Goal: Task Accomplishment & Management: Complete application form

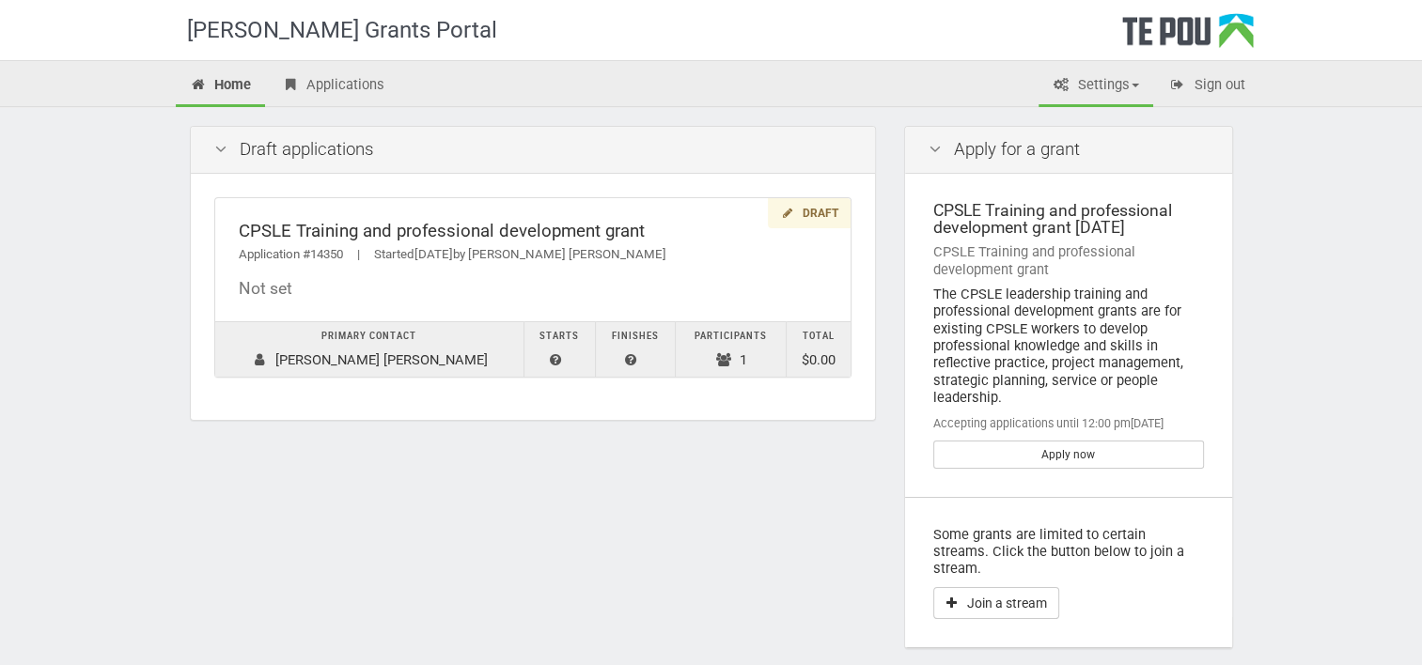
click at [1103, 89] on link "Settings" at bounding box center [1095, 86] width 115 height 41
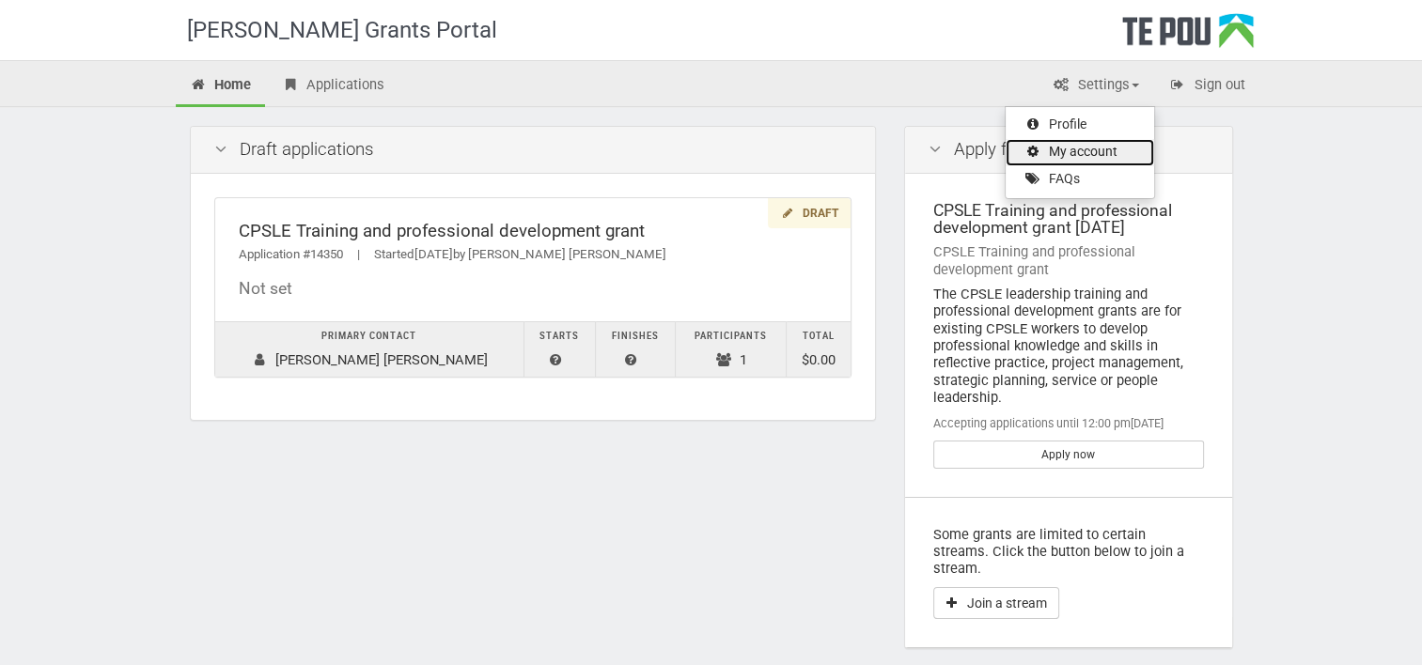
click at [1083, 154] on link "My account" at bounding box center [1079, 152] width 148 height 27
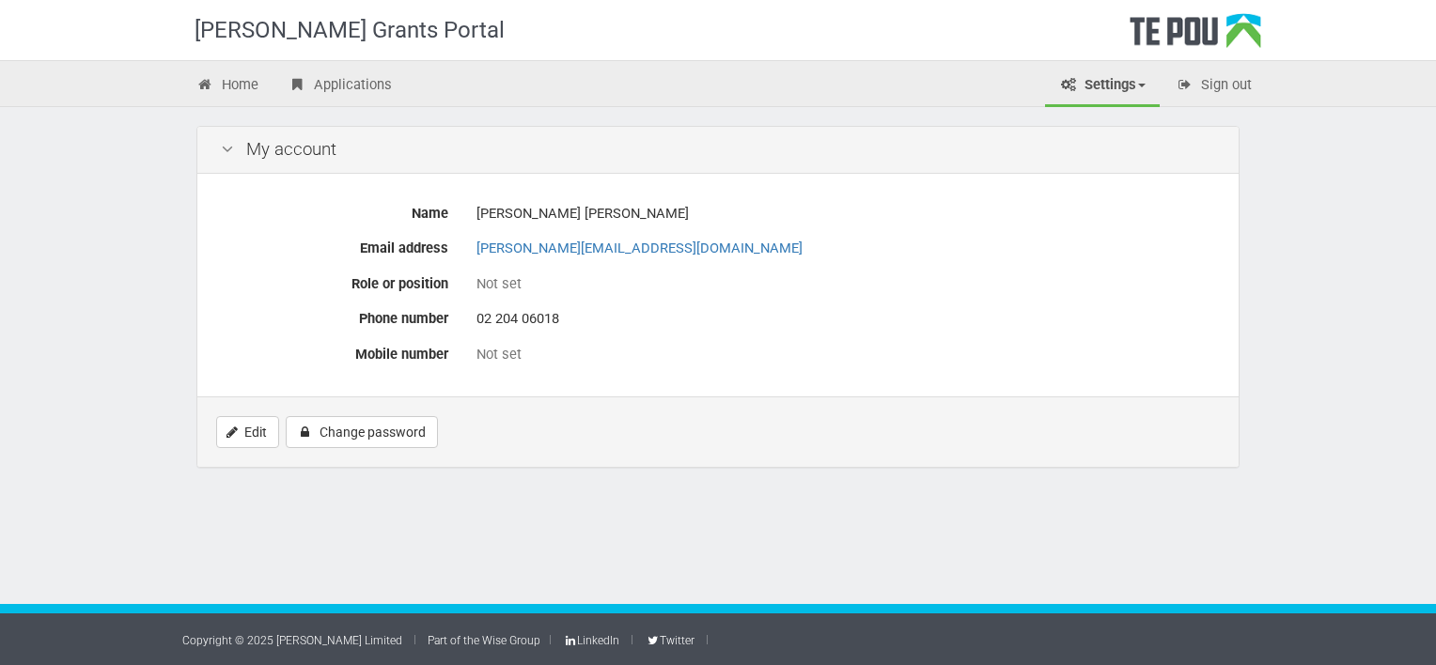
click at [1116, 85] on link "Settings" at bounding box center [1102, 86] width 115 height 41
click at [1085, 124] on link "Profile" at bounding box center [1086, 125] width 148 height 27
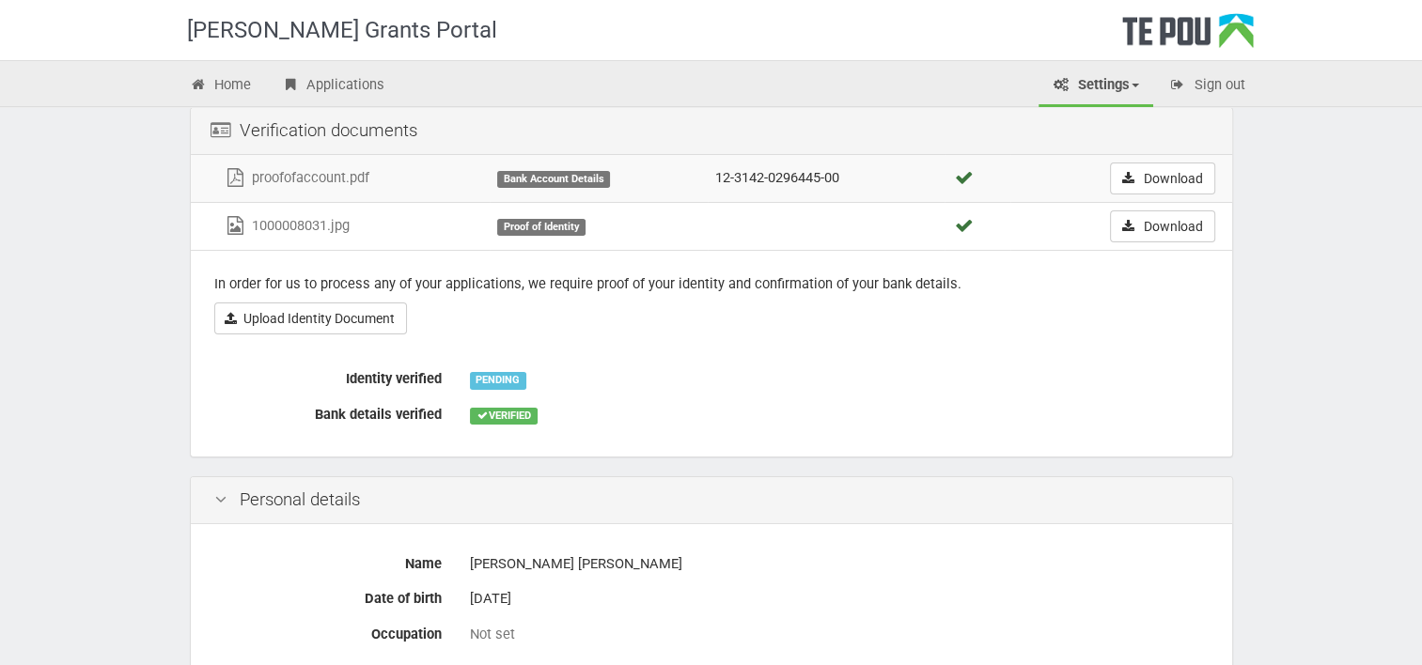
scroll to position [122, 0]
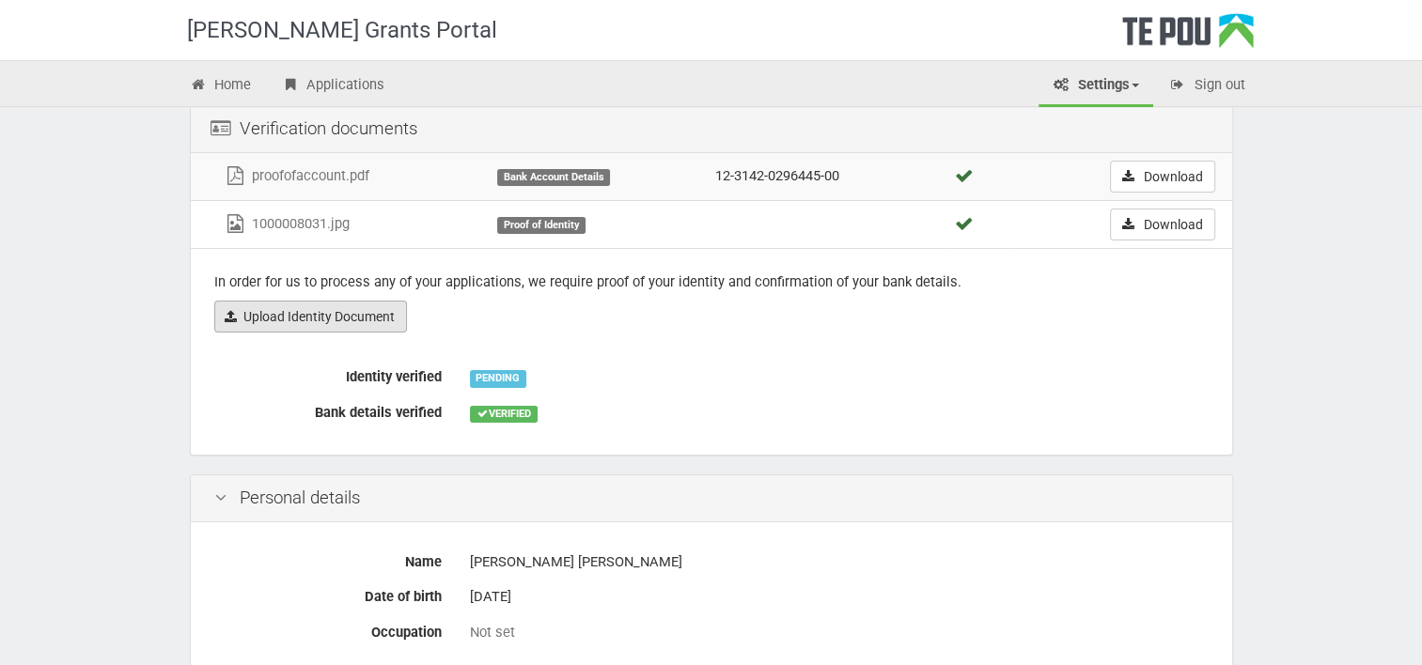
click at [334, 312] on link "Upload Identity Document" at bounding box center [310, 317] width 193 height 32
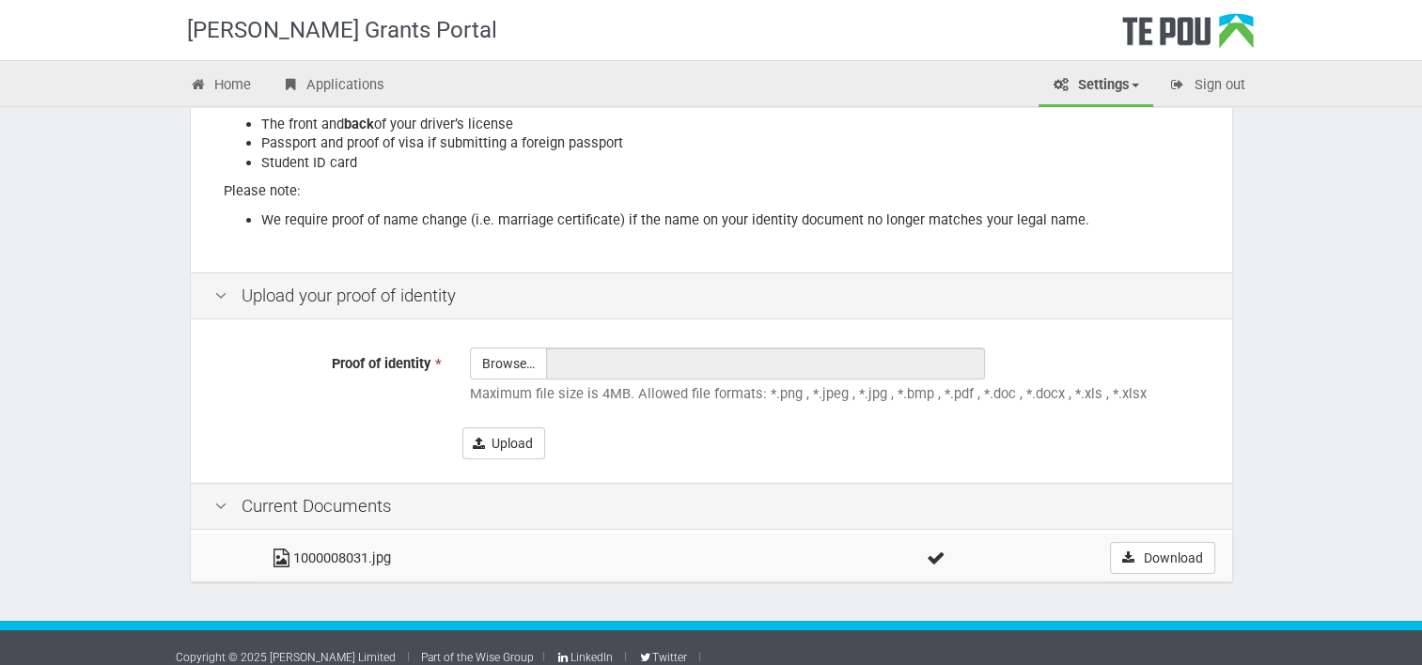
scroll to position [372, 0]
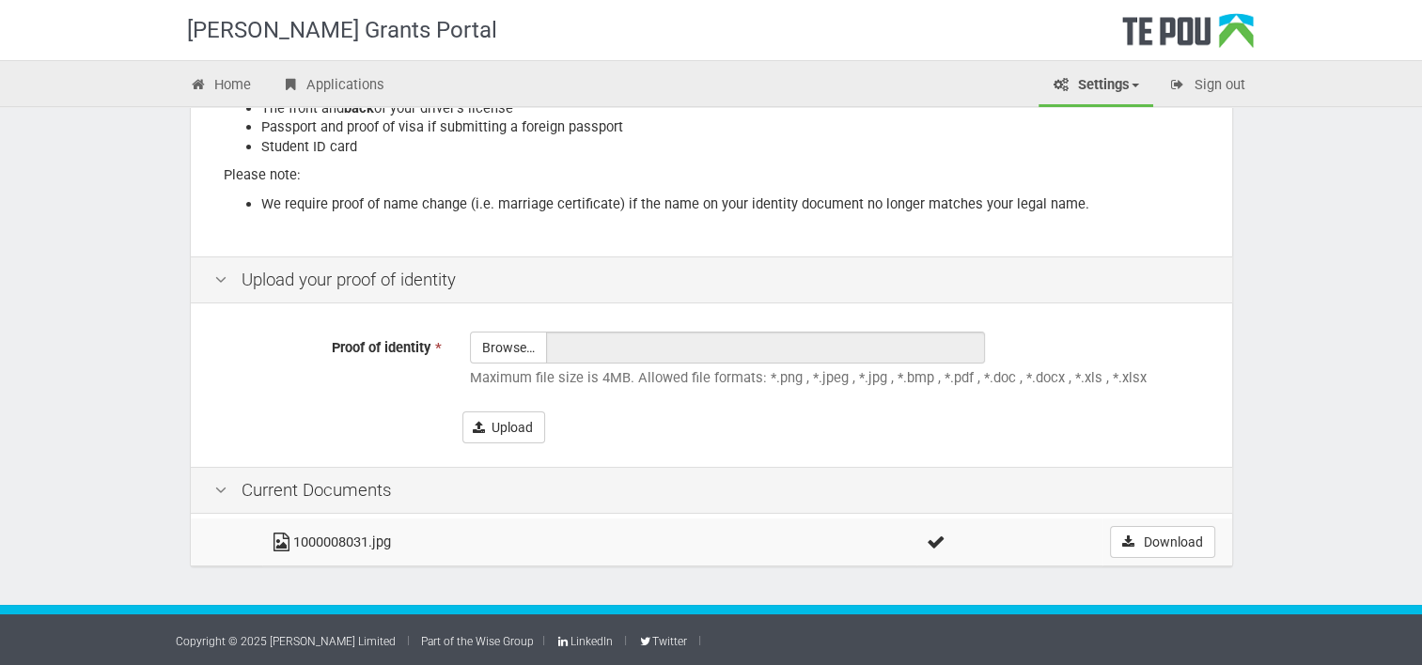
click at [244, 496] on div "Current Documents" at bounding box center [711, 491] width 1041 height 48
click at [219, 491] on icon at bounding box center [221, 491] width 23 height 18
click at [1282, 347] on div "[PERSON_NAME] Grants Portal Home Applications Settings Profile My account FAQs …" at bounding box center [711, 147] width 1422 height 1038
click at [494, 350] on input "Proof of identity *" at bounding box center [508, 400] width 75 height 134
type input "C:\fakepath\thumbnail_1000008664.jpg"
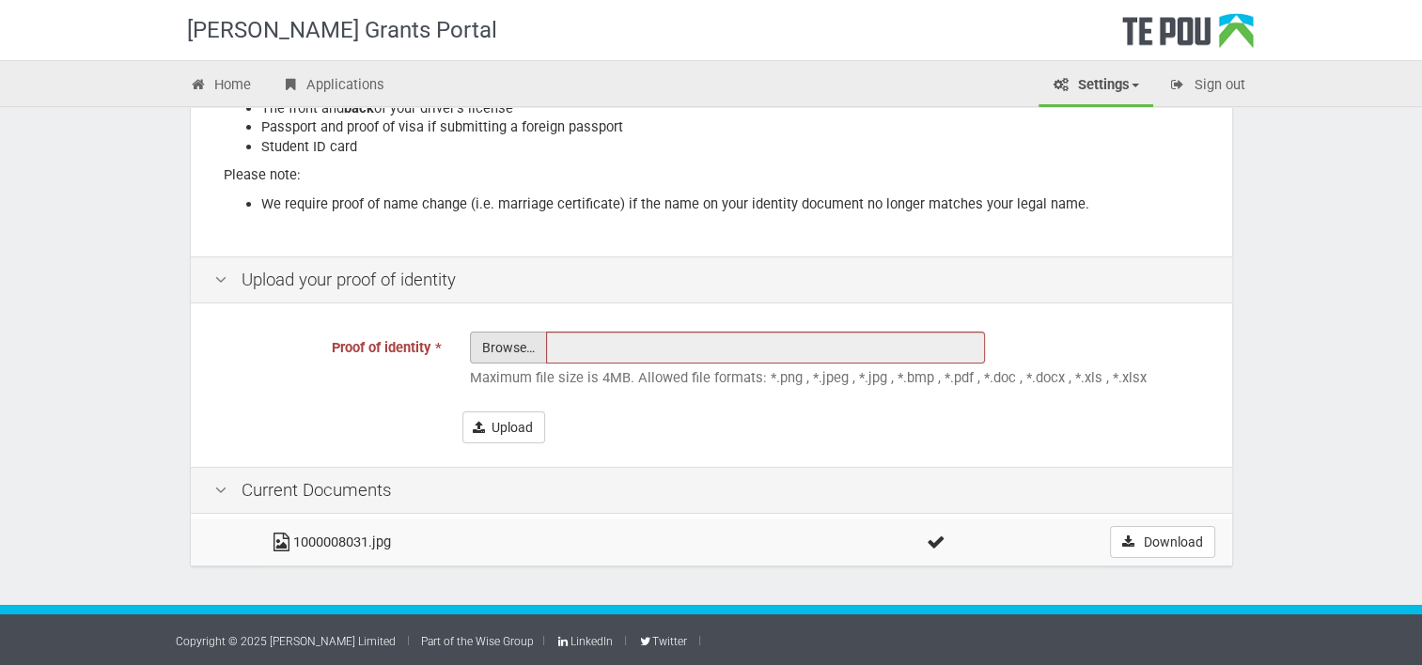
type input "thumbnail_1000008664.jpg"
click at [524, 423] on button "Upload" at bounding box center [503, 428] width 83 height 32
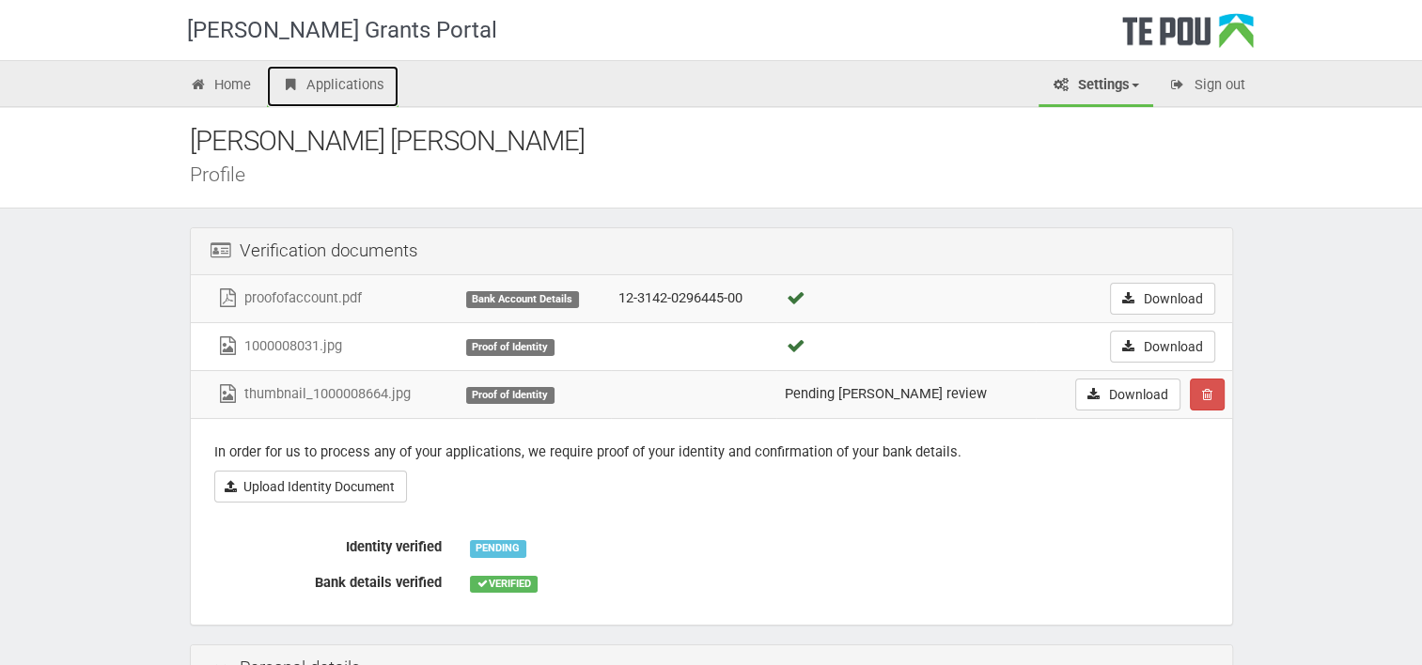
click at [310, 92] on link "Applications" at bounding box center [333, 86] width 132 height 41
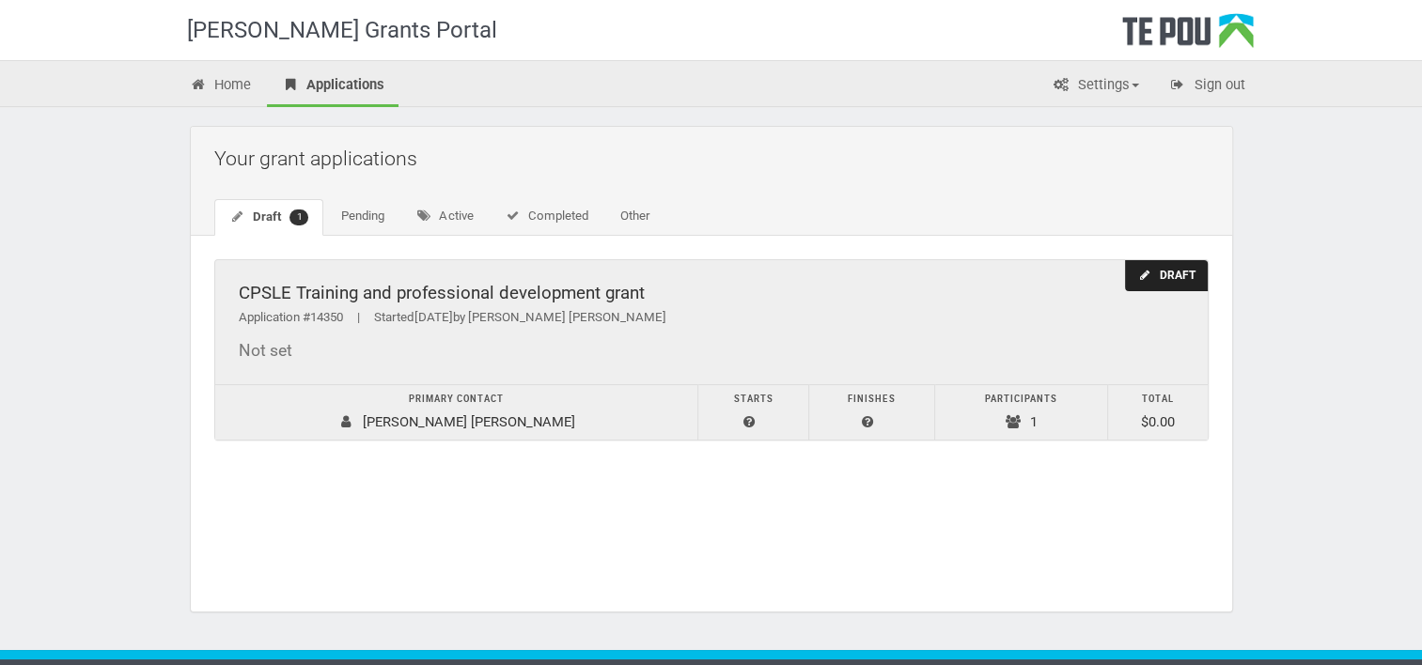
click at [640, 337] on div "CPSLE Training and professional development grant Application #14350 | Started …" at bounding box center [711, 322] width 992 height 124
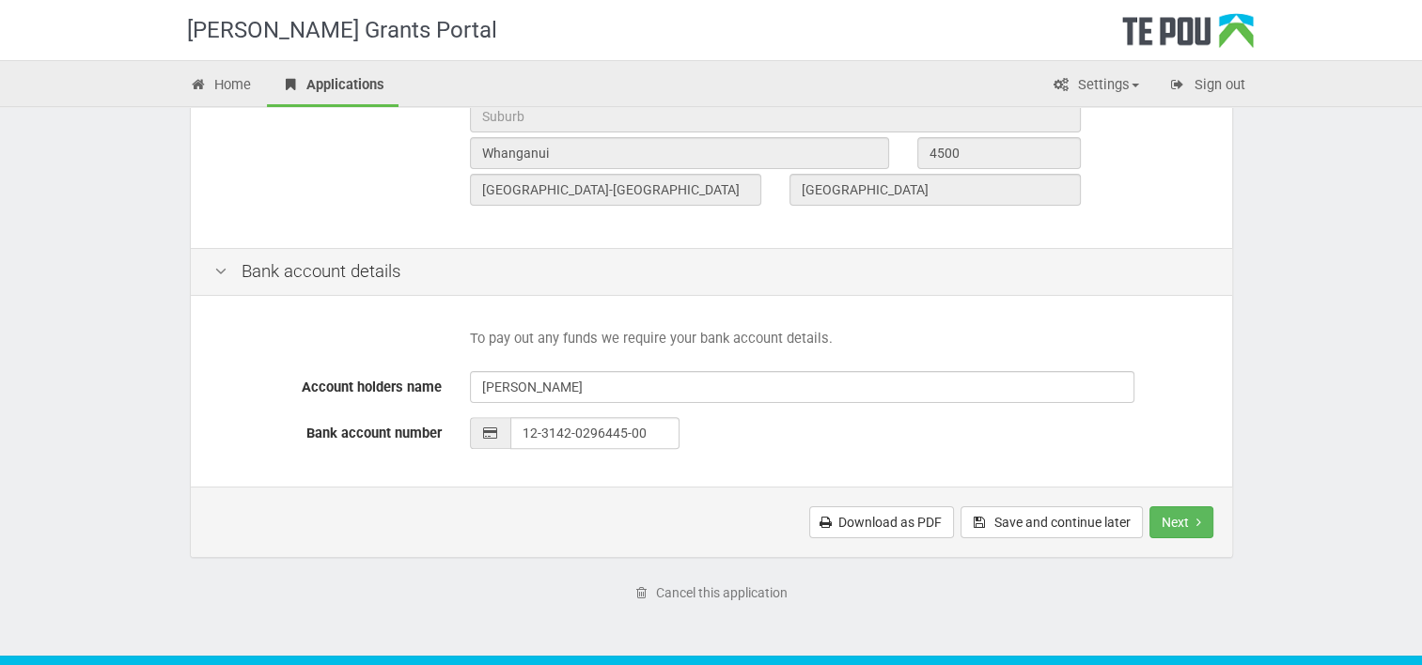
scroll to position [816, 0]
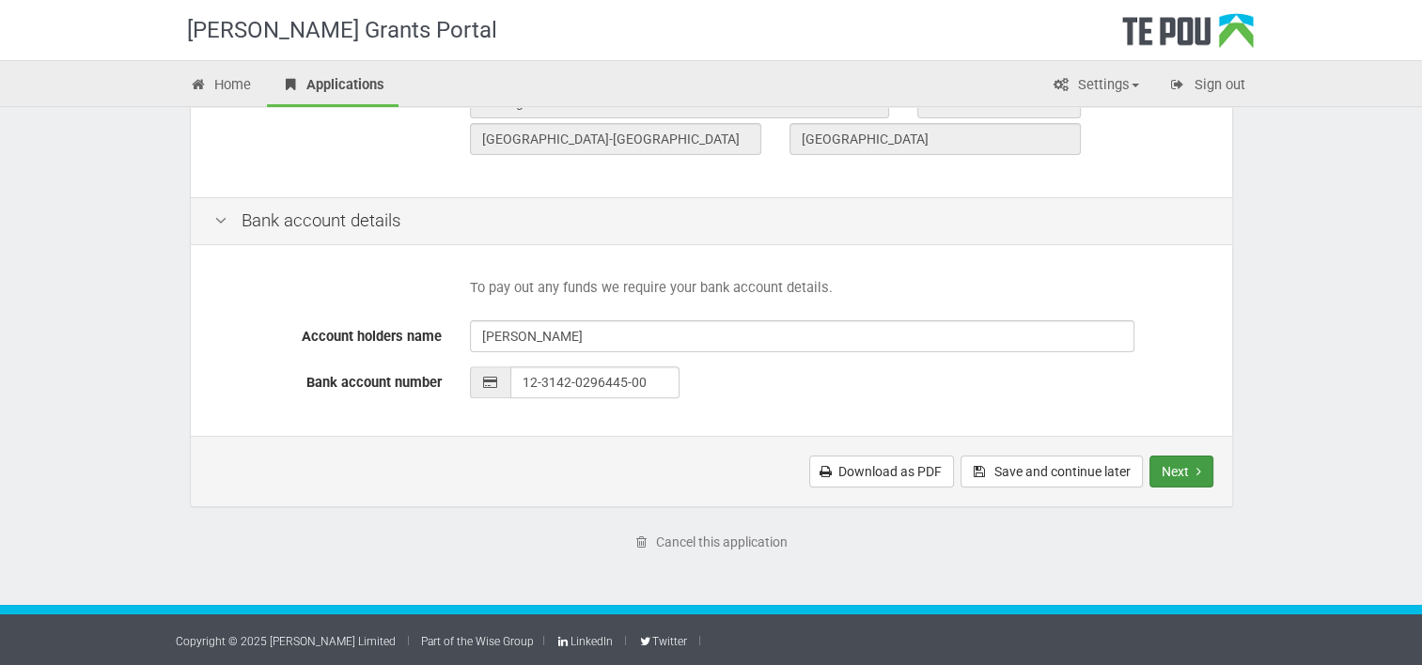
click at [1168, 472] on button "Next" at bounding box center [1181, 472] width 64 height 32
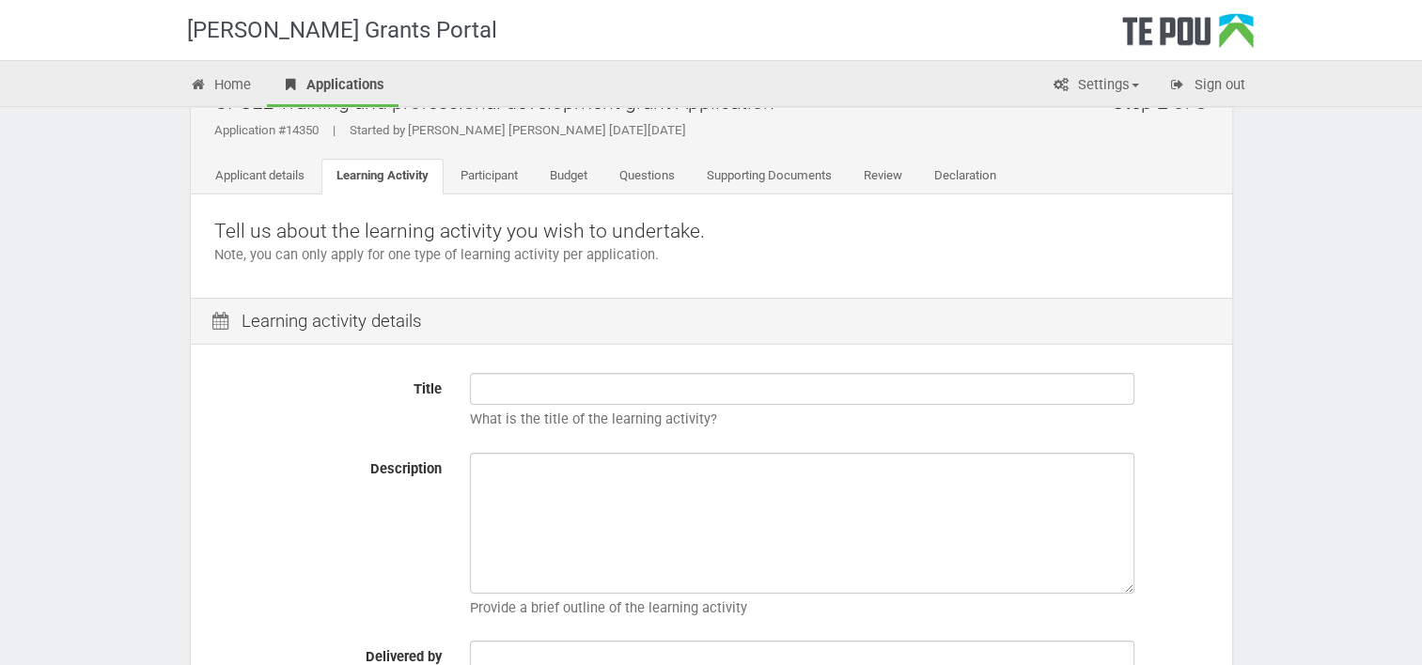
scroll to position [60, 0]
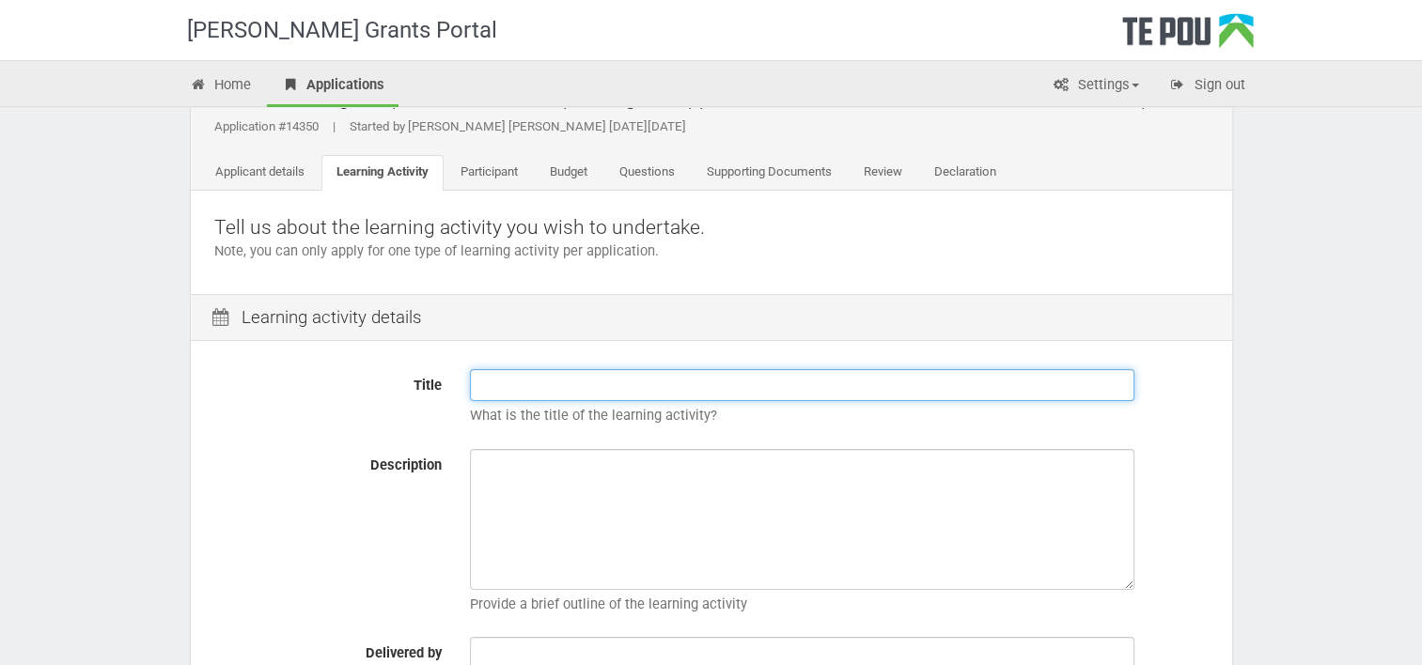
click at [734, 388] on input "Title" at bounding box center [802, 385] width 664 height 32
click at [642, 378] on input "Title" at bounding box center [802, 385] width 664 height 32
paste input "Supervision Skills for Health & Social Service Professionals"
type input "Supervision Skills for Health & Social Service Professionals"
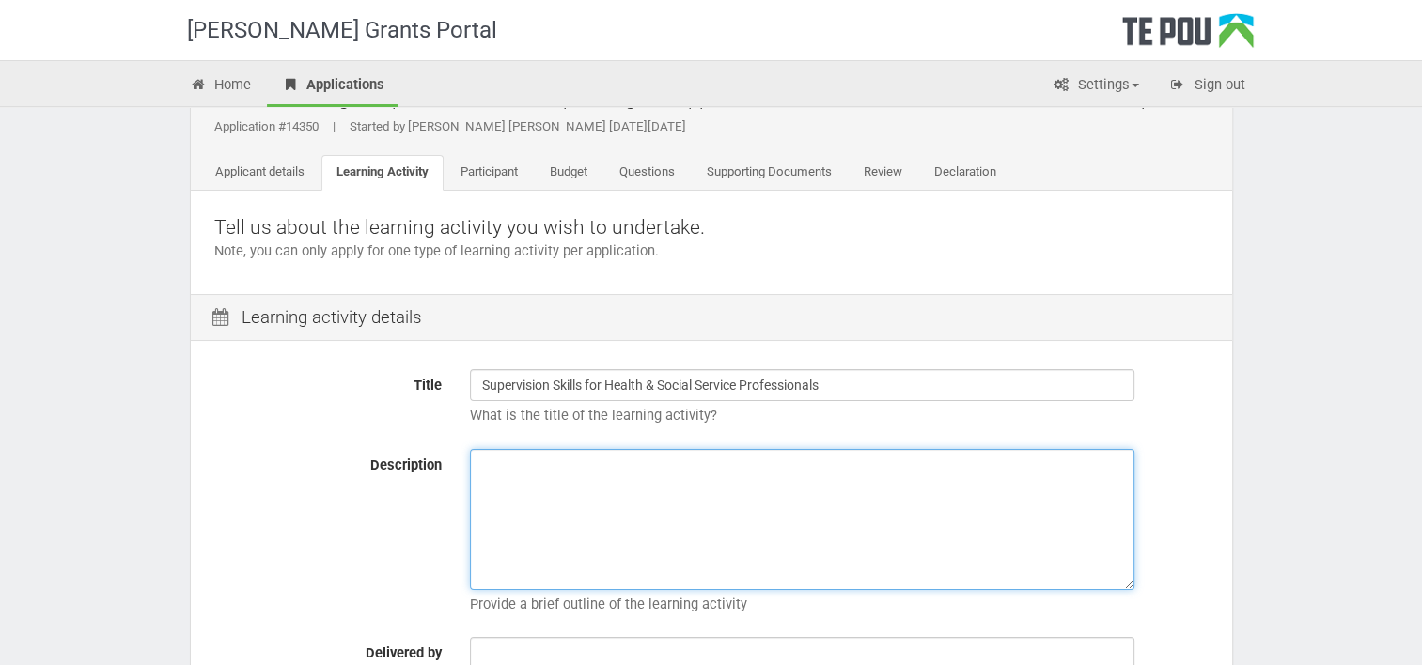
click at [612, 497] on textarea "Description" at bounding box center [802, 519] width 664 height 141
paste textarea "This skills based training enables senior staff to provide effective supervisio…"
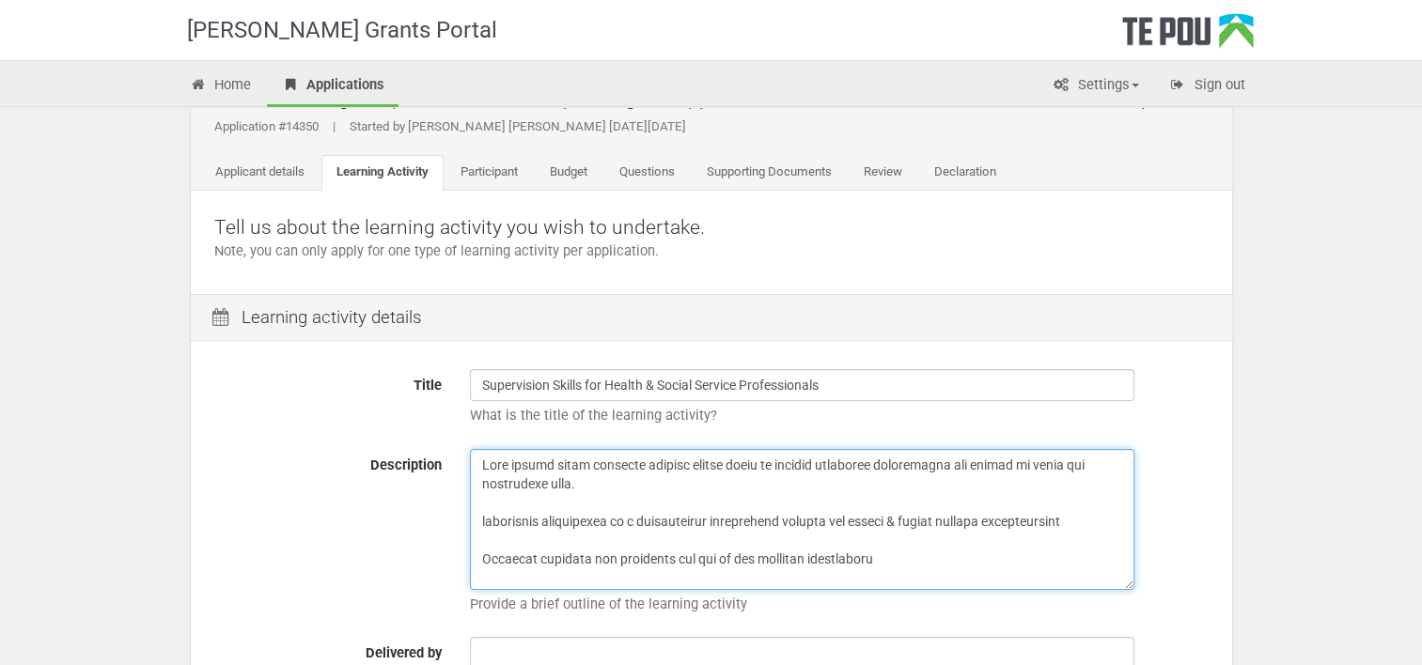
scroll to position [0, 0]
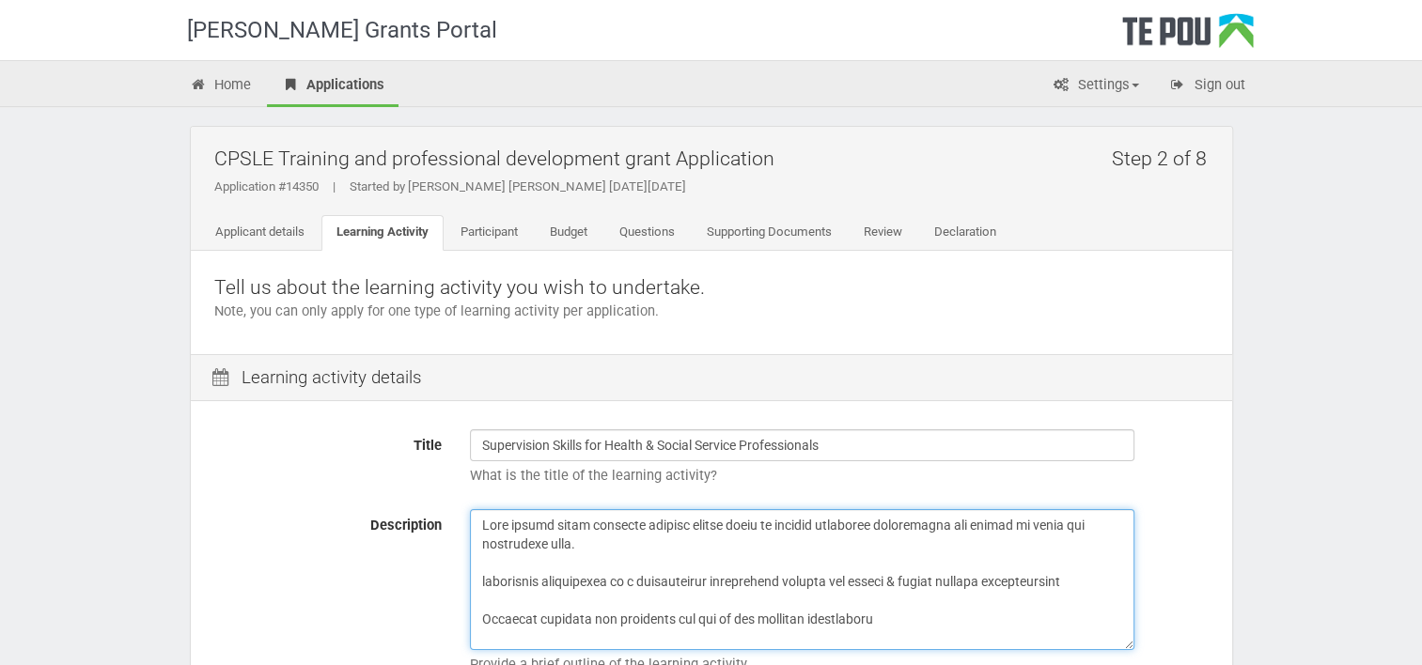
type textarea "This skills based training enables senior staff to provide effective supervisio…"
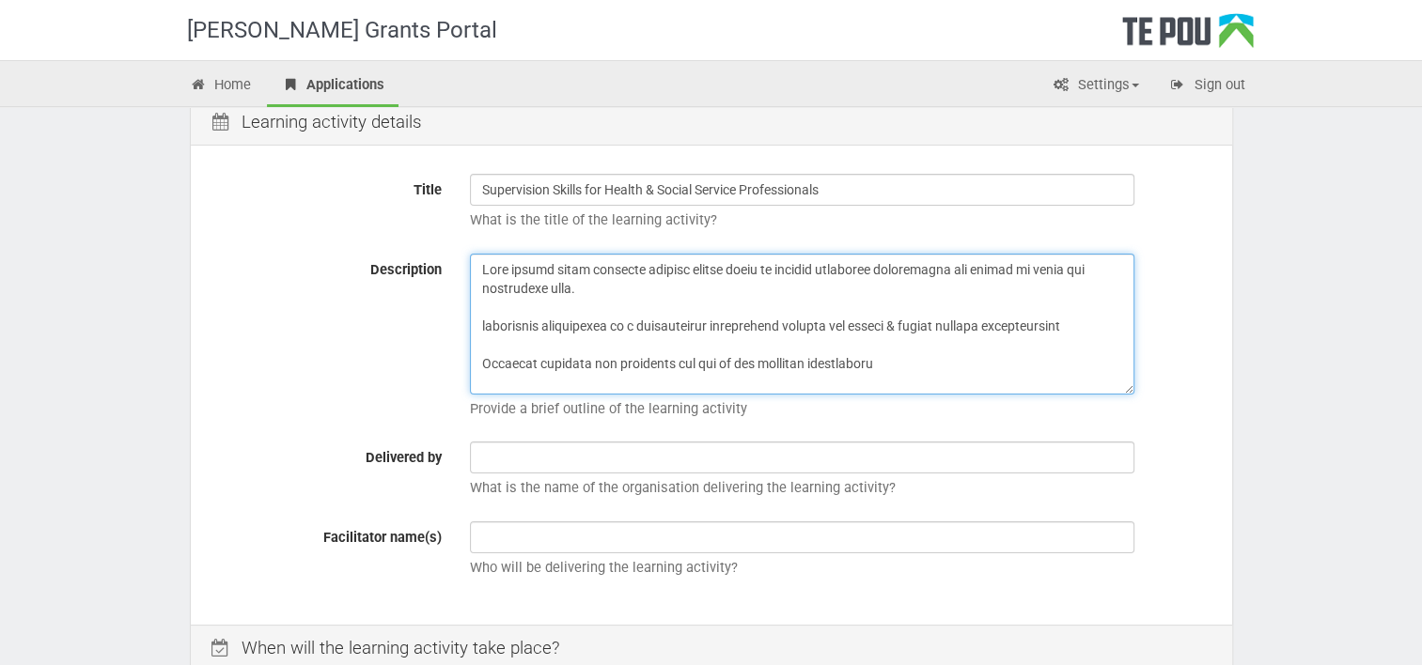
scroll to position [375, 0]
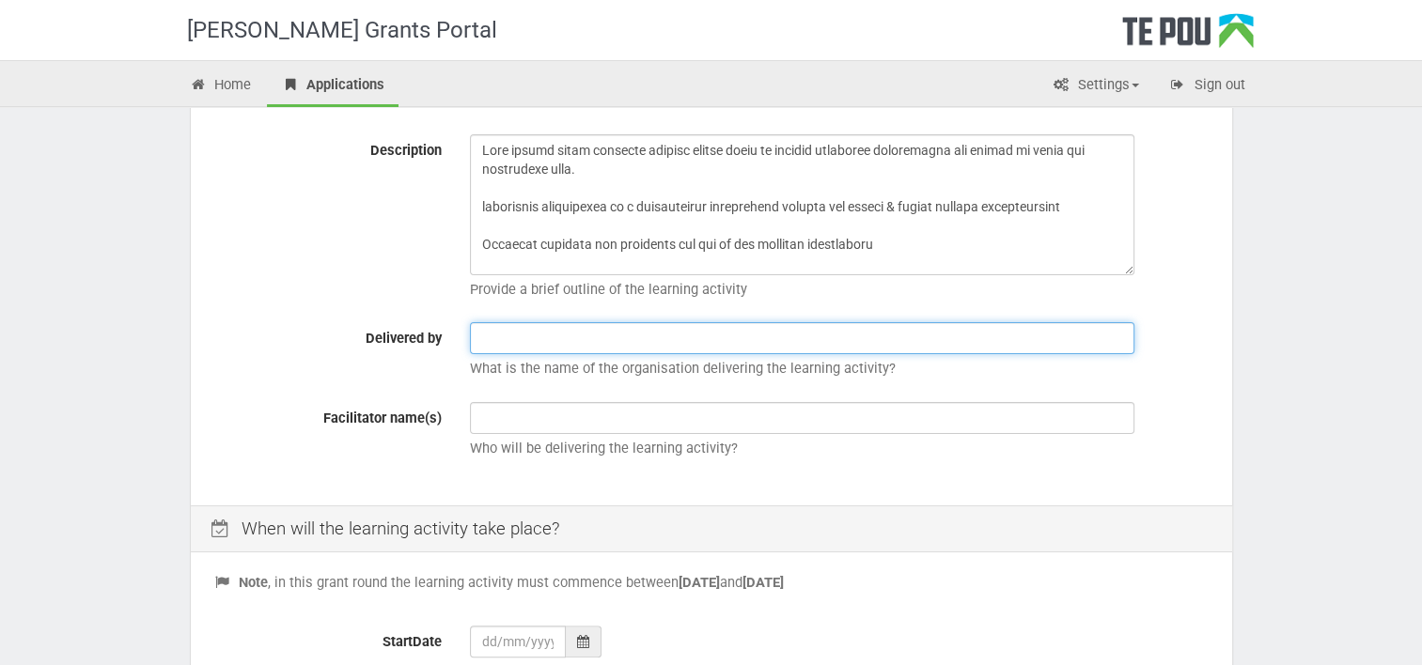
click at [650, 340] on input "text" at bounding box center [802, 338] width 664 height 32
type input "New Zealand Coaching and Mentoring Centre"
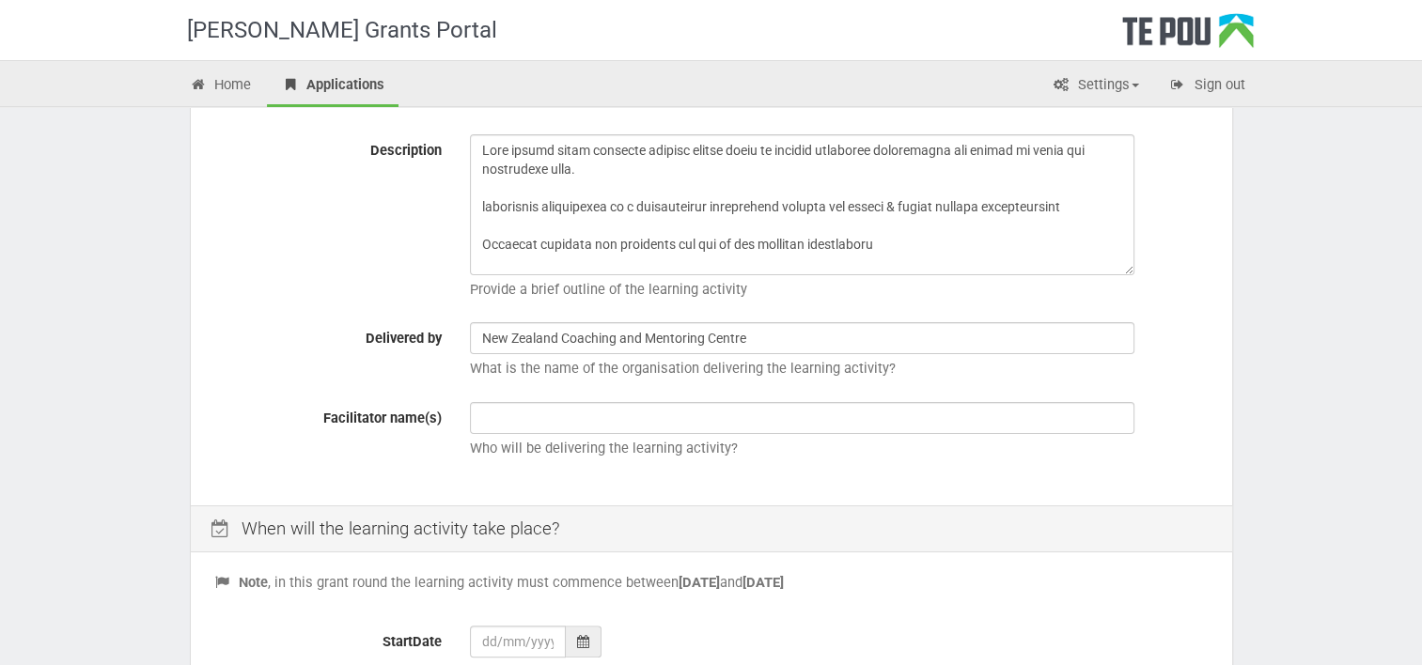
click at [703, 436] on div "Who will be delivering the learning activity?" at bounding box center [839, 435] width 767 height 66
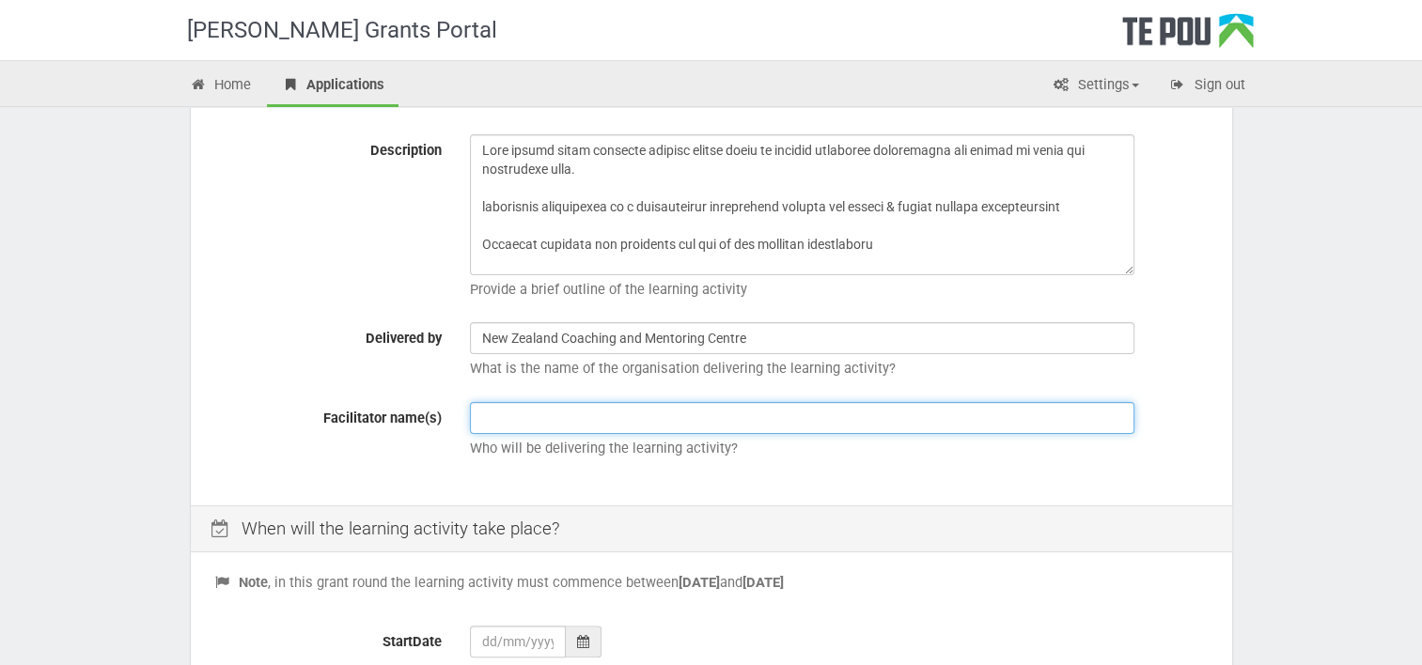
click at [692, 421] on input "text" at bounding box center [802, 418] width 664 height 32
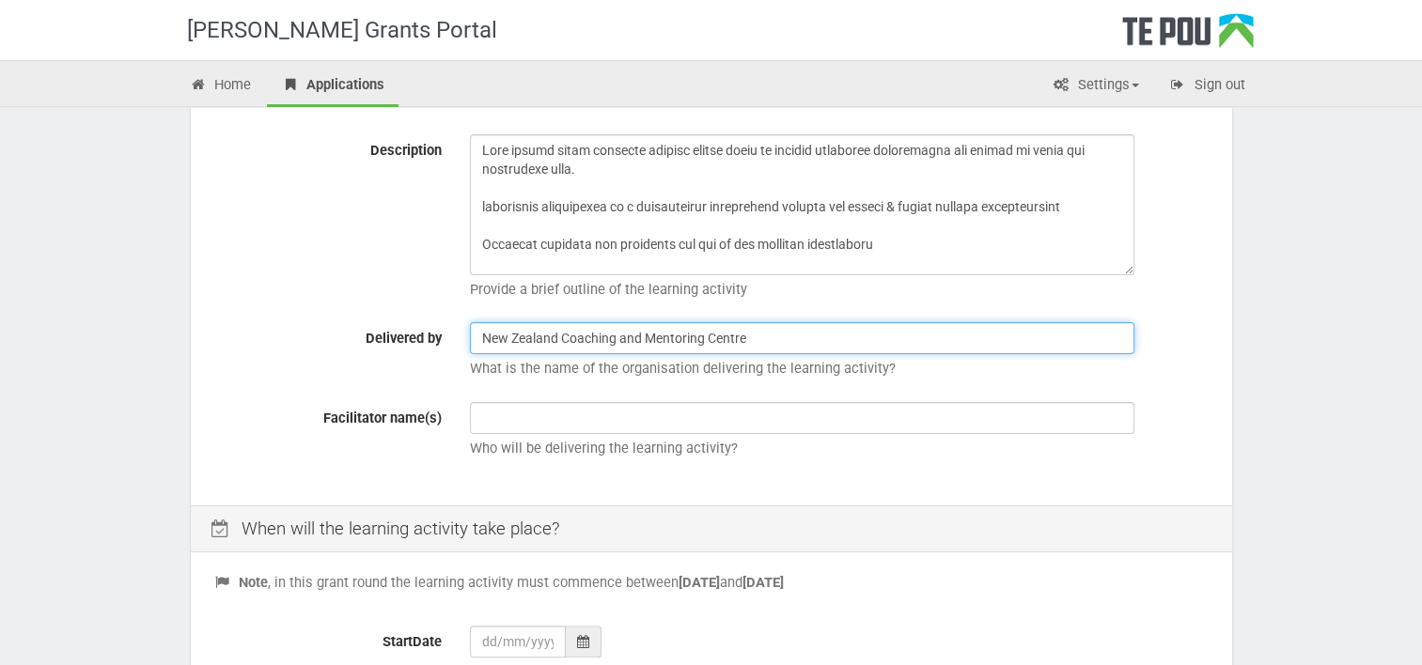
click at [767, 339] on input "New Zealand Coaching and Mentoring Centre" at bounding box center [802, 338] width 664 height 32
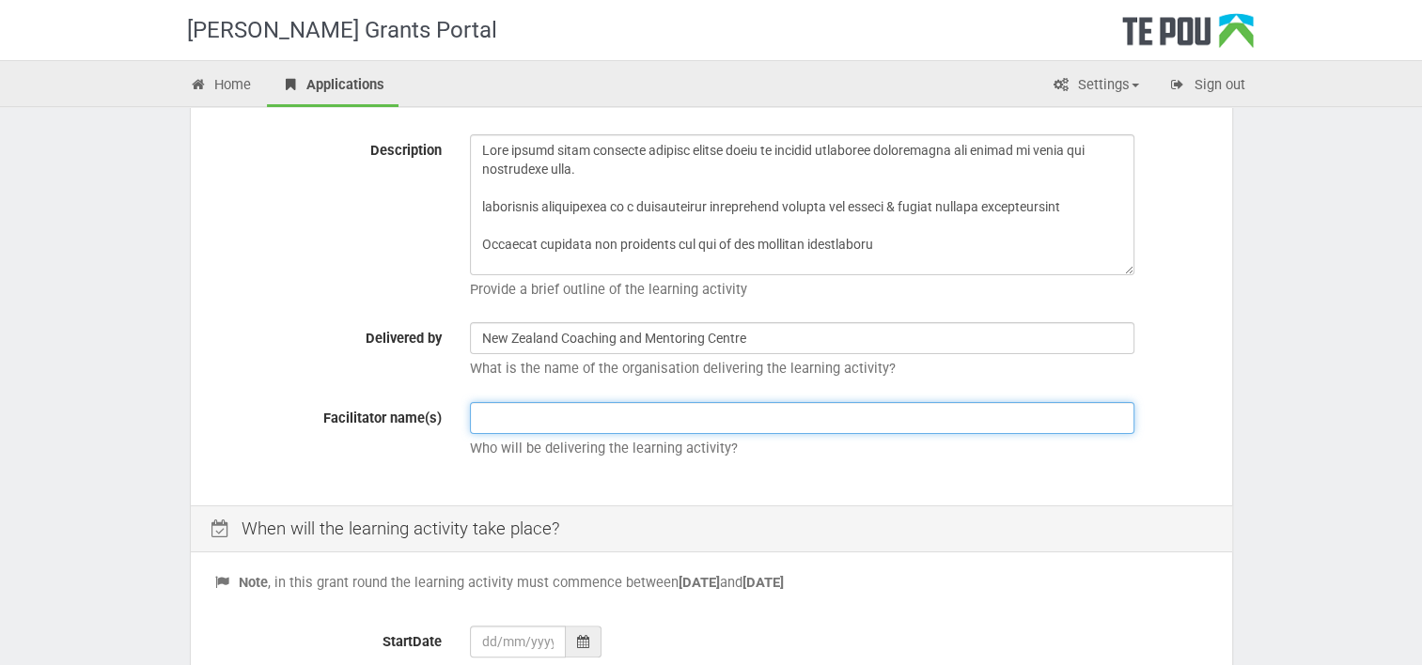
click at [680, 412] on input "text" at bounding box center [802, 418] width 664 height 32
paste input "New Zealand Coaching and Mentoring Centre"
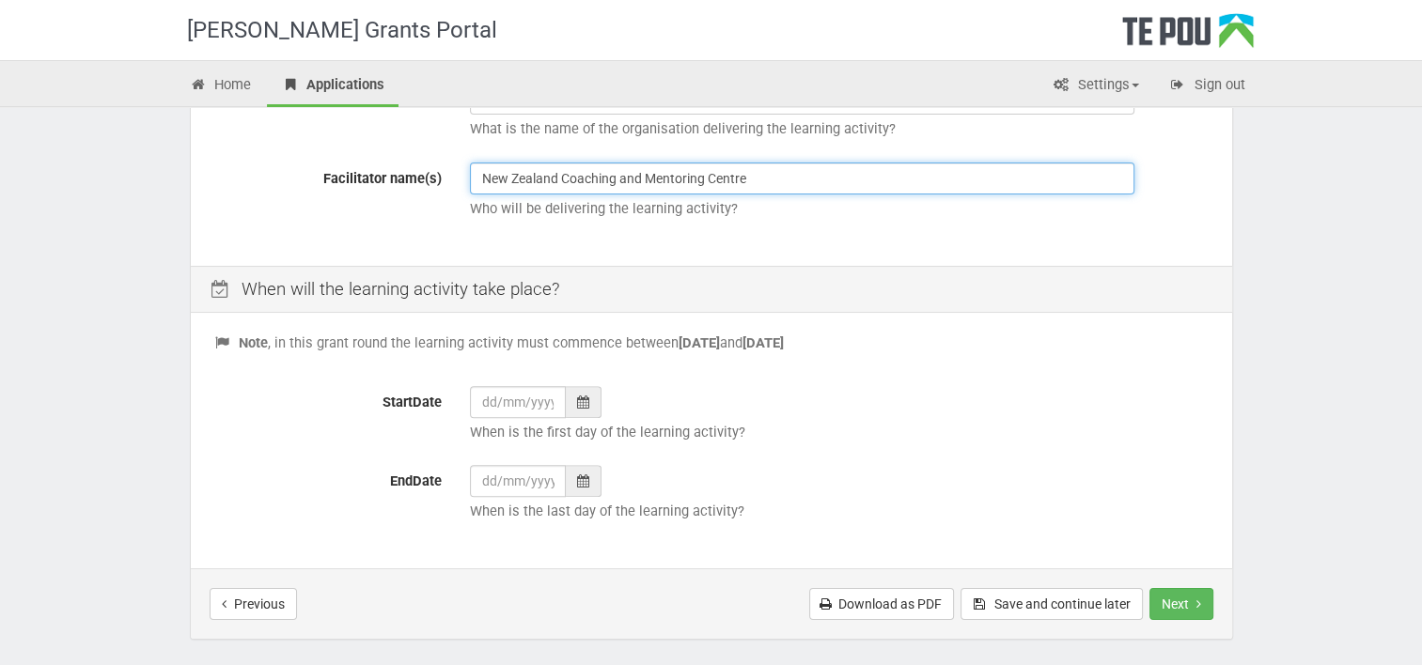
scroll to position [616, 0]
type input "New Zealand Coaching and Mentoring Centre"
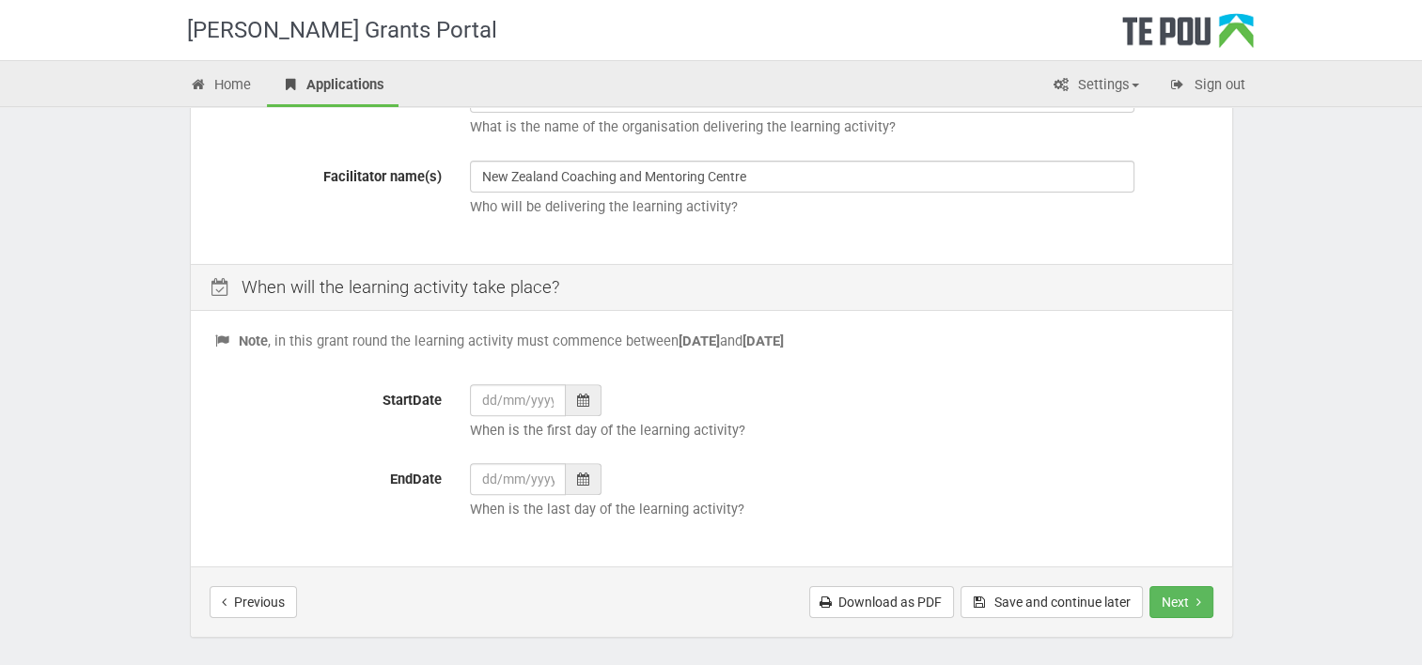
click at [583, 401] on icon at bounding box center [583, 400] width 12 height 13
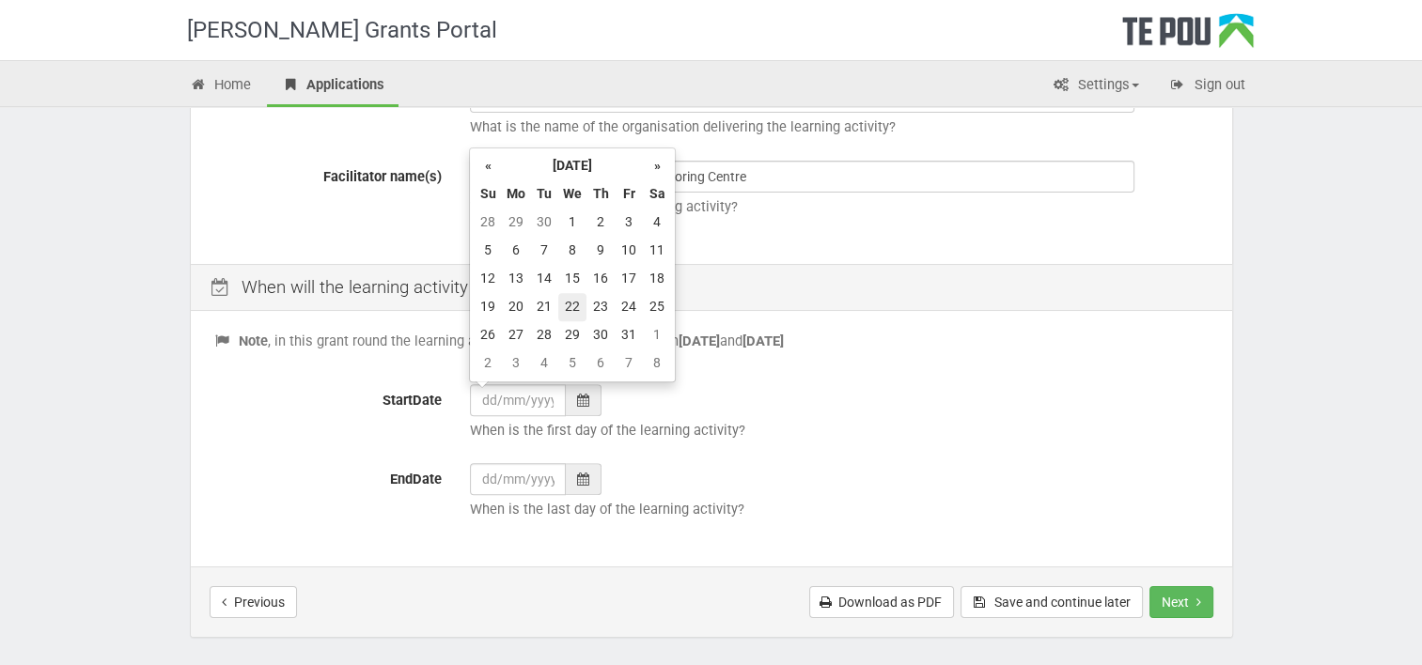
click at [575, 312] on td "22" at bounding box center [572, 307] width 28 height 28
type input "22/10/2025"
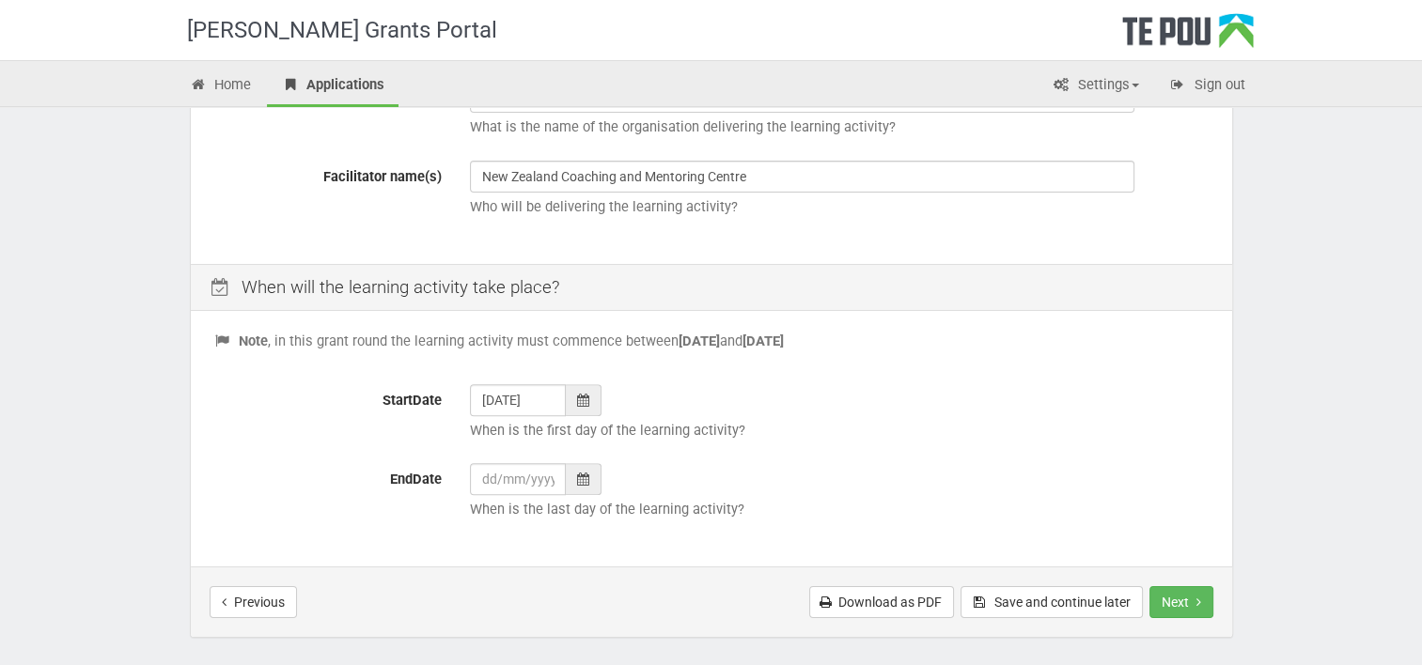
click at [575, 475] on div at bounding box center [584, 479] width 36 height 32
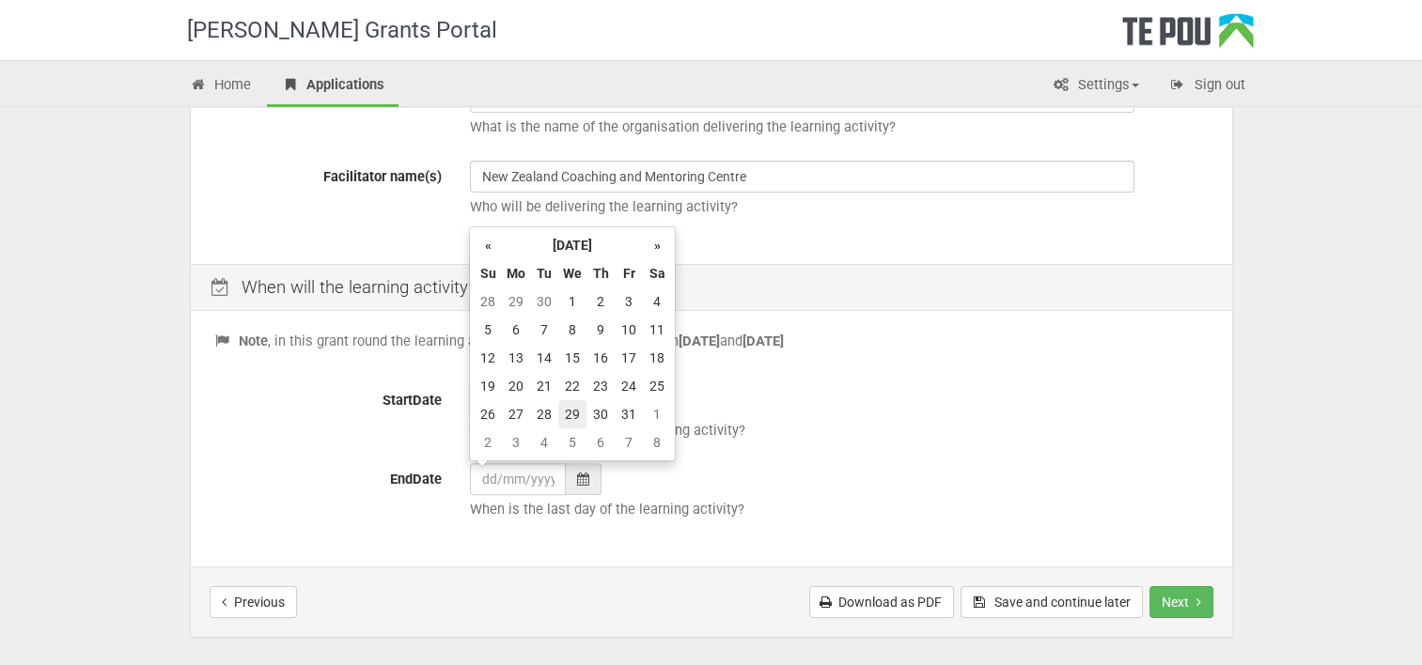
click at [578, 416] on td "29" at bounding box center [572, 414] width 28 height 28
type input "29/10/2025"
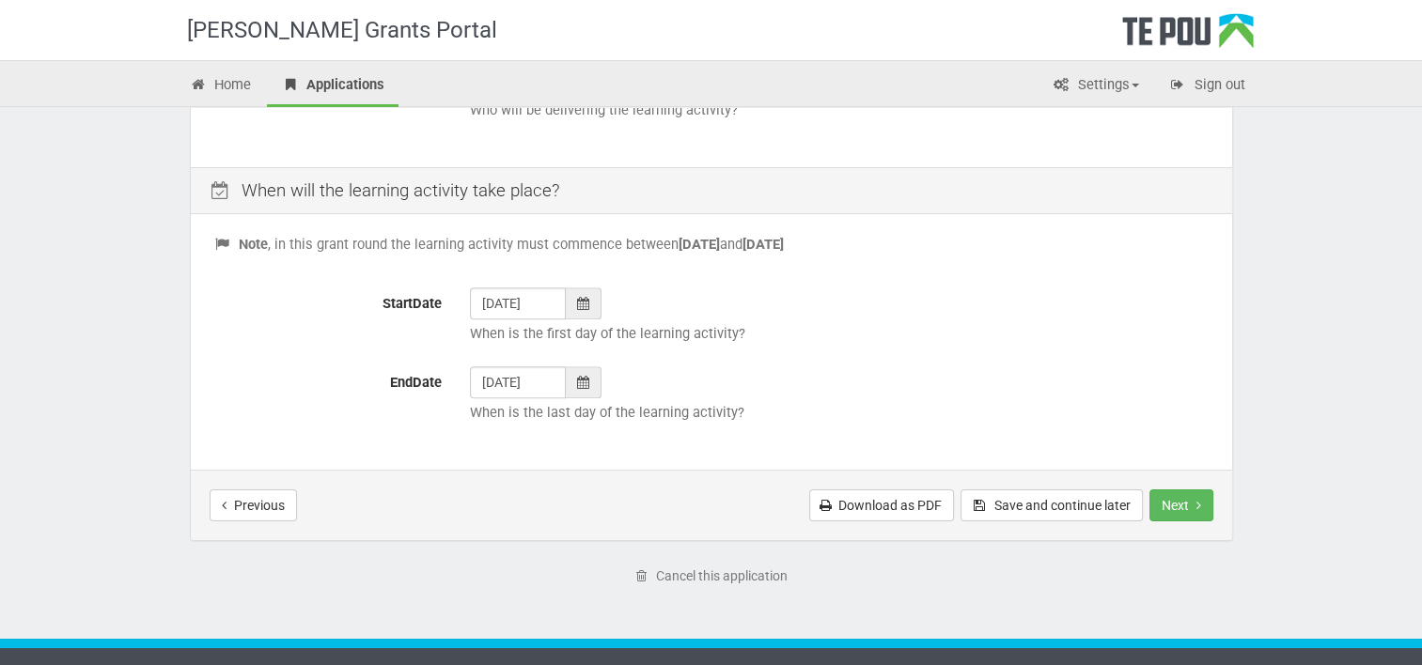
scroll to position [714, 0]
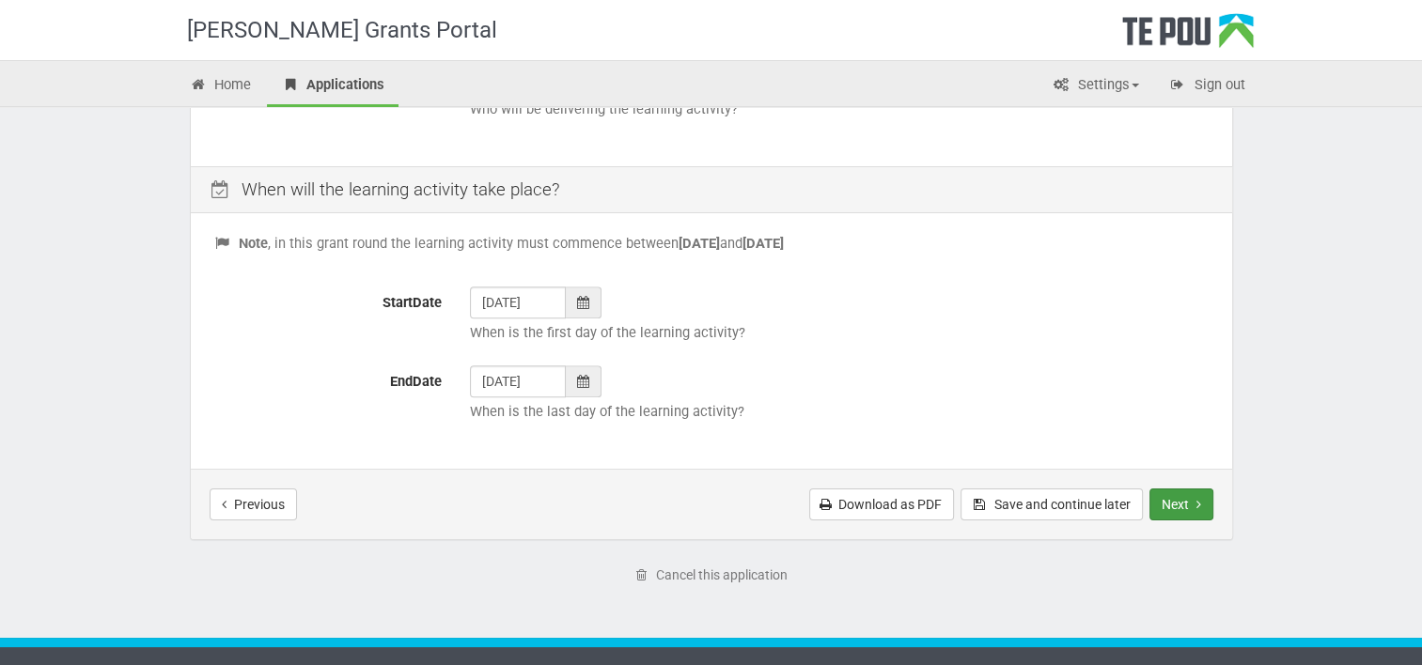
click at [1179, 501] on button "Next" at bounding box center [1181, 505] width 64 height 32
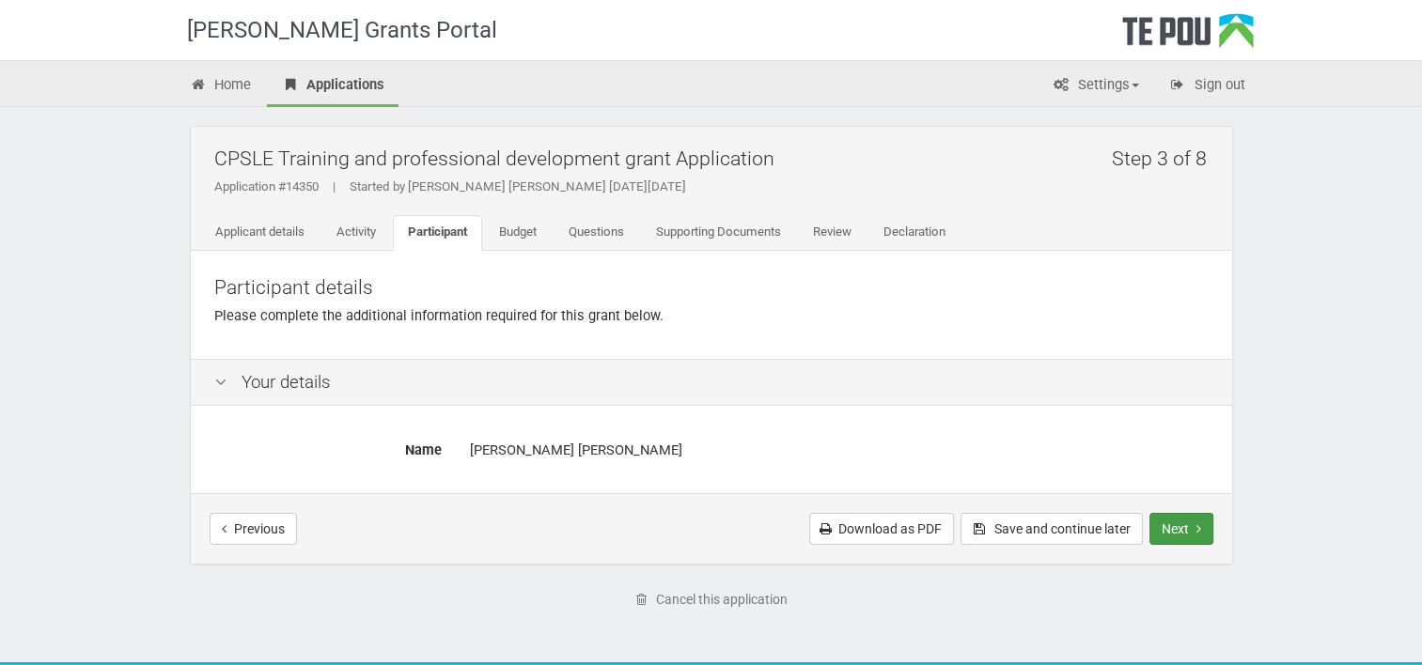
click at [1184, 523] on button "Next" at bounding box center [1181, 529] width 64 height 32
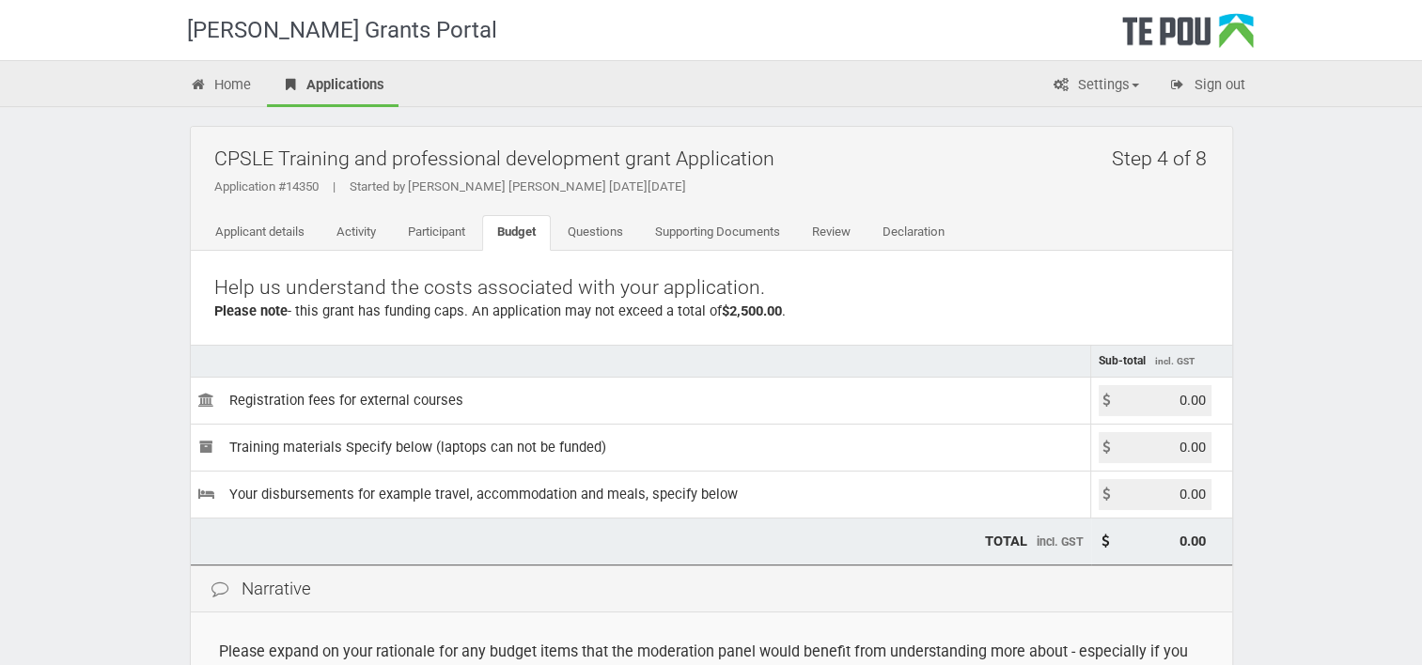
click at [1189, 396] on input "0.00" at bounding box center [1154, 400] width 113 height 31
type input "0"
click at [1210, 399] on input "0.00" at bounding box center [1154, 400] width 113 height 31
type input "0"
type input "10.00"
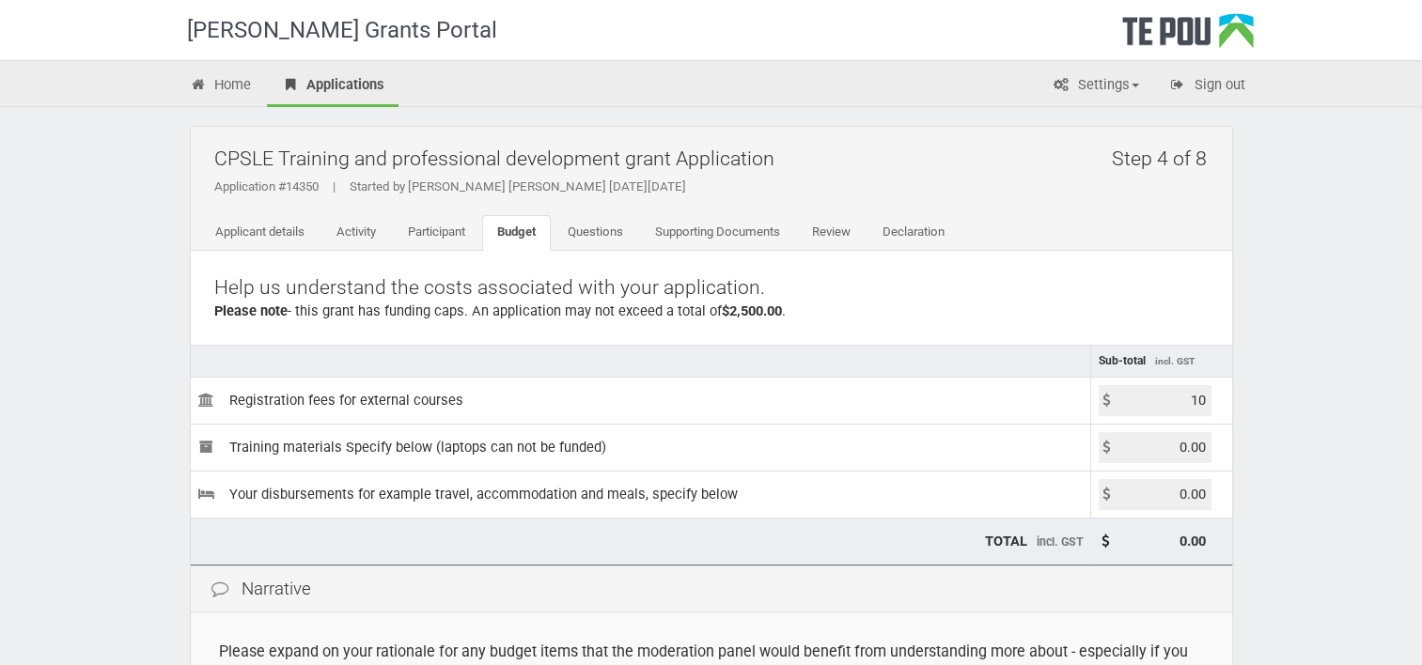
type input "10.00"
click at [1186, 402] on input "10.00" at bounding box center [1154, 400] width 113 height 31
type input "1029.25"
type input "1,029.25"
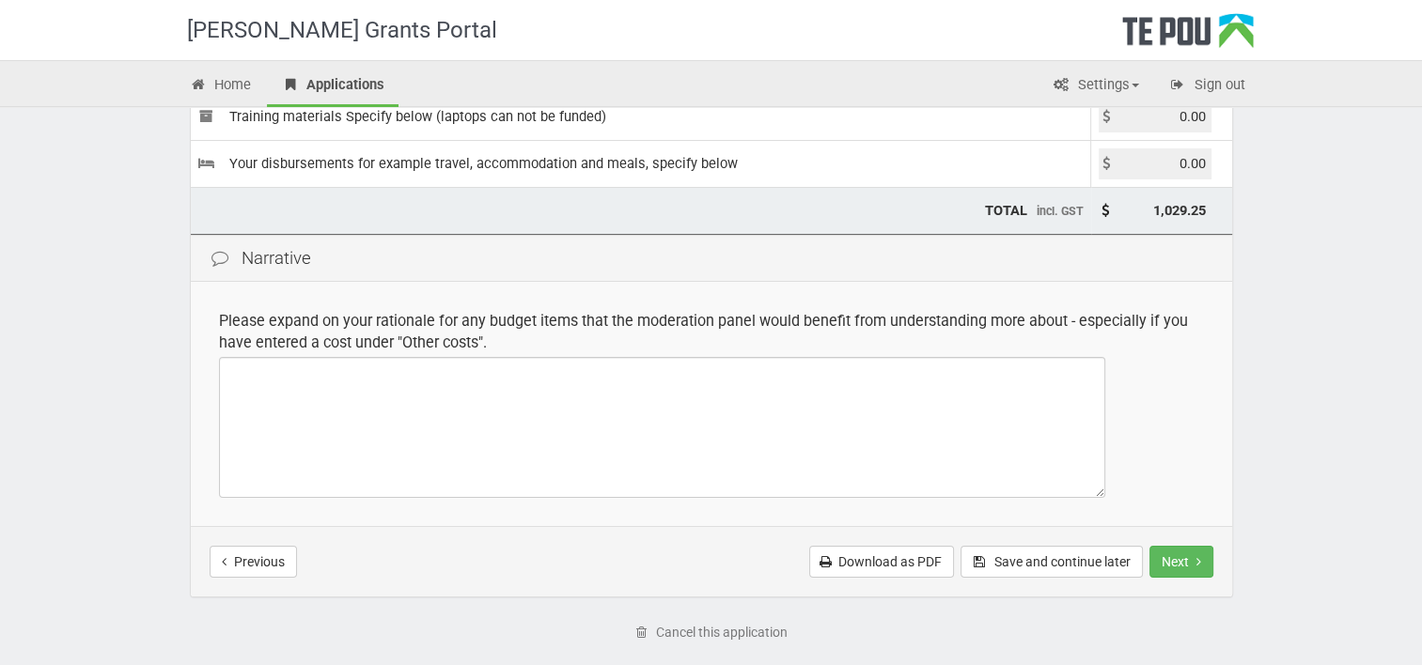
scroll to position [353, 0]
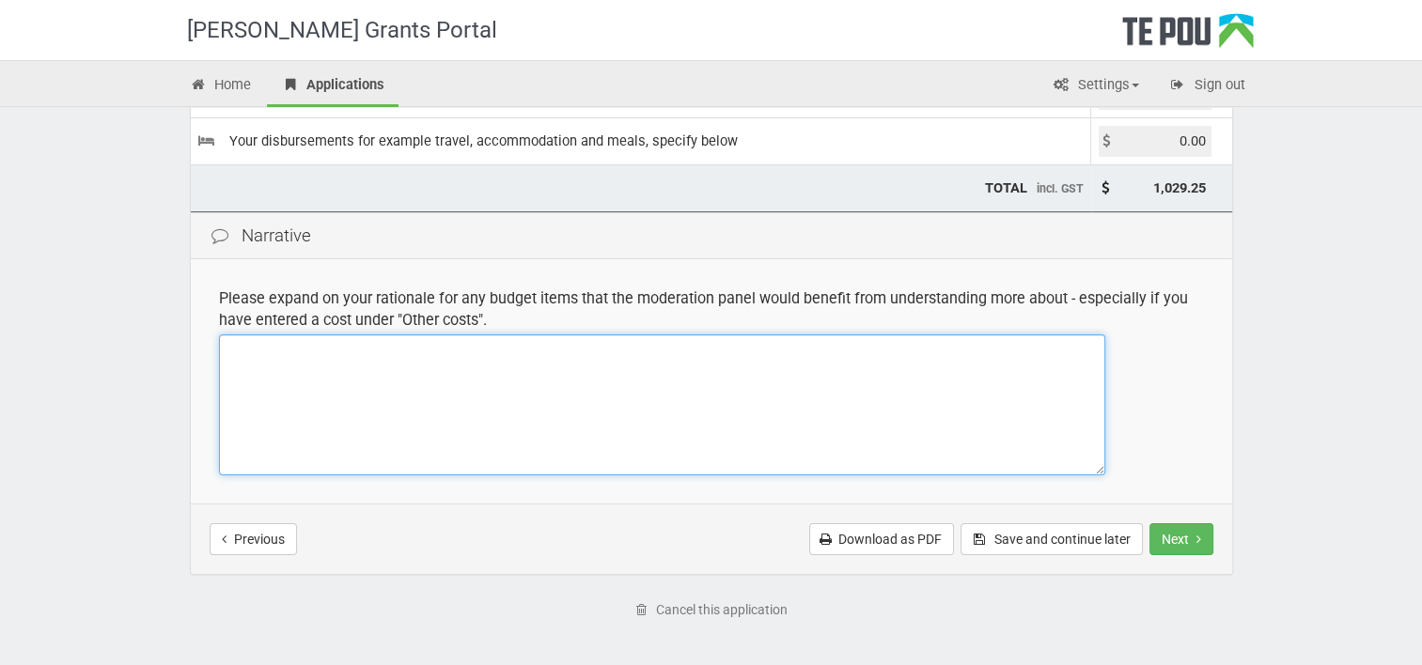
click at [541, 369] on textarea at bounding box center [662, 404] width 886 height 141
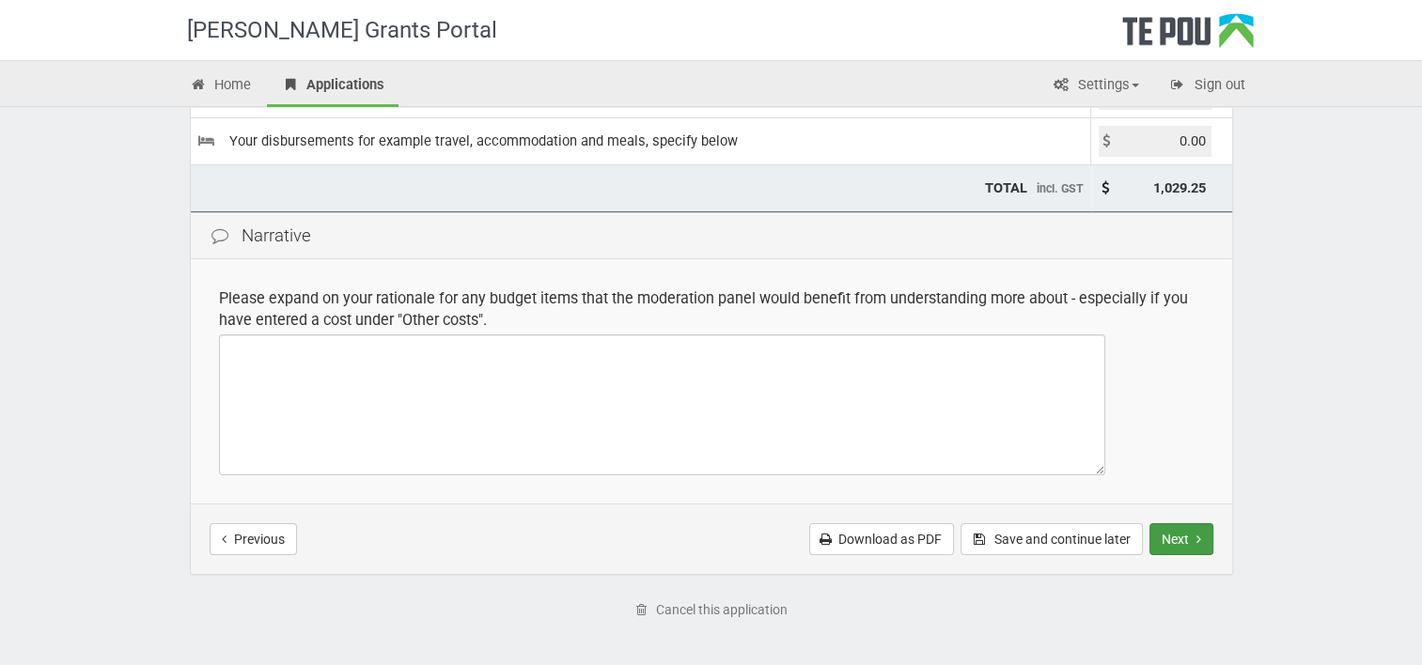
click at [1172, 537] on button "Next" at bounding box center [1181, 539] width 64 height 32
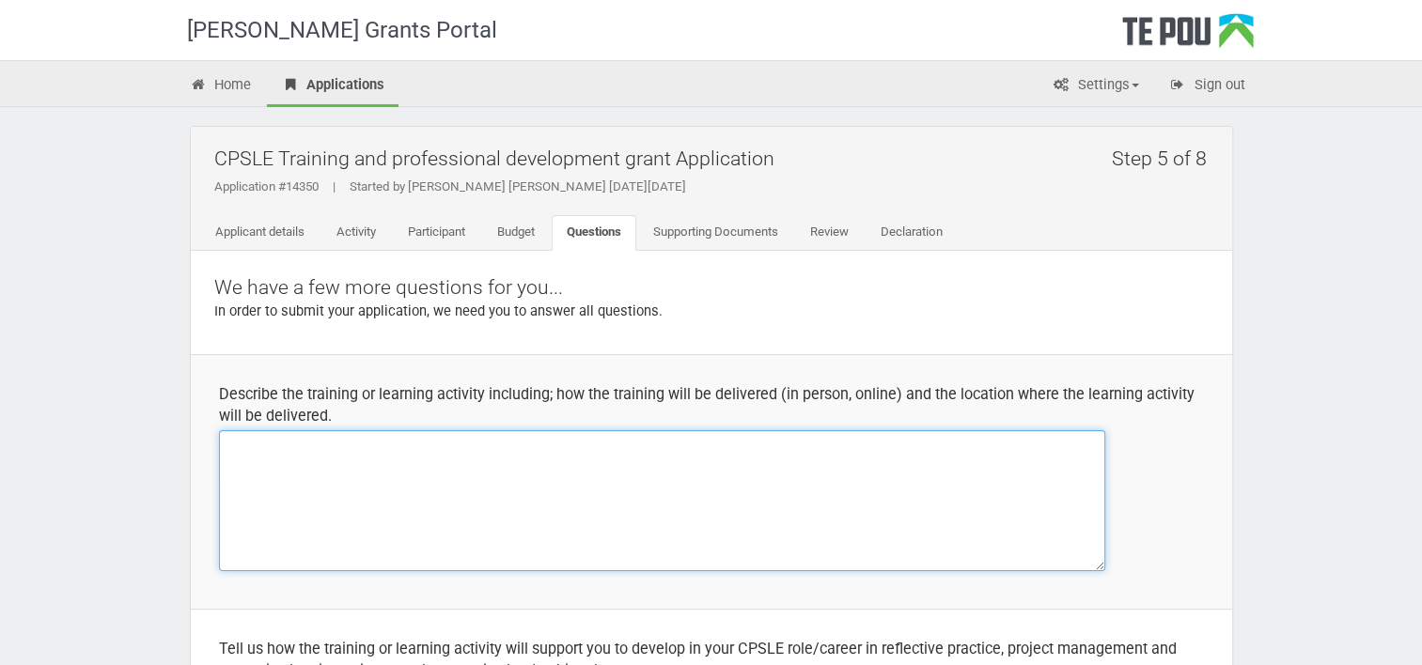
click at [537, 485] on textarea at bounding box center [662, 500] width 886 height 141
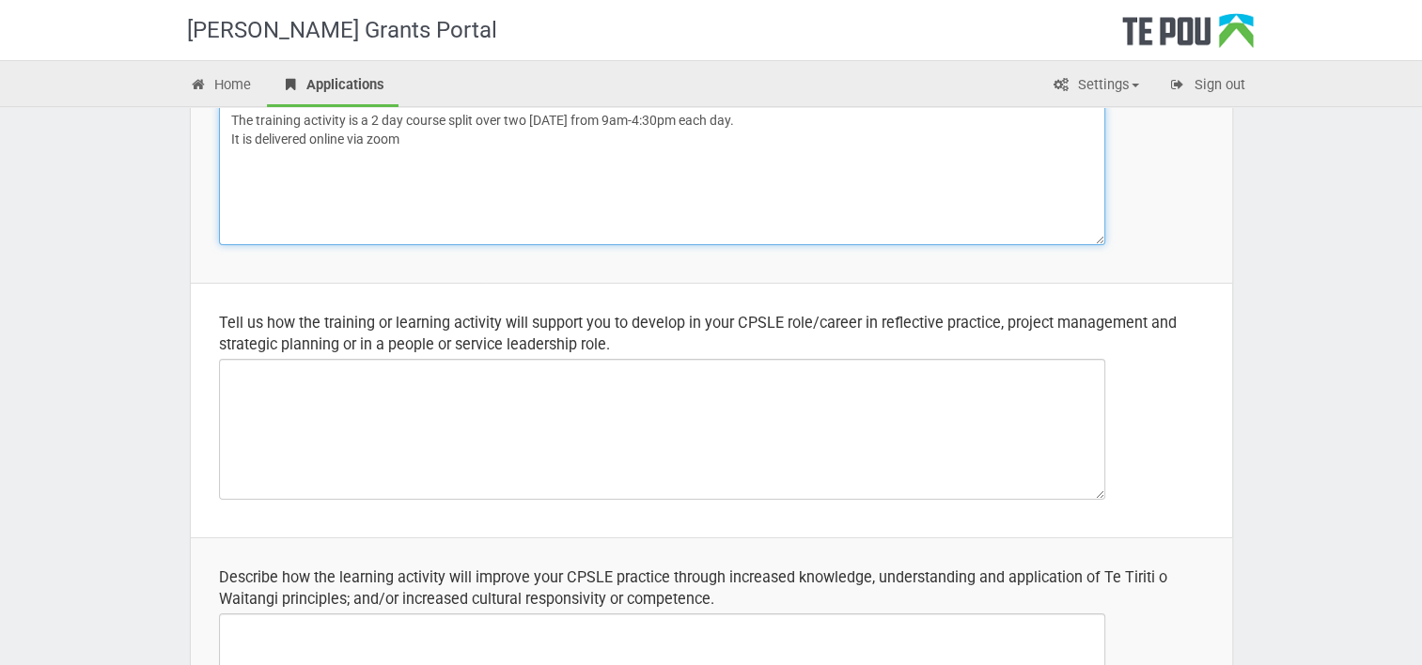
scroll to position [327, 0]
type textarea "The training activity is a 2 day course split over two [DATE] from 9am-4:30pm e…"
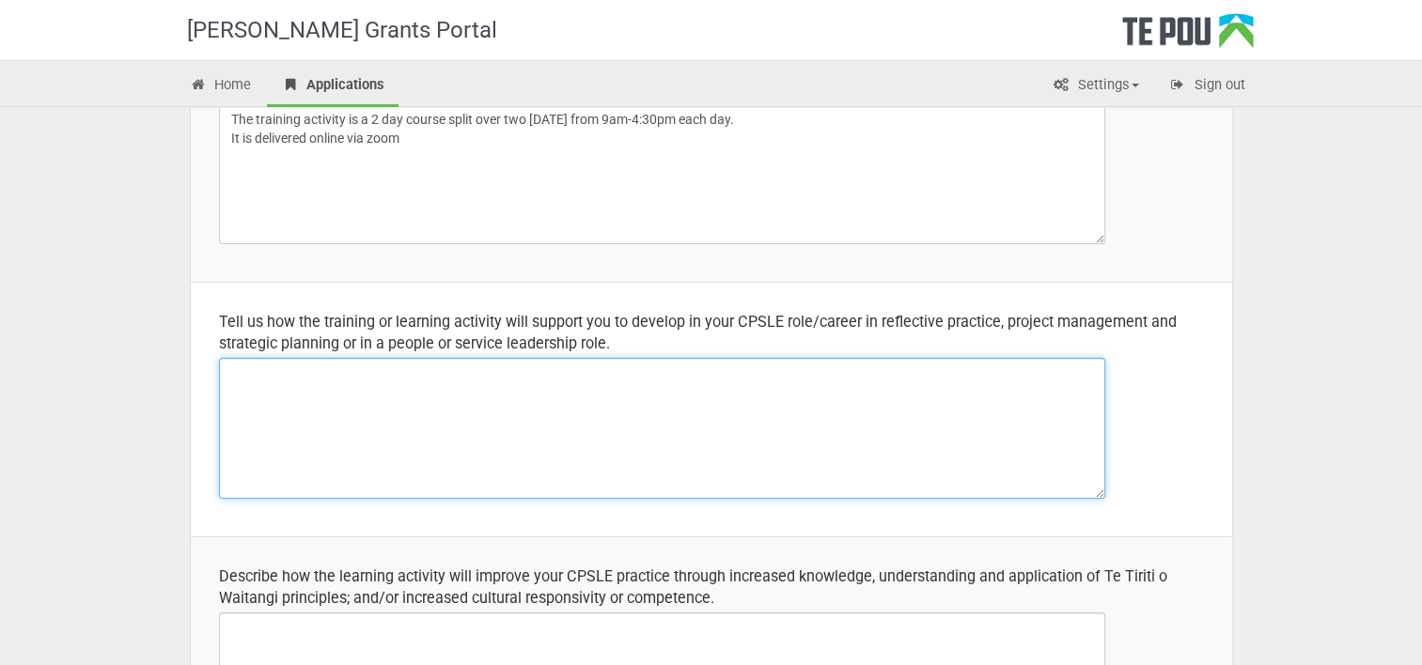
click at [460, 421] on textarea at bounding box center [662, 428] width 886 height 141
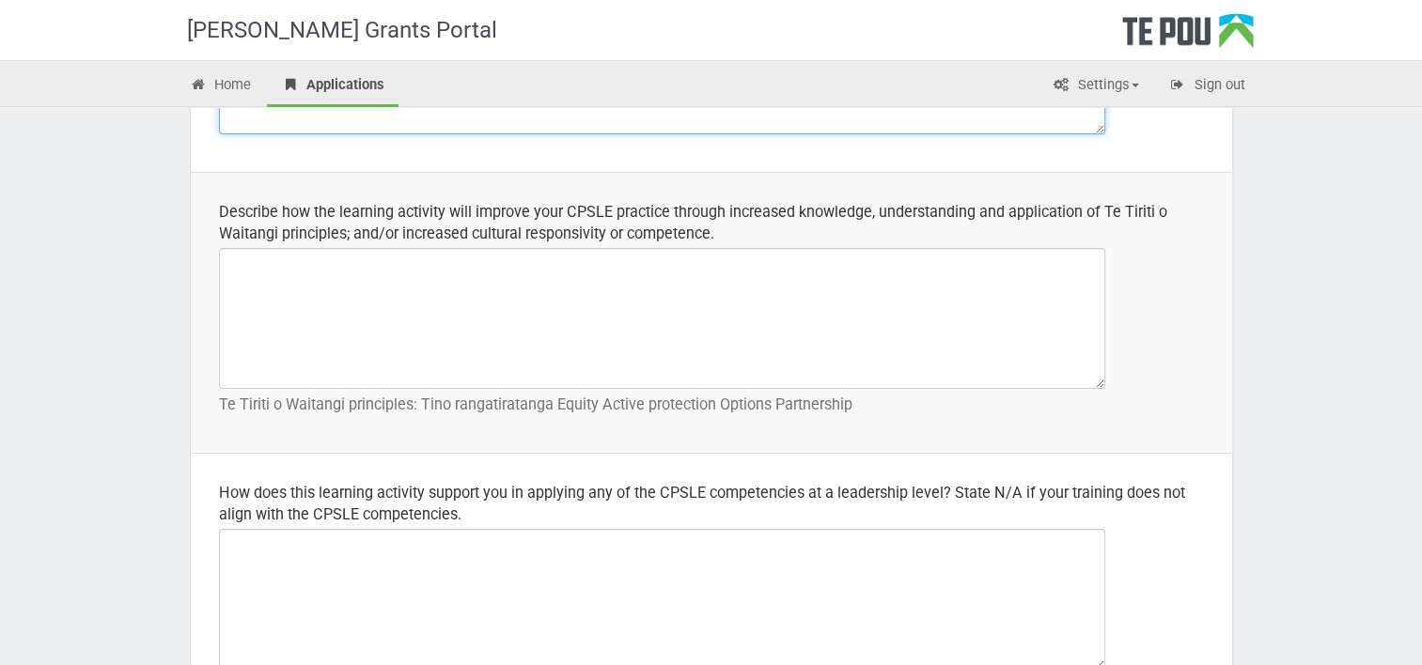
scroll to position [698, 0]
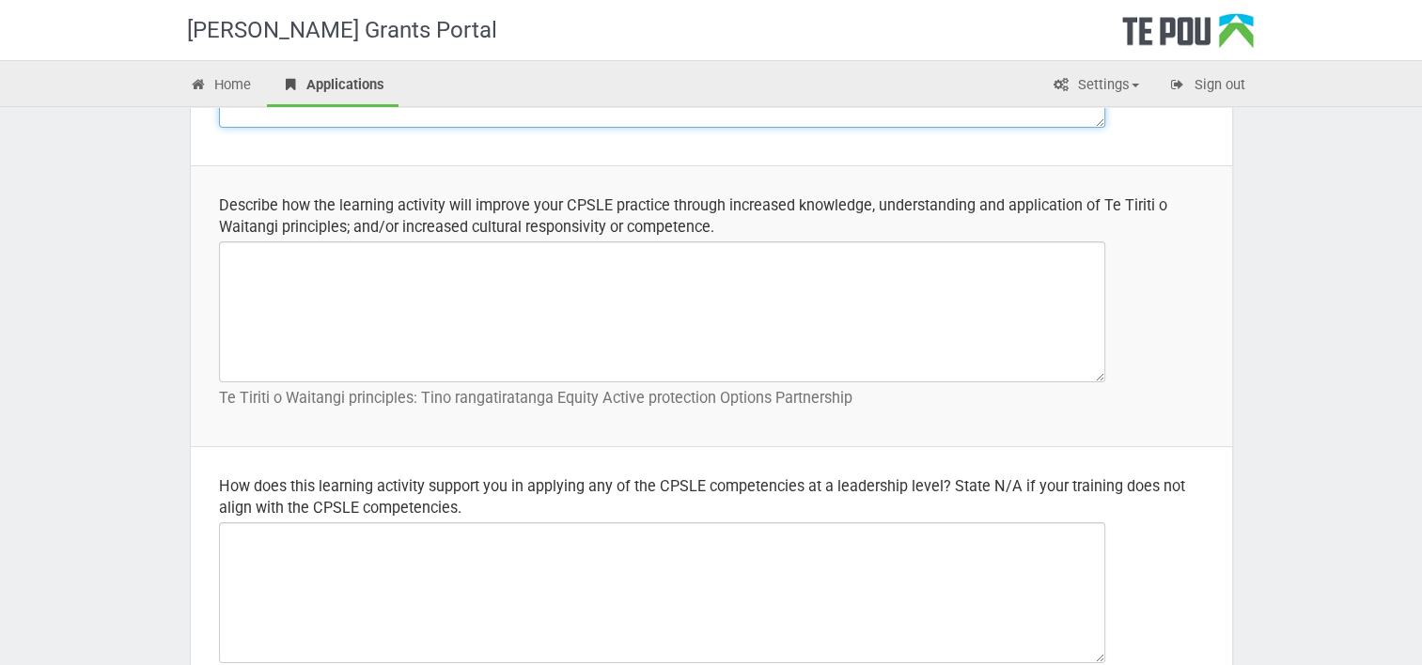
type textarea "This training will aid in the development of my personal skills in supervision …"
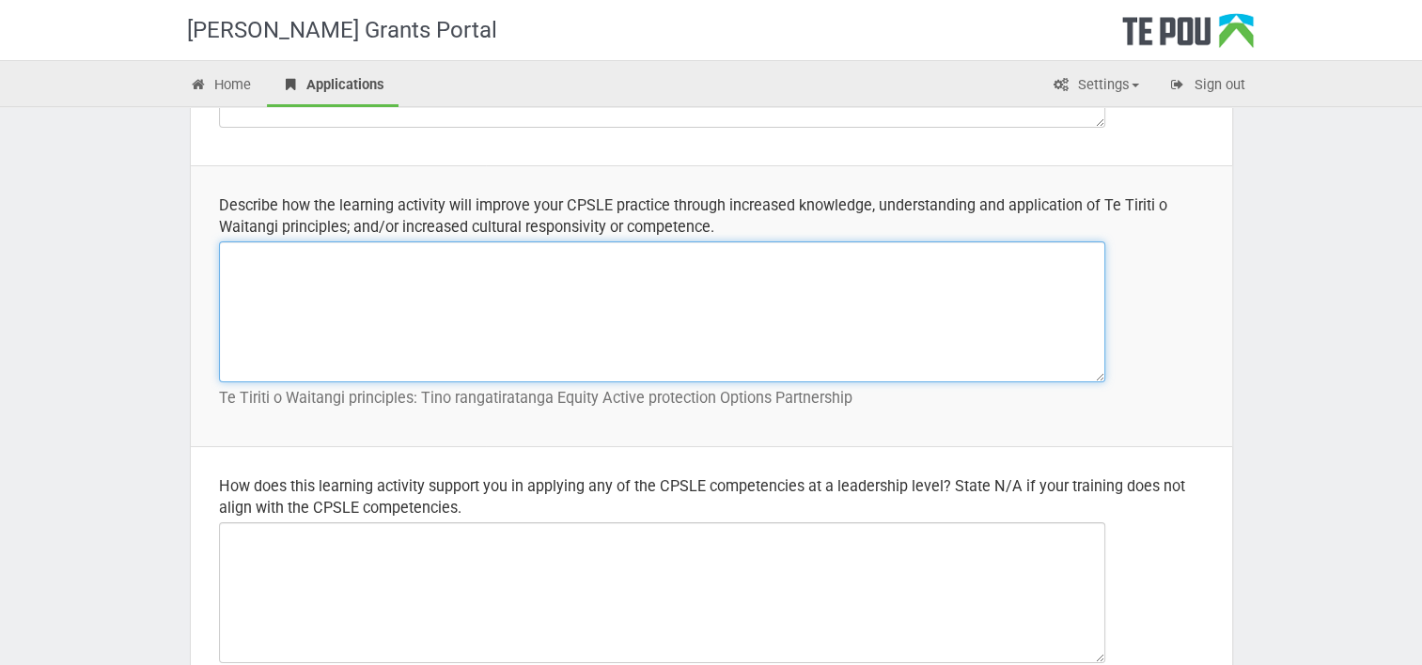
click at [462, 308] on textarea at bounding box center [662, 311] width 886 height 141
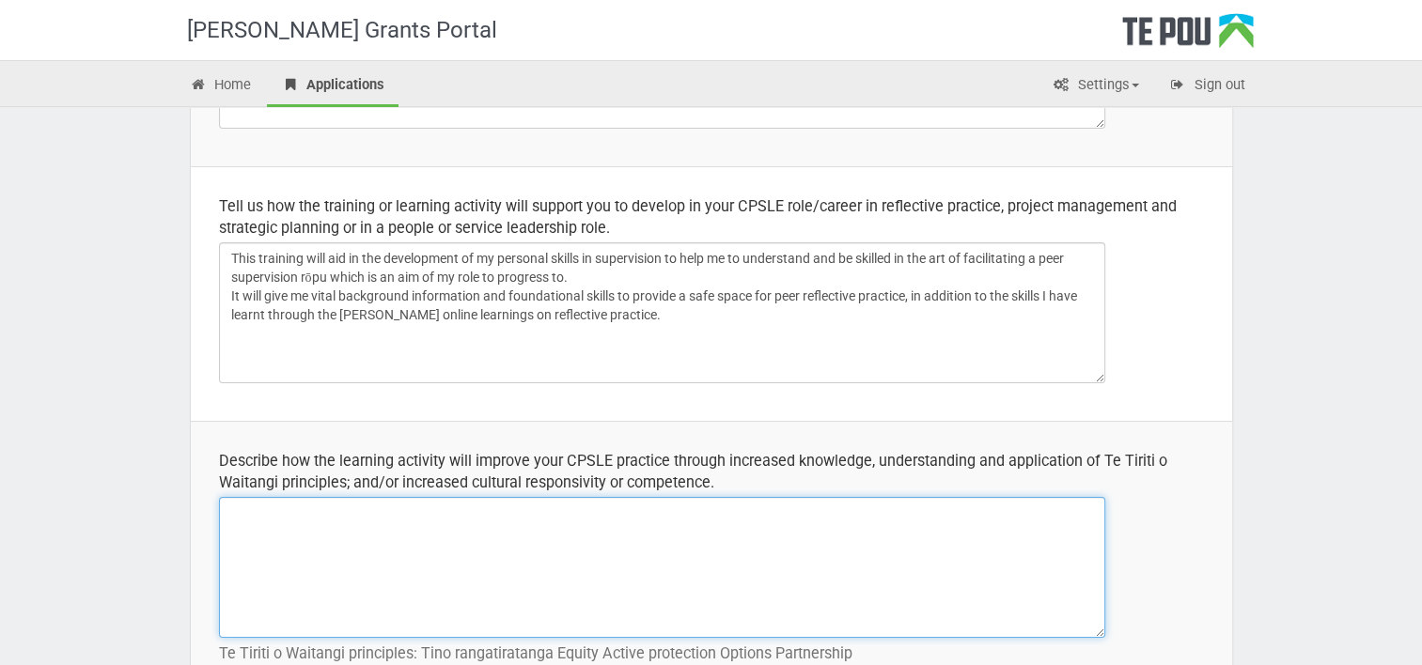
scroll to position [439, 0]
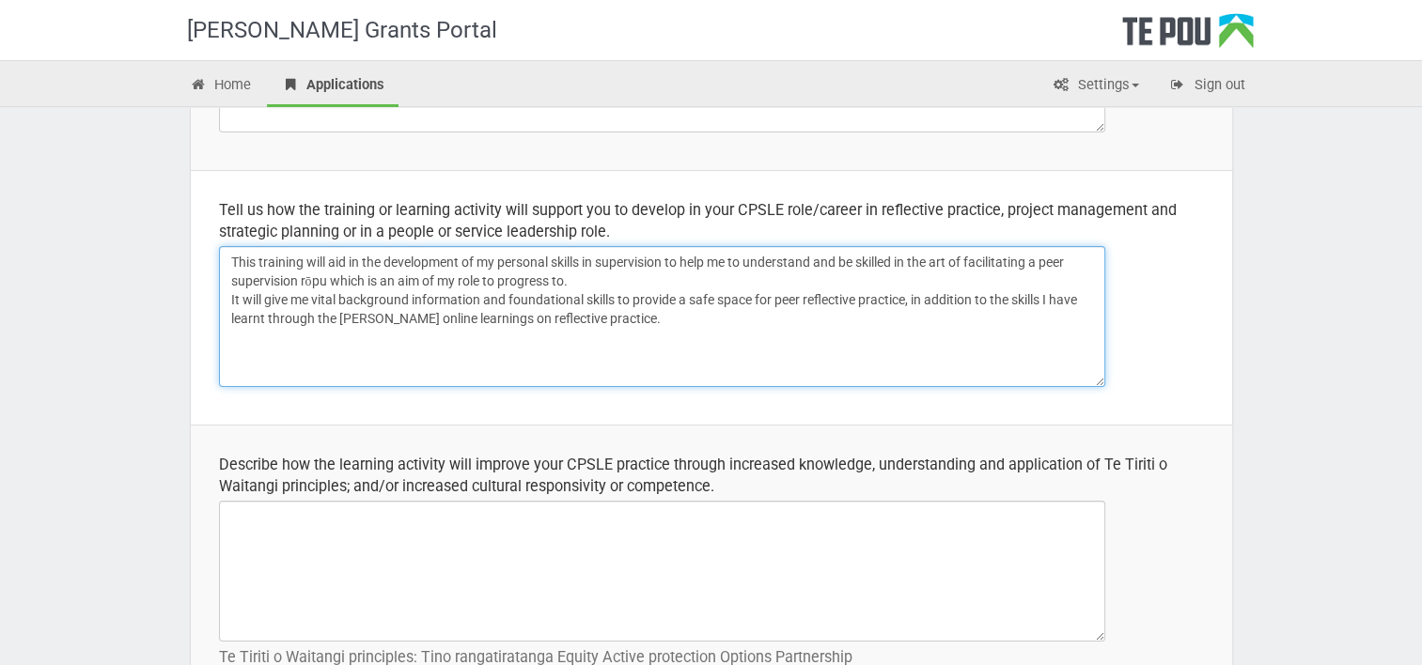
click at [646, 321] on textarea "This training will aid in the development of my personal skills in supervision …" at bounding box center [662, 316] width 886 height 141
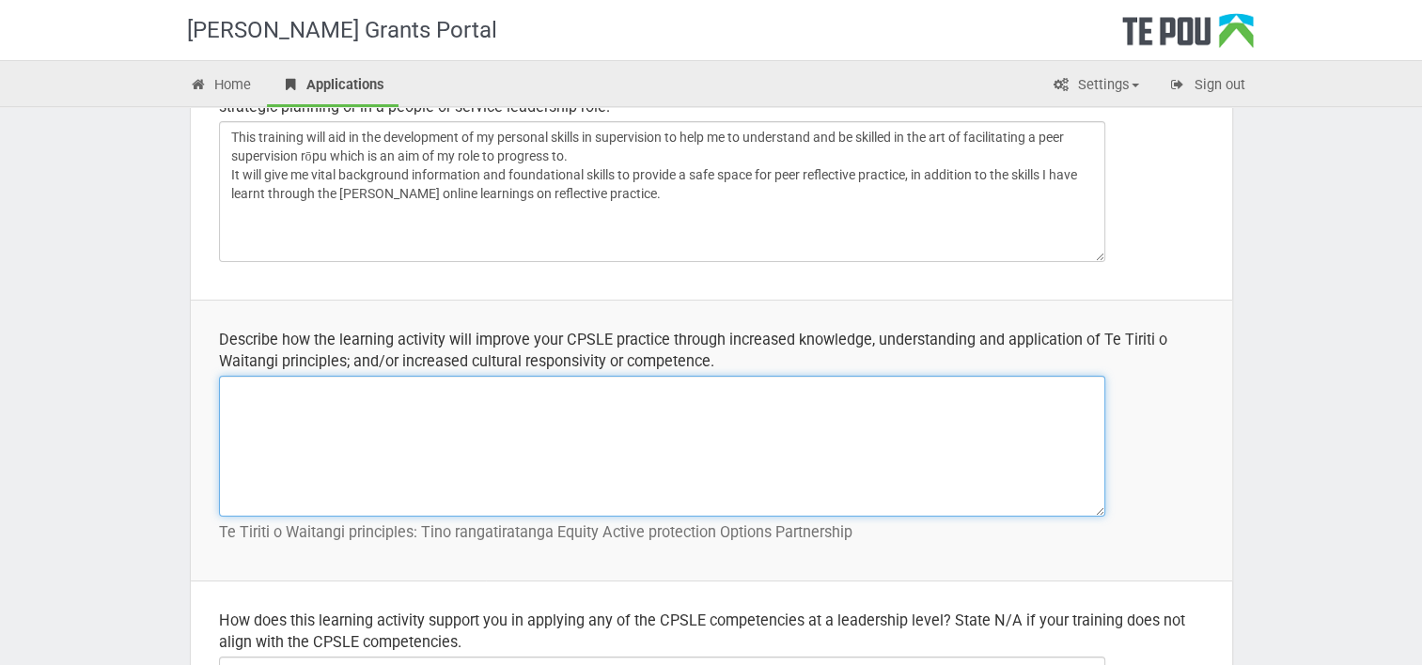
click at [619, 394] on textarea at bounding box center [662, 446] width 886 height 141
type textarea "Te tiriti o Waitangi"
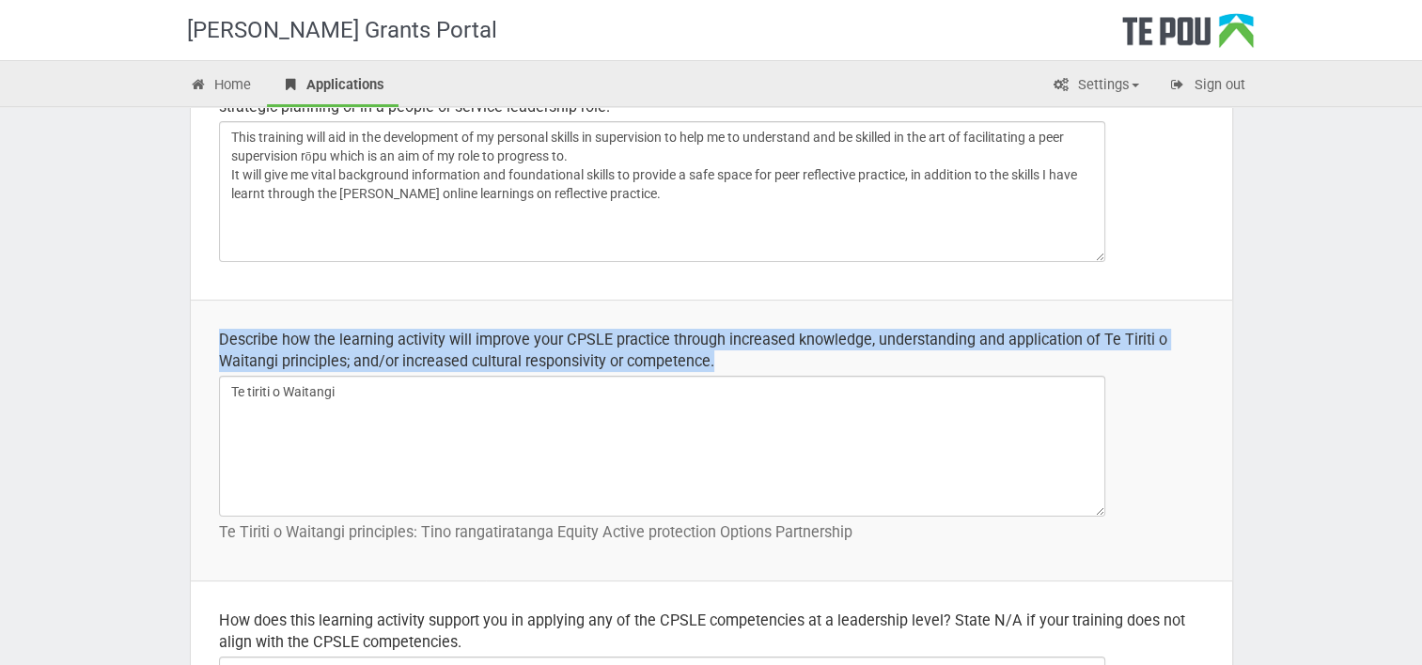
drag, startPoint x: 218, startPoint y: 332, endPoint x: 722, endPoint y: 385, distance: 506.4
click at [722, 385] on td "Describe how the learning activity will improve your CPSLE practice through inc…" at bounding box center [711, 440] width 1041 height 281
copy div "Describe how the learning activity will improve your CPSLE practice through inc…"
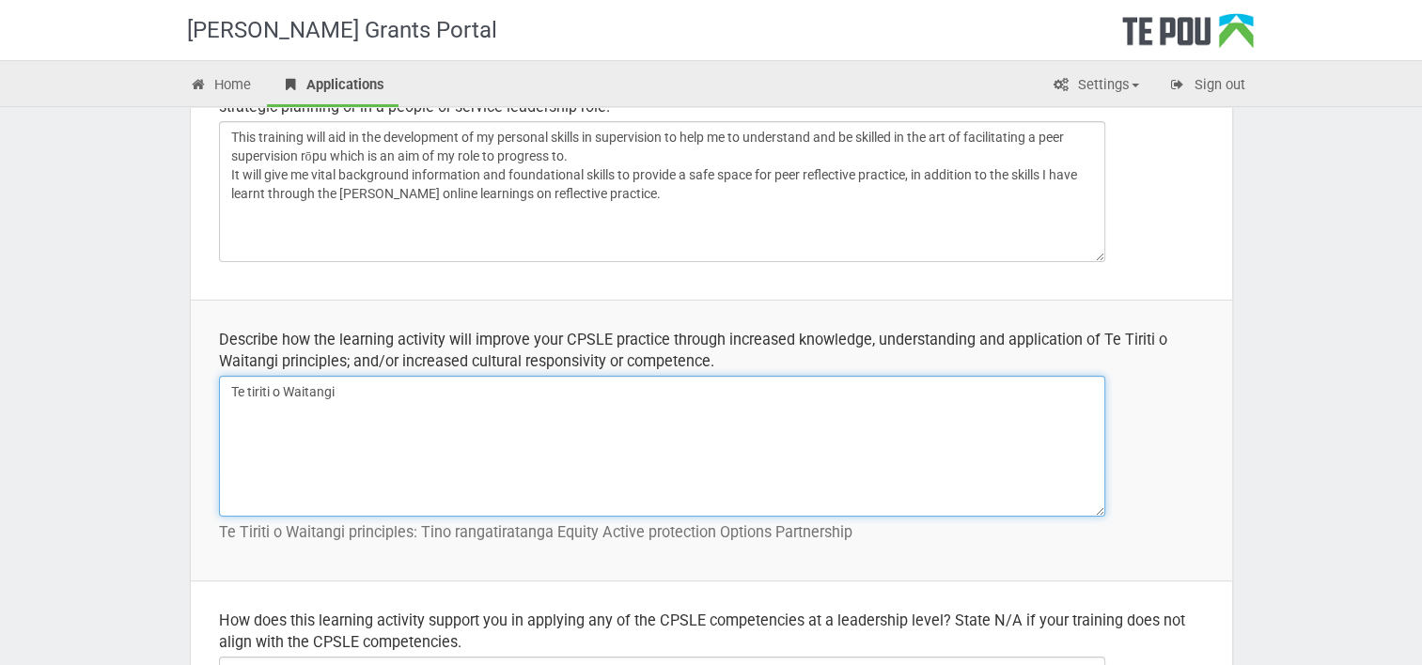
click at [263, 432] on textarea "Te tiriti o Waitangi" at bounding box center [662, 446] width 886 height 141
paste textarea "This course introduces supervision as a professional development process ground…"
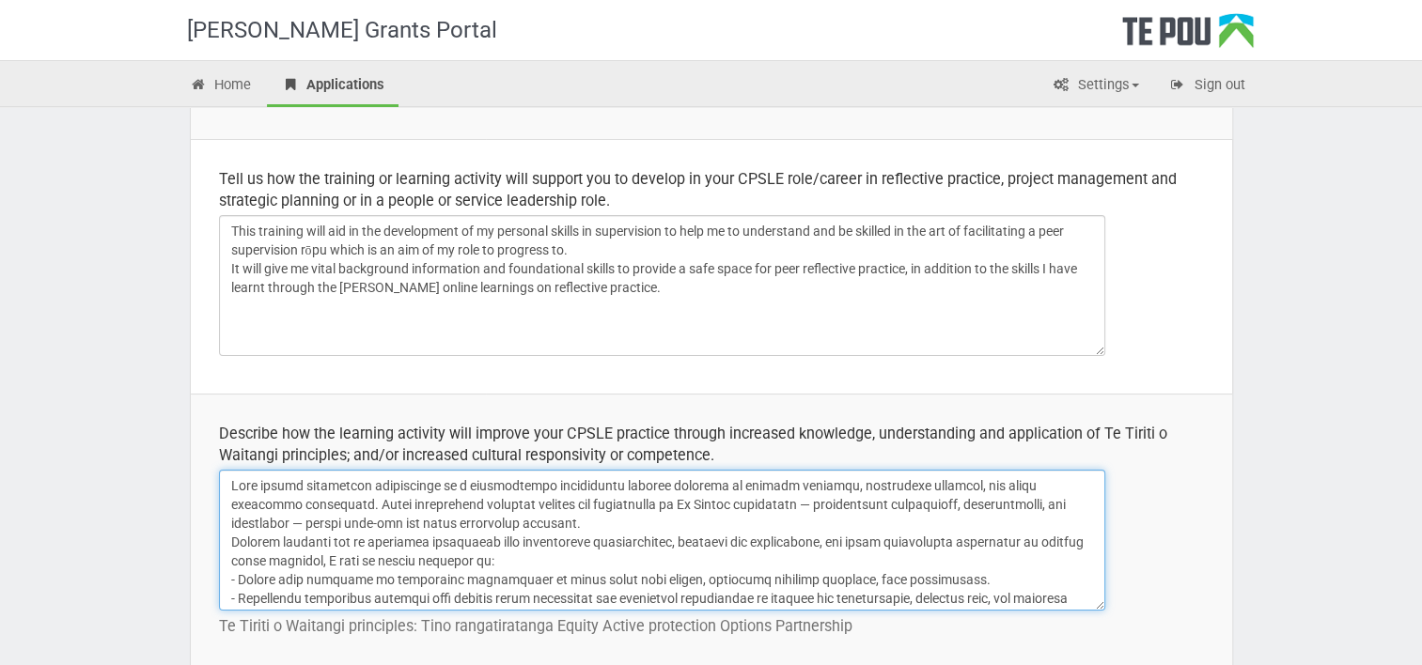
scroll to position [469, 0]
type textarea "This course introduces supervision as a professional development process ground…"
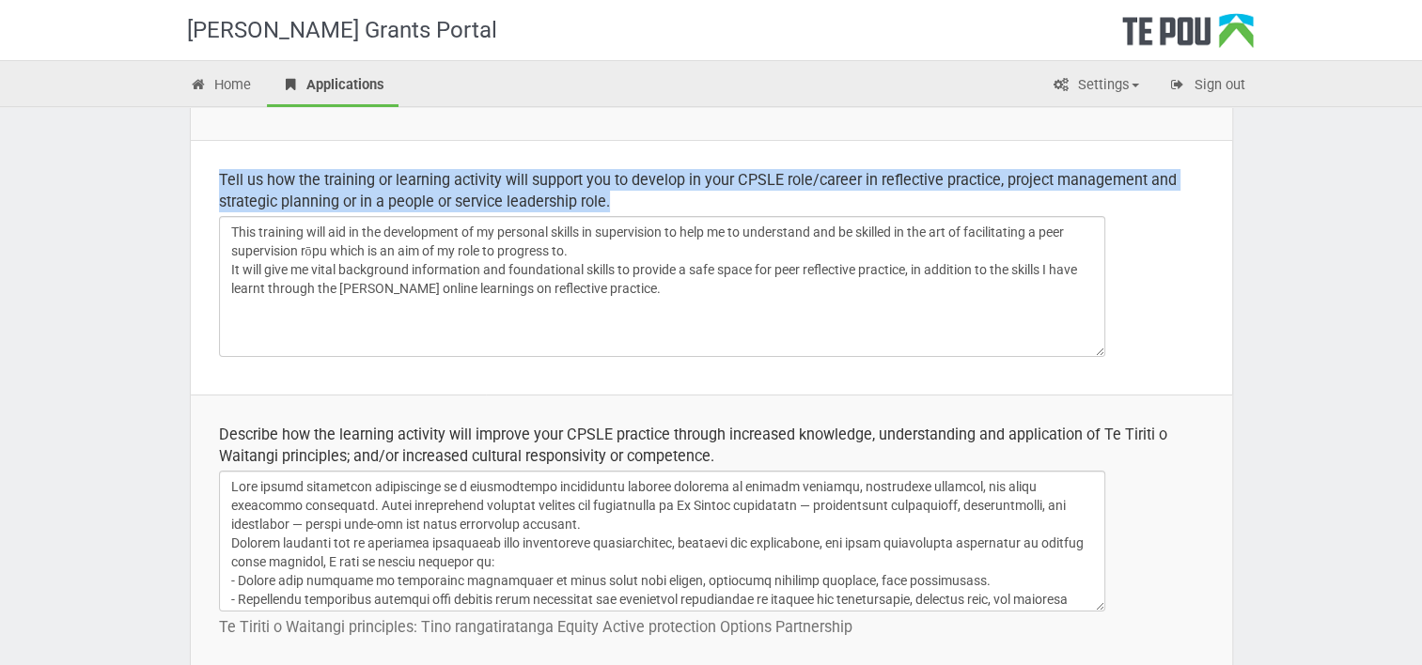
drag, startPoint x: 616, startPoint y: 195, endPoint x: 194, endPoint y: 168, distance: 422.7
click at [194, 168] on td "Tell us how the training or learning activity will support you to develop in yo…" at bounding box center [711, 267] width 1041 height 255
copy div "Tell us how the training or learning activity will support you to develop in yo…"
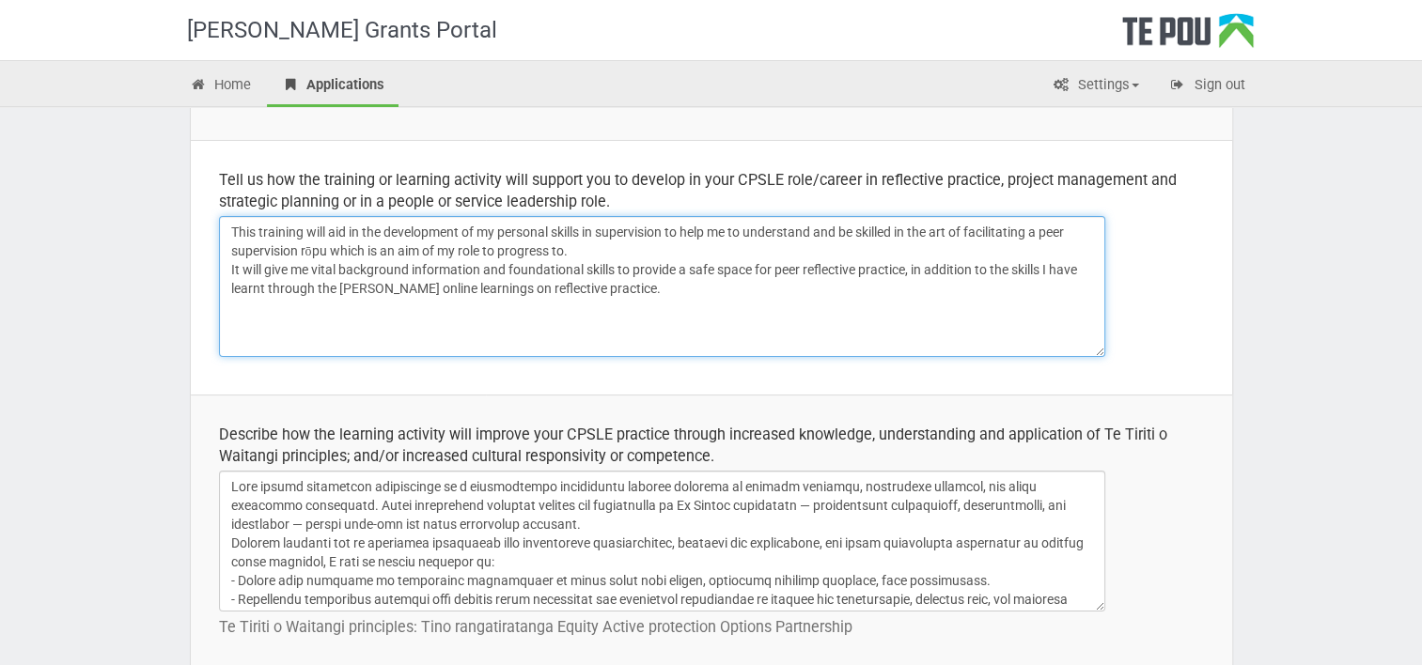
click at [270, 266] on textarea "This training will aid in the development of my personal skills in supervision …" at bounding box center [662, 286] width 886 height 141
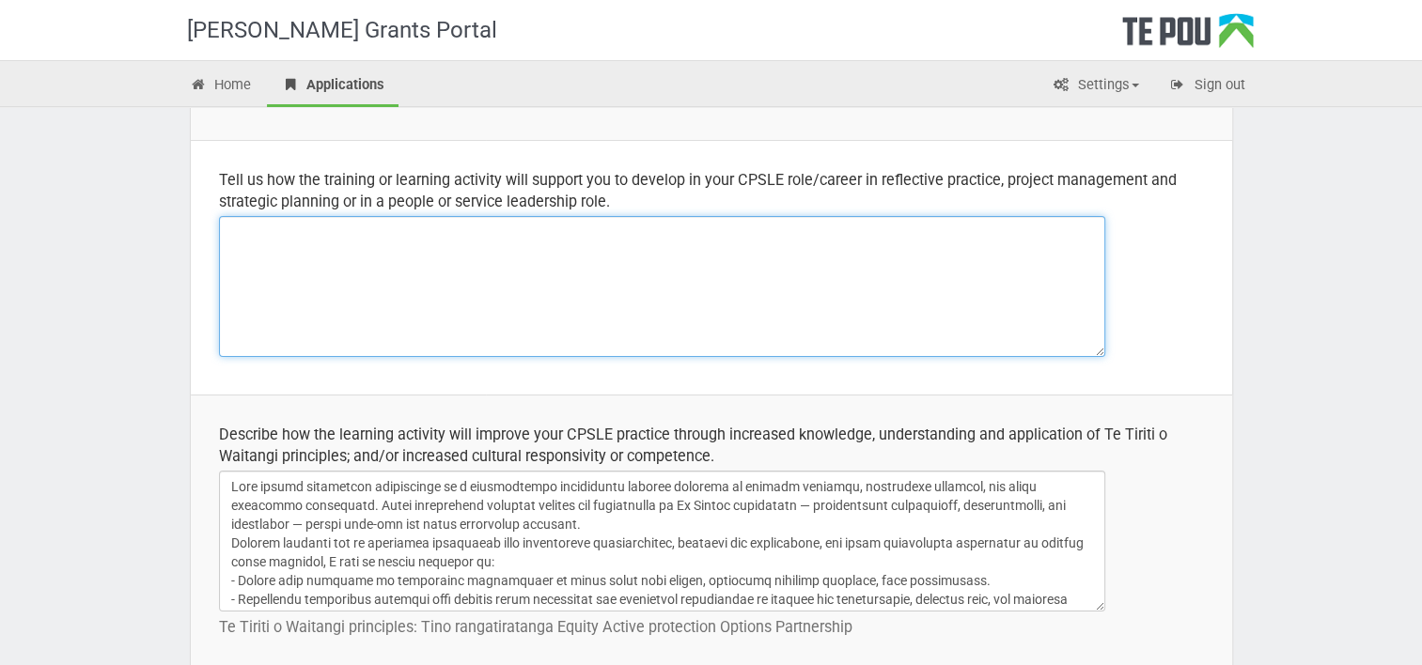
paste textarea "As a Lived Experience Consumer Advisor, I lead co-design processes, mentor peer…"
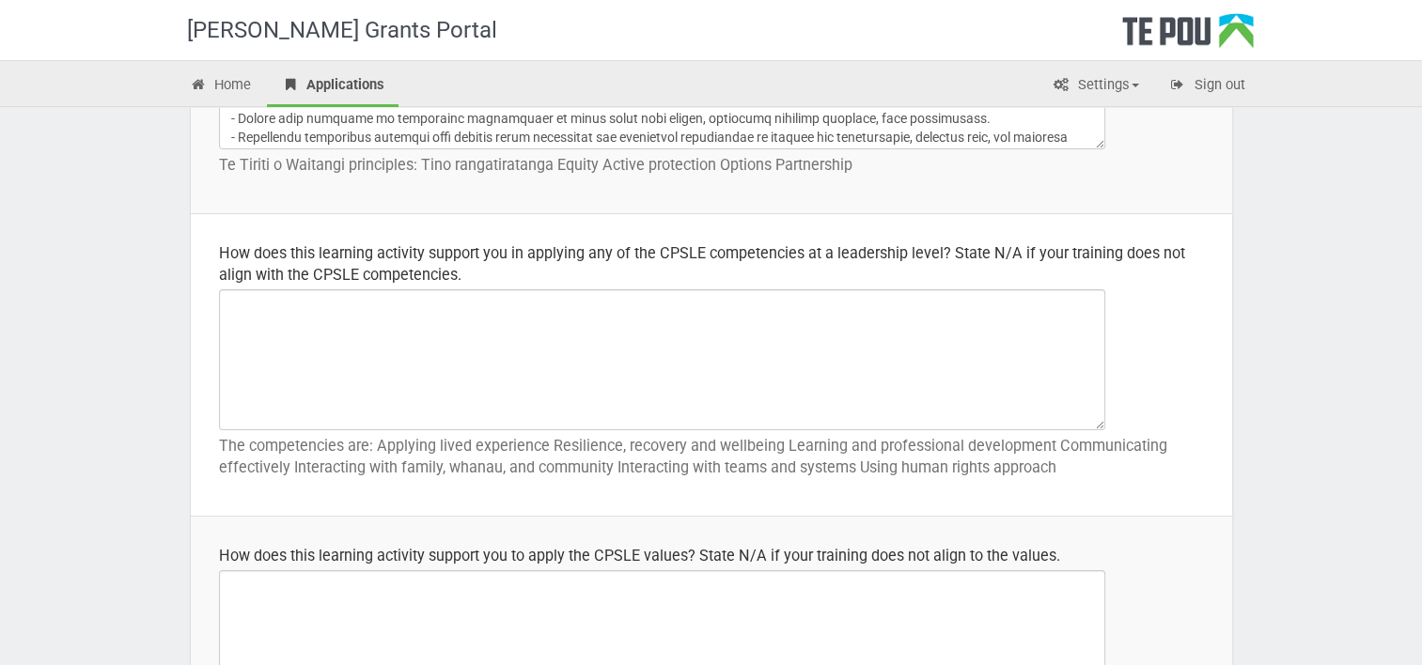
scroll to position [932, 0]
type textarea "As a Lived Experience Consumer Advisor, I lead co-design processes, mentor peer…"
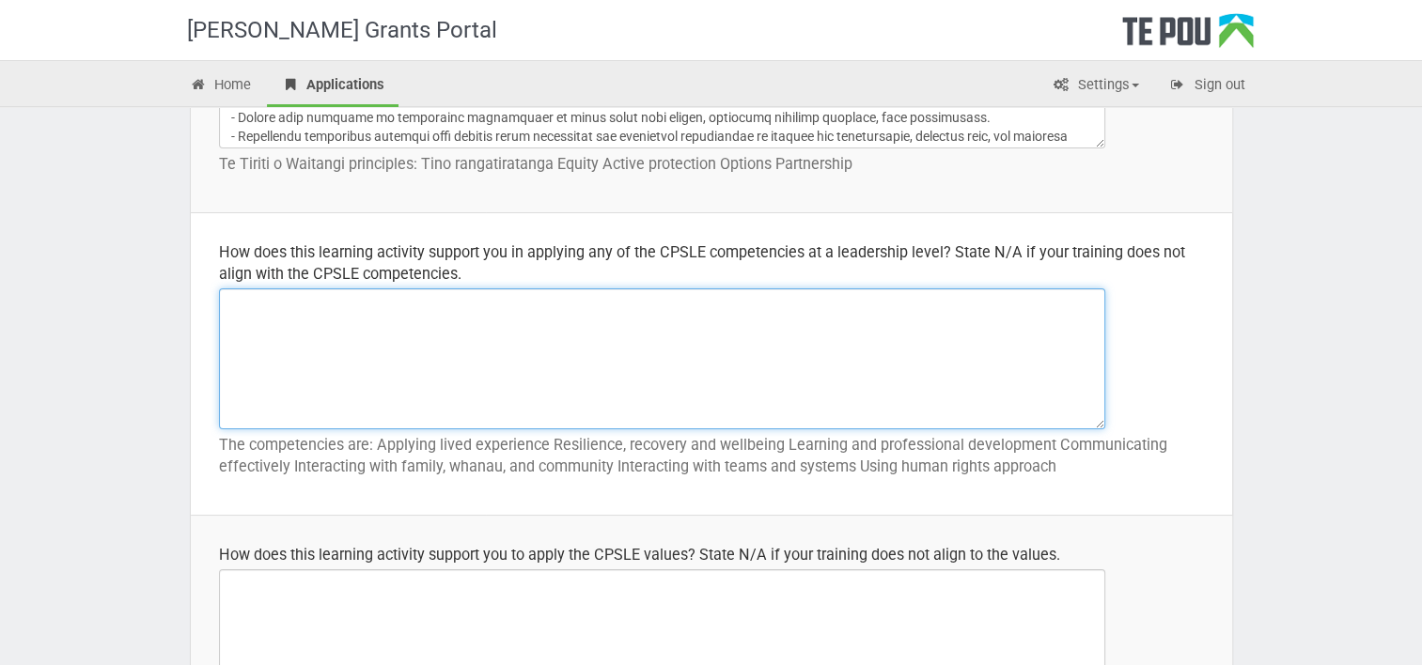
click at [630, 328] on textarea at bounding box center [662, 358] width 886 height 141
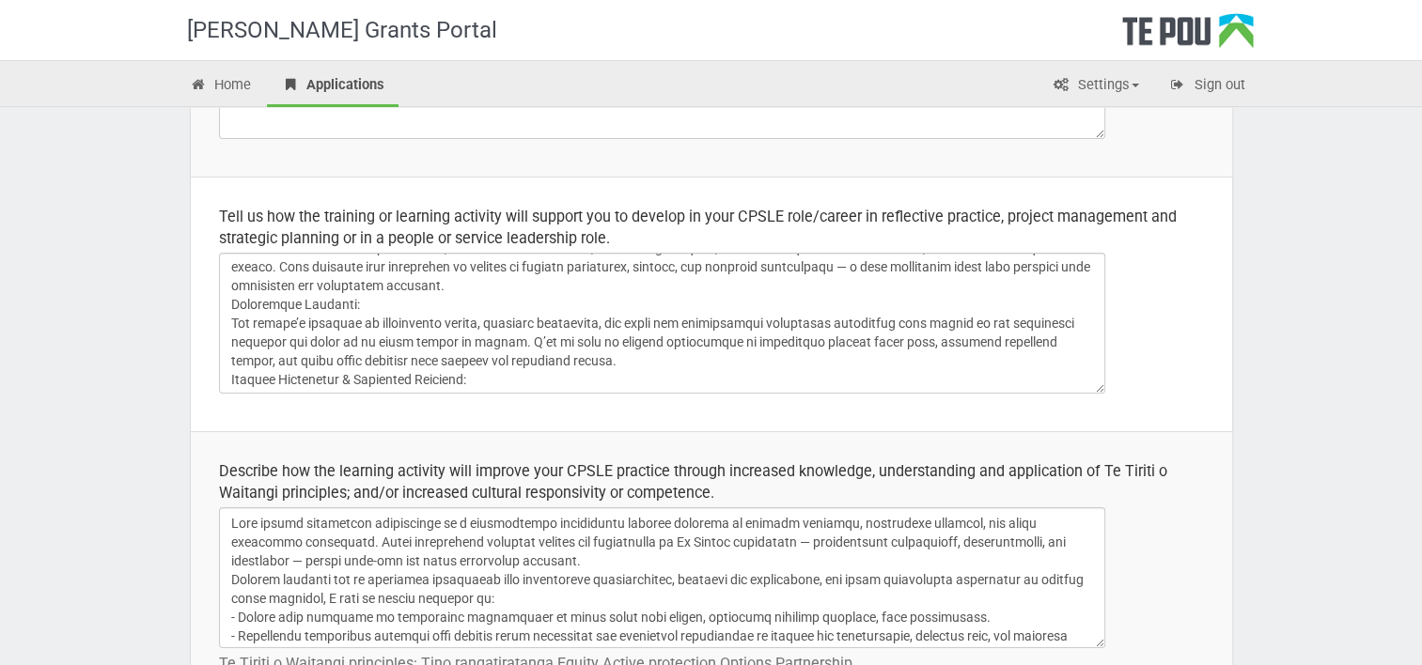
scroll to position [0, 0]
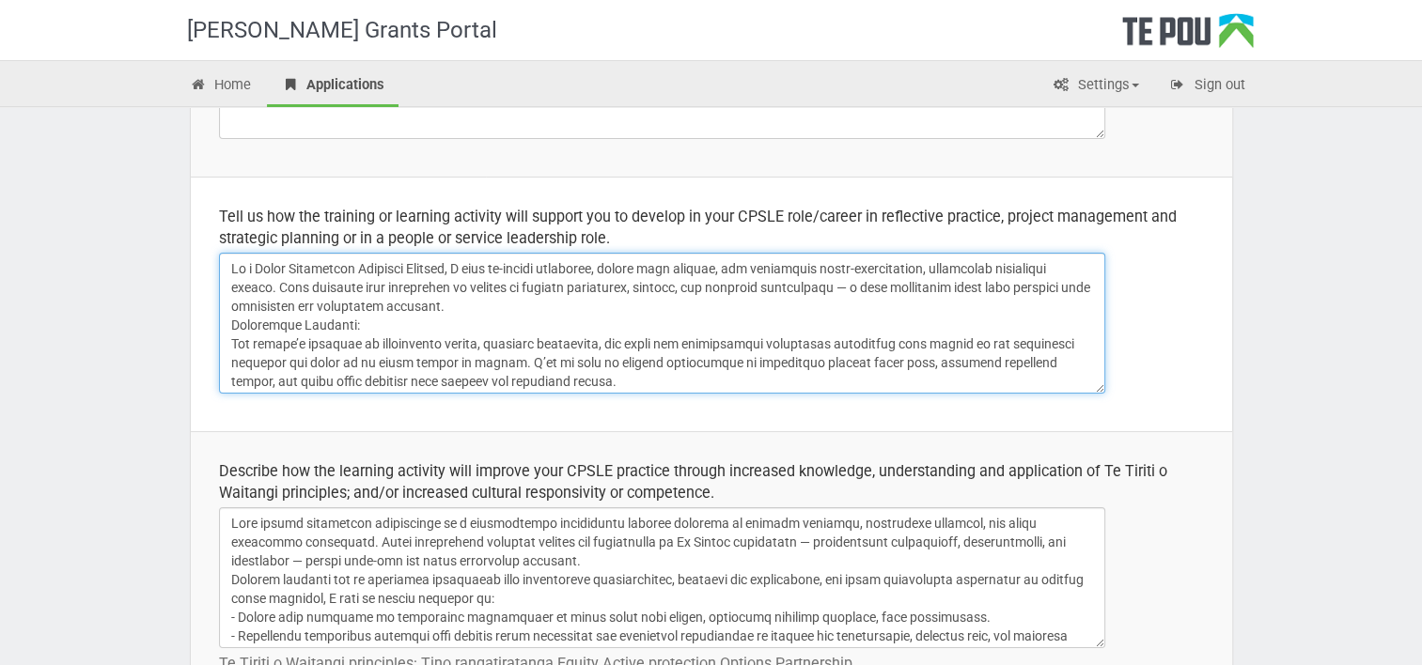
click at [472, 308] on textarea at bounding box center [662, 323] width 886 height 141
drag, startPoint x: 362, startPoint y: 327, endPoint x: 229, endPoint y: 327, distance: 132.5
click at [229, 327] on textarea at bounding box center [662, 323] width 886 height 141
click at [429, 333] on textarea at bounding box center [662, 323] width 886 height 141
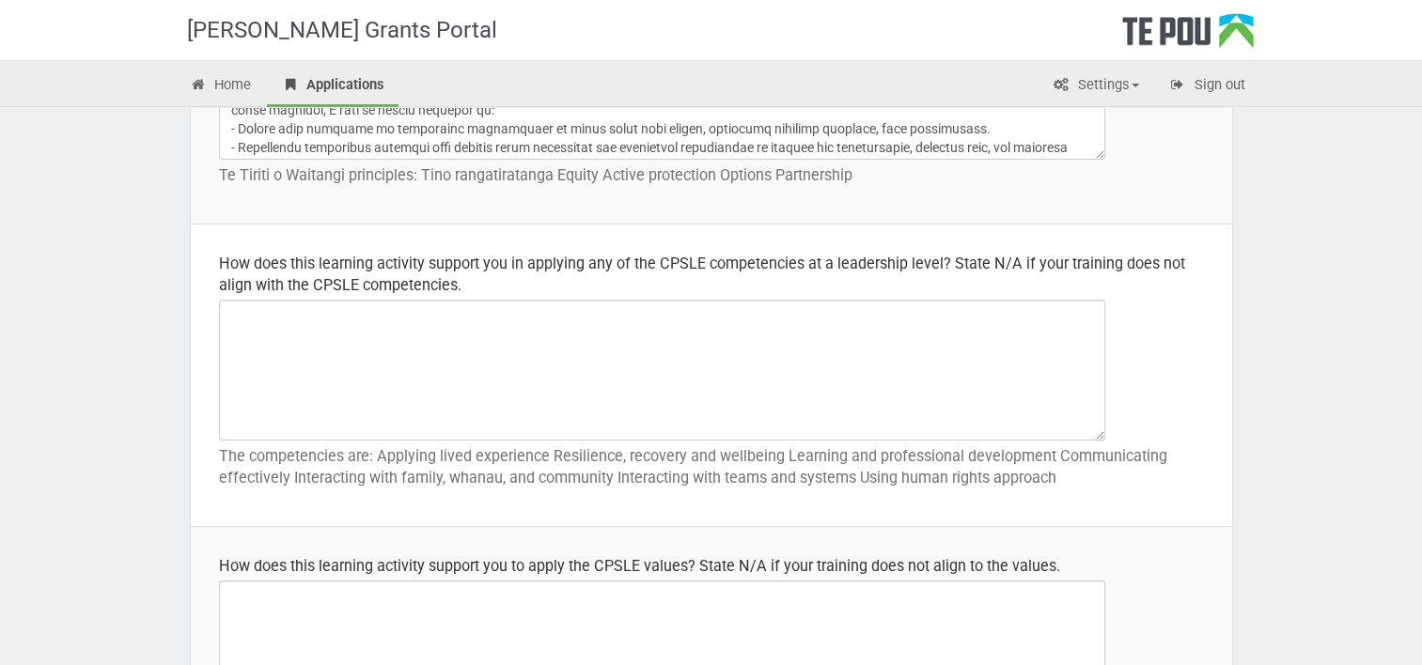
scroll to position [930, 0]
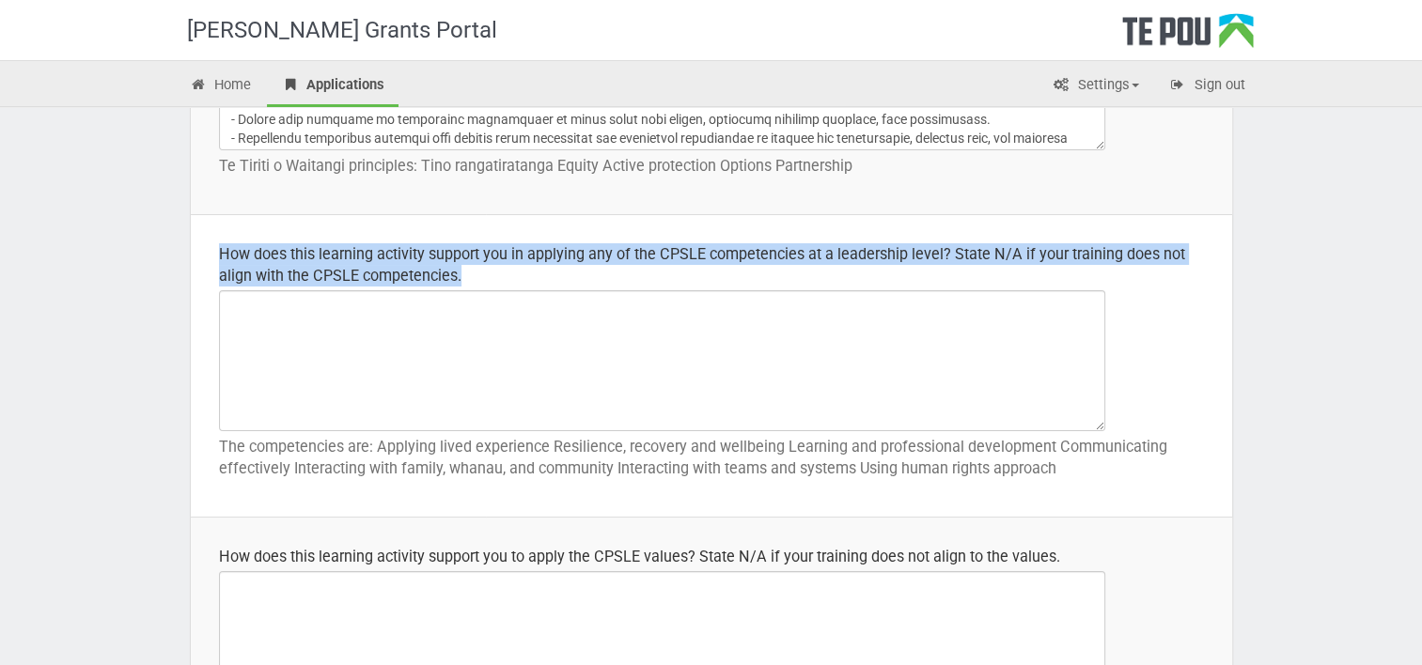
drag, startPoint x: 470, startPoint y: 274, endPoint x: 218, endPoint y: 259, distance: 252.3
click at [219, 259] on div "How does this learning activity support you in applying any of the CPSLE compet…" at bounding box center [711, 264] width 985 height 43
copy div "How does this learning activity support you in applying any of the CPSLE compet…"
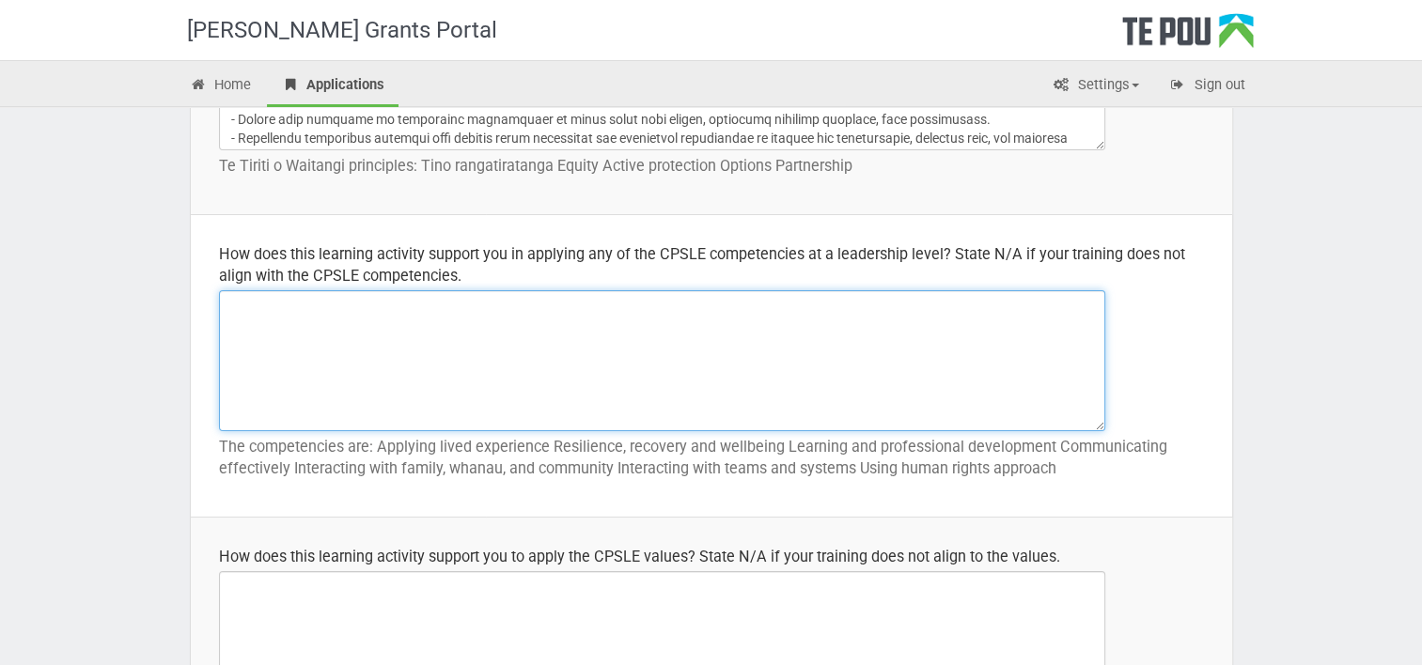
click at [251, 317] on textarea at bounding box center [662, 360] width 886 height 141
paste textarea "As a Lived Experience Consumer Advisor, I mentor peer kaimahi, co-design resour…"
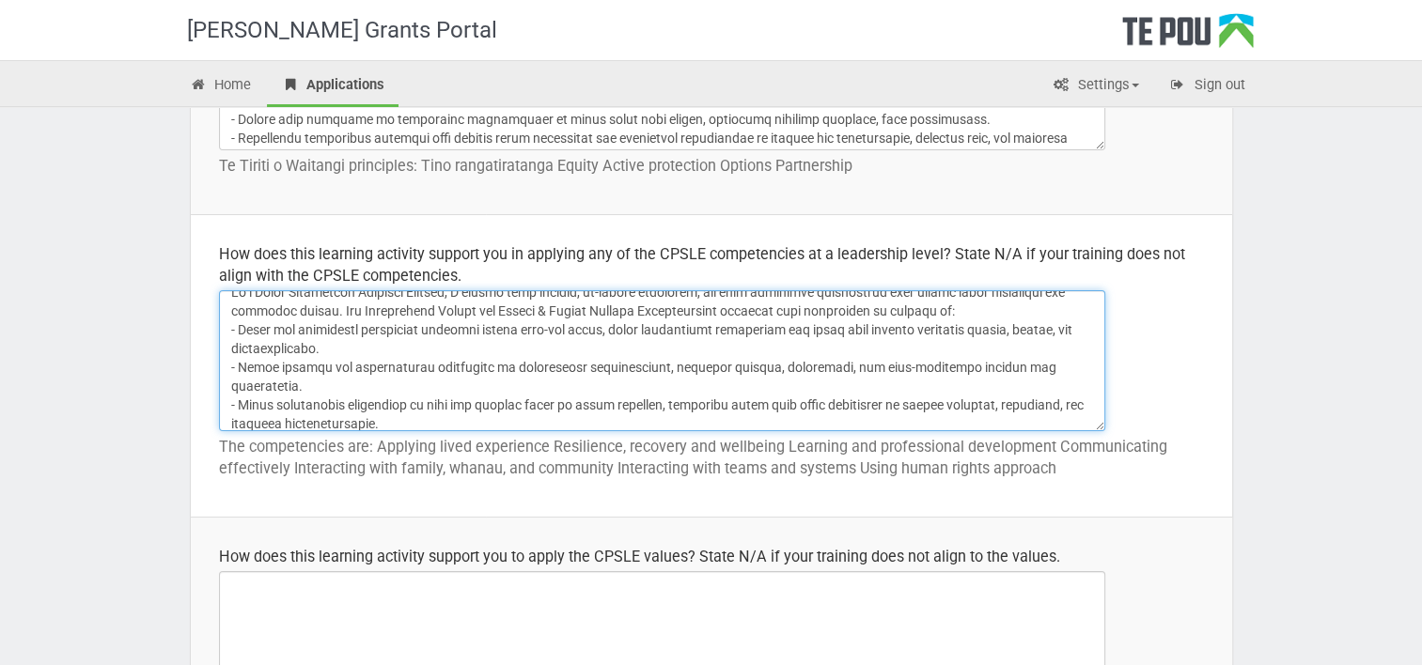
scroll to position [0, 0]
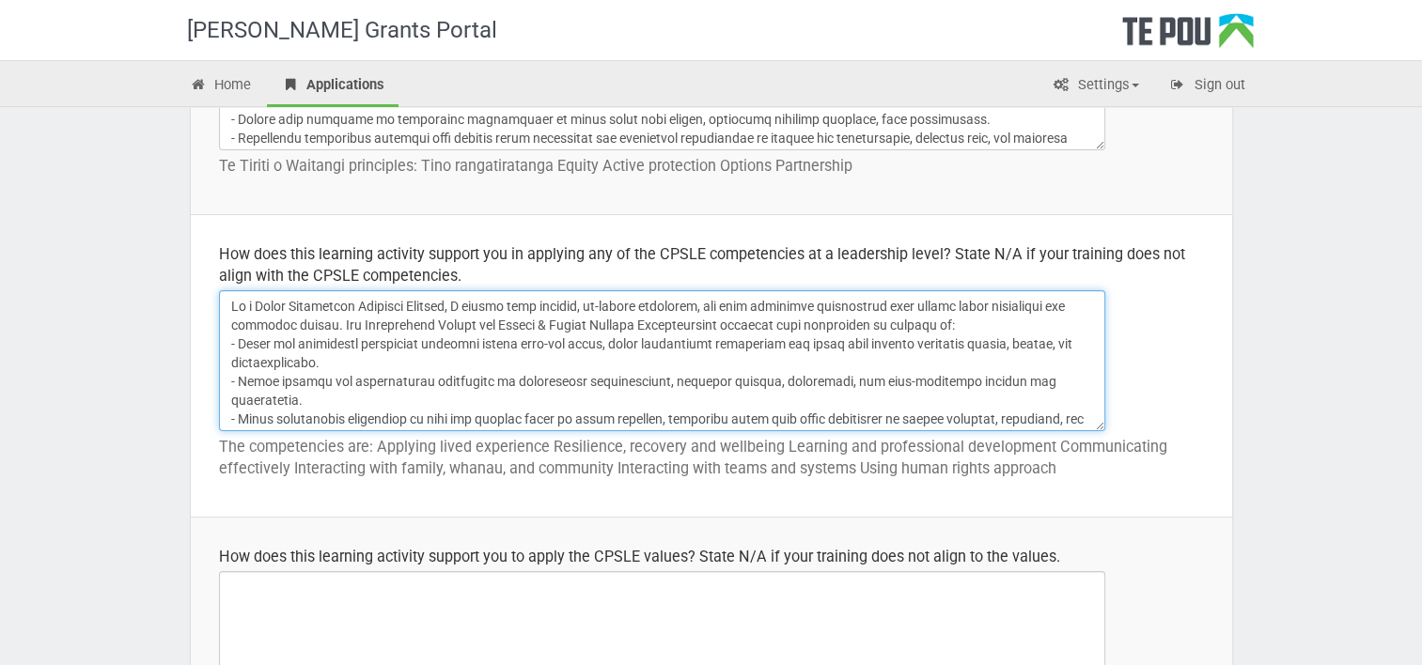
click at [342, 322] on textarea at bounding box center [662, 360] width 886 height 141
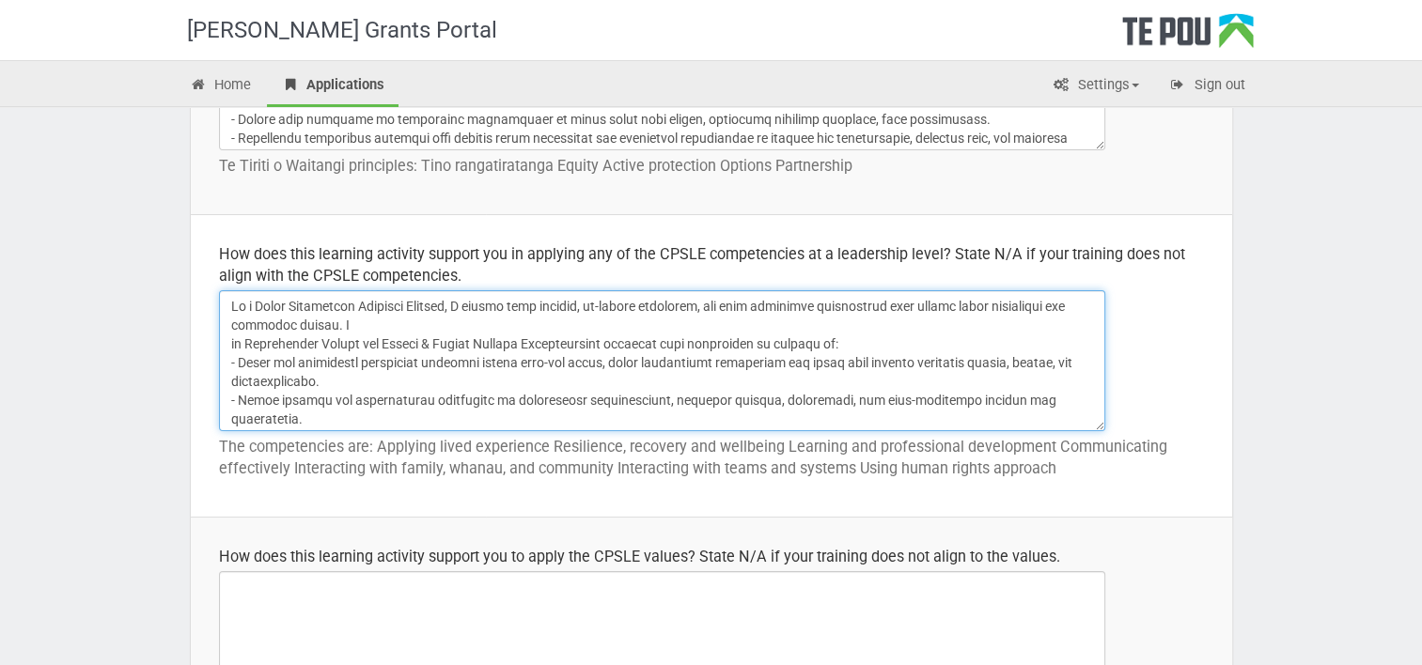
click at [837, 334] on textarea at bounding box center [662, 360] width 886 height 141
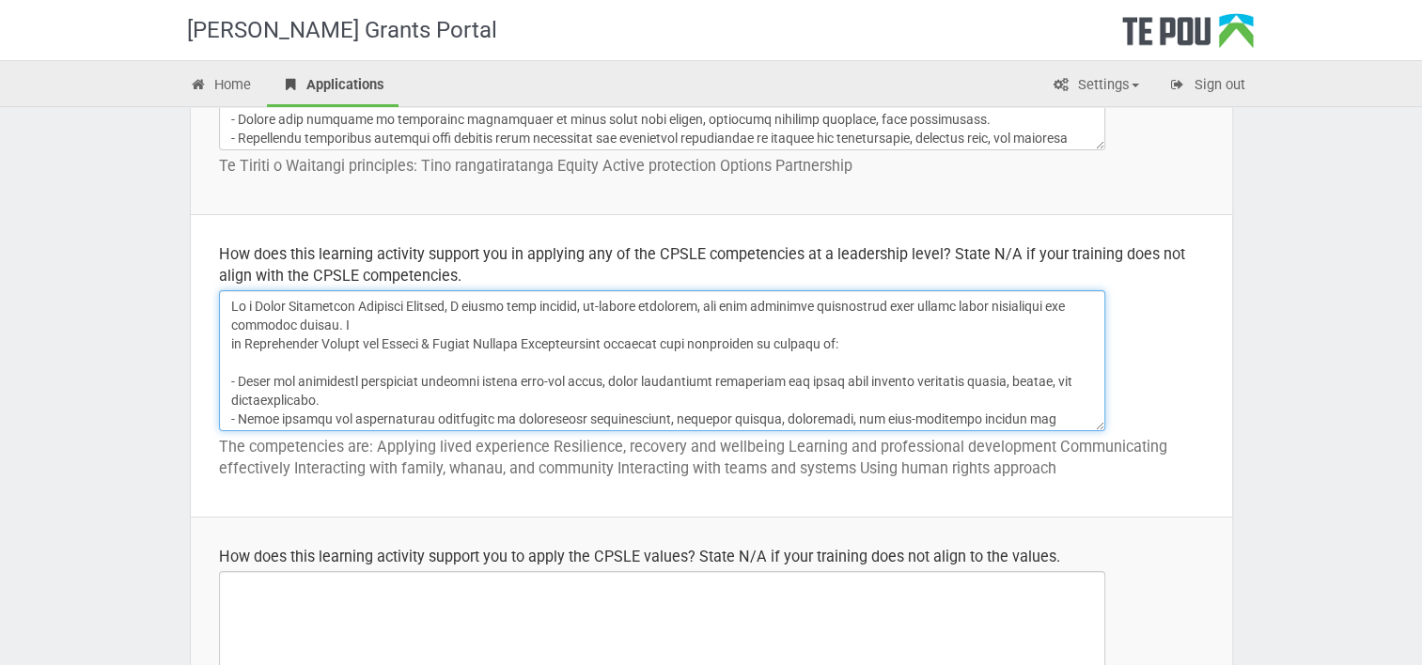
click at [830, 337] on textarea at bounding box center [662, 360] width 886 height 141
click at [229, 343] on textarea at bounding box center [662, 360] width 886 height 141
click at [385, 319] on textarea at bounding box center [662, 360] width 886 height 141
drag, startPoint x: 385, startPoint y: 319, endPoint x: 223, endPoint y: 303, distance: 163.2
click at [223, 303] on textarea at bounding box center [662, 360] width 886 height 141
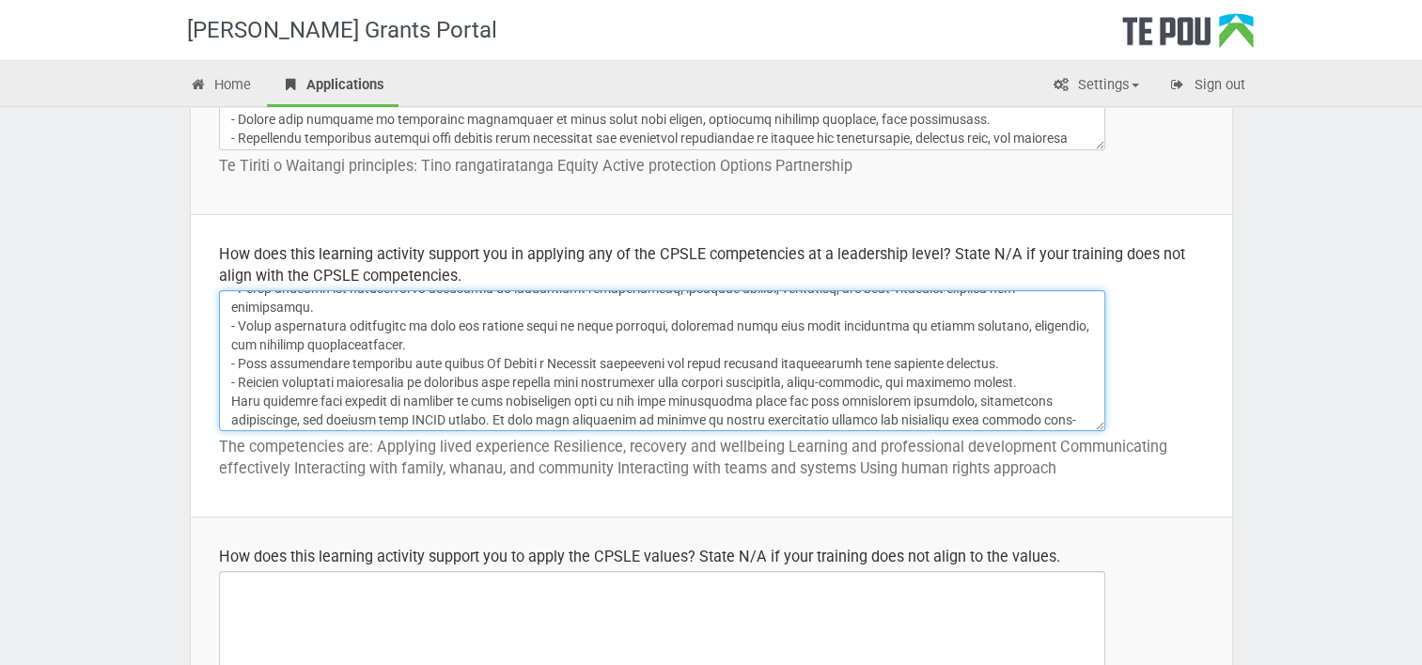
scroll to position [97, 0]
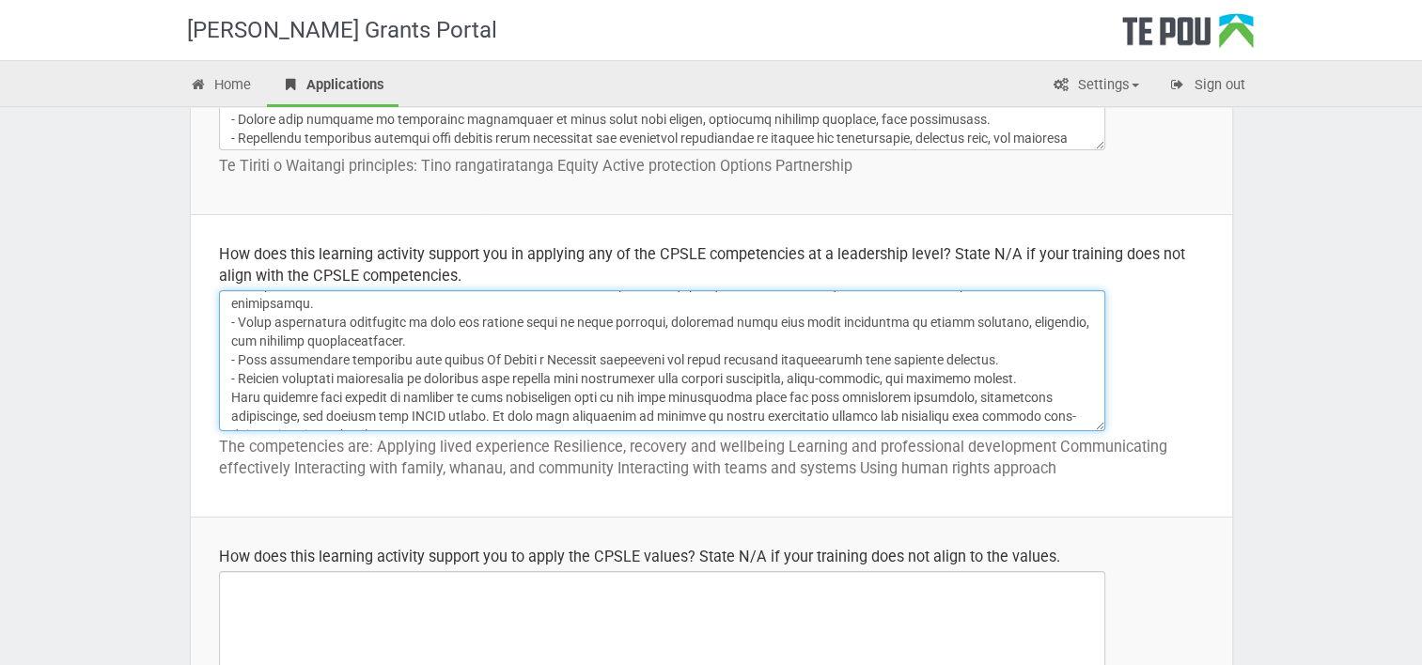
click at [228, 377] on textarea at bounding box center [662, 360] width 886 height 141
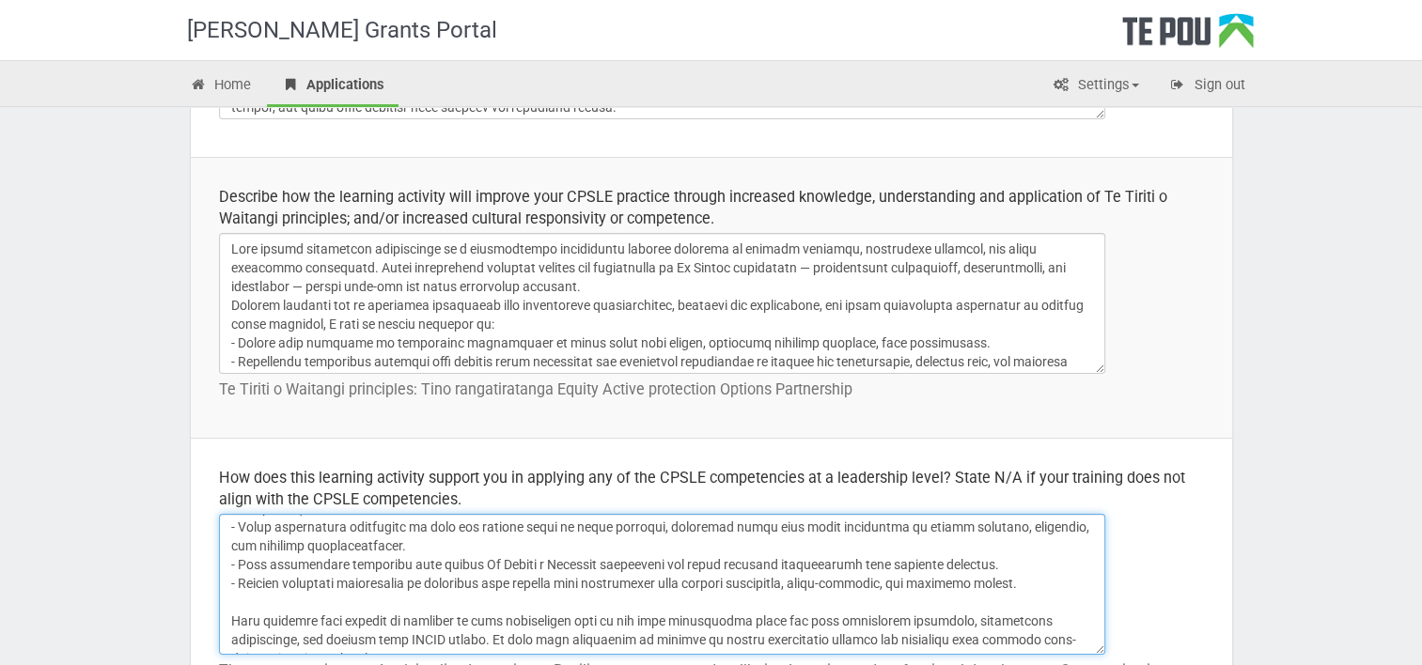
scroll to position [0, 0]
type textarea "The Supervision Skills for Health & Social Service Professionals training will …"
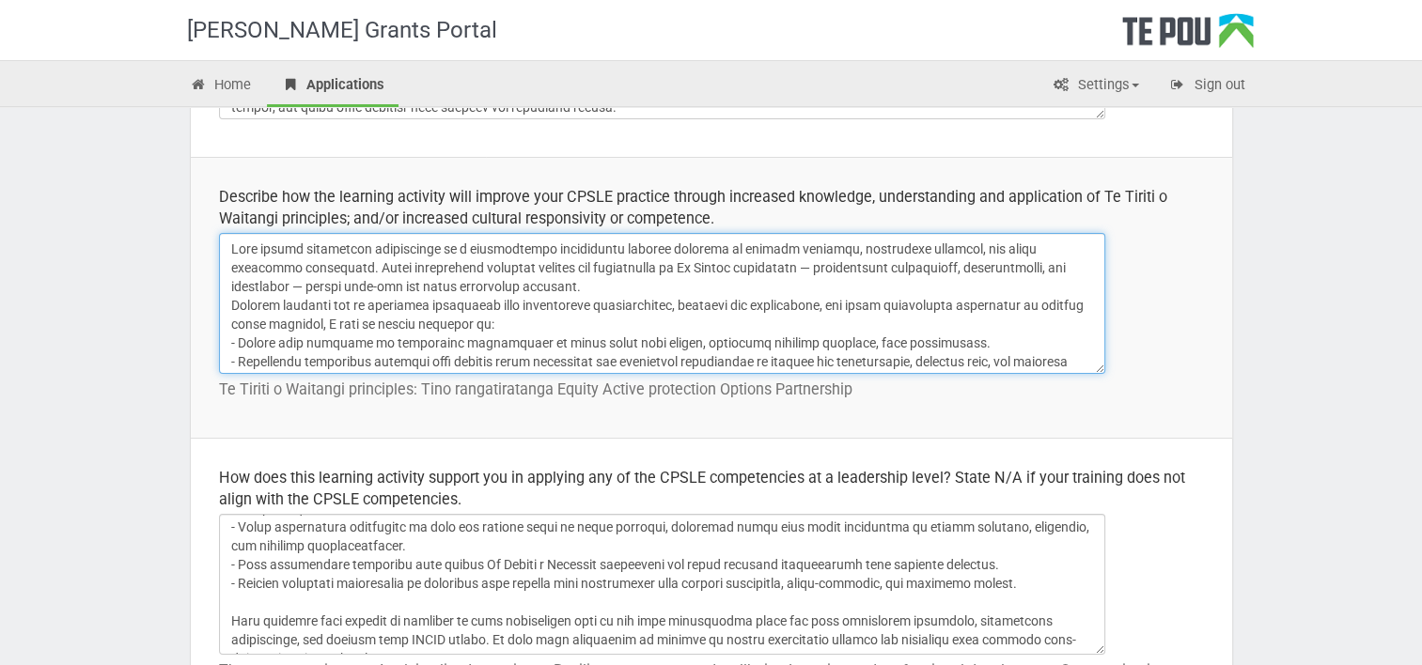
click at [229, 303] on textarea at bounding box center [662, 303] width 886 height 141
drag, startPoint x: 503, startPoint y: 282, endPoint x: 215, endPoint y: 245, distance: 289.8
click at [215, 245] on td "Describe how the learning activity will improve your CPSLE practice through inc…" at bounding box center [711, 297] width 1041 height 281
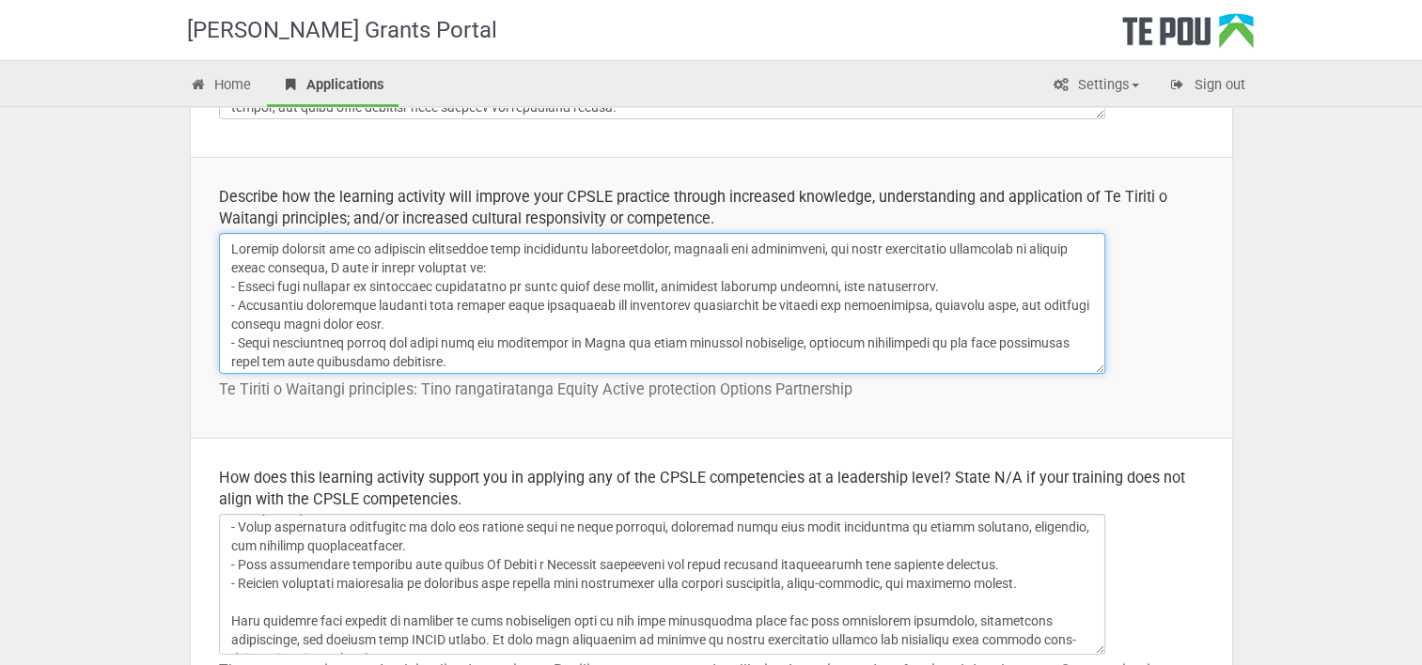
click at [615, 272] on textarea at bounding box center [662, 303] width 886 height 141
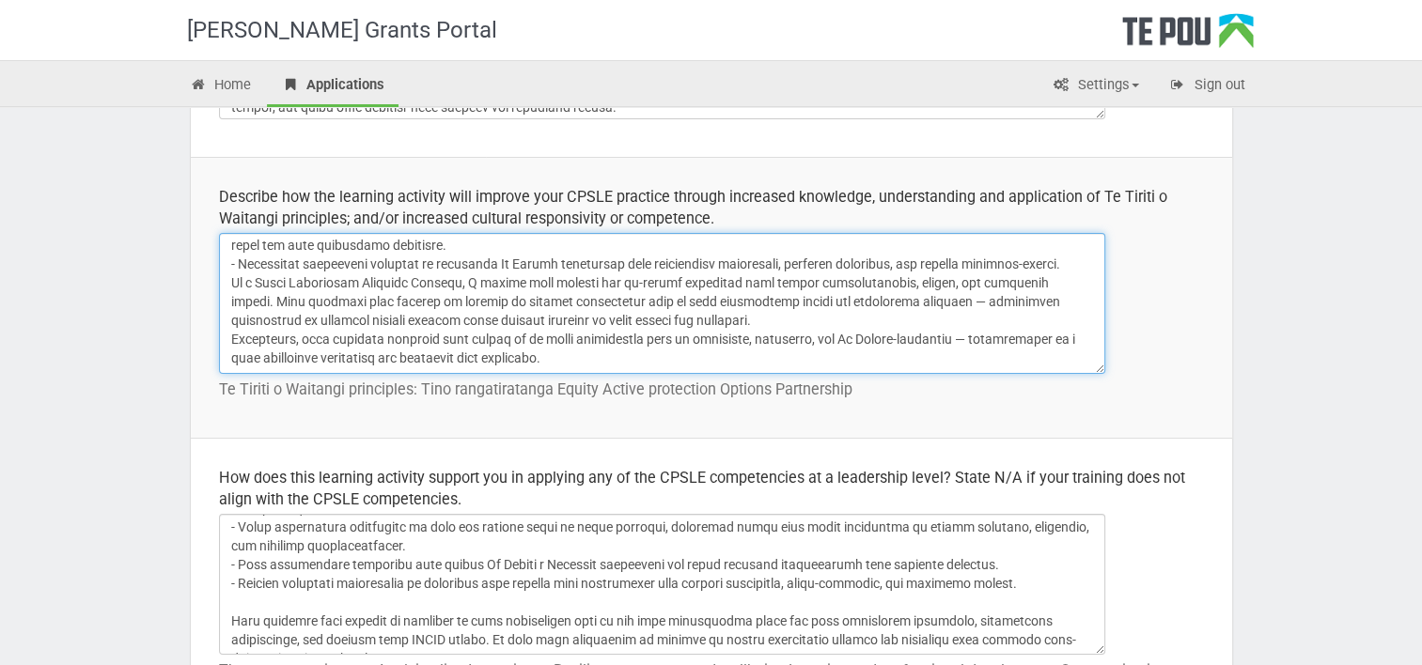
scroll to position [144, 0]
click at [231, 274] on textarea at bounding box center [662, 303] width 886 height 141
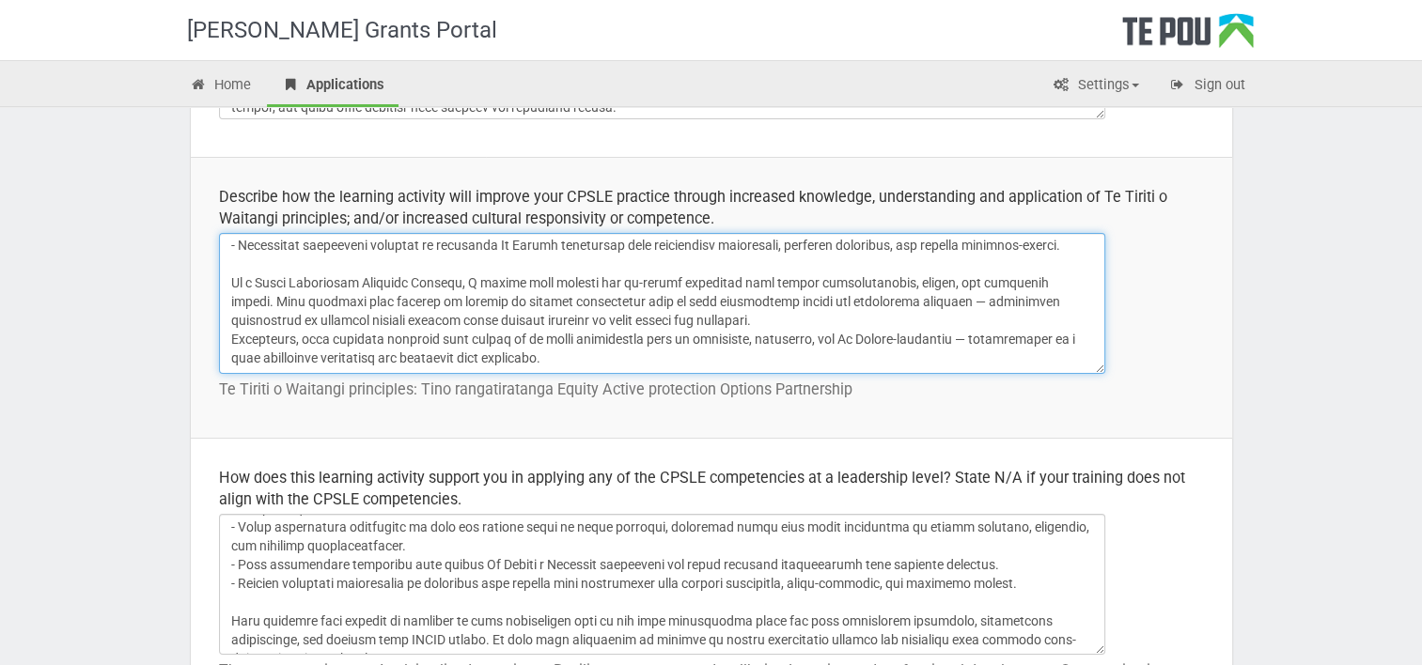
scroll to position [172, 0]
click at [490, 365] on textarea at bounding box center [662, 303] width 886 height 141
click at [1075, 303] on textarea at bounding box center [662, 303] width 886 height 141
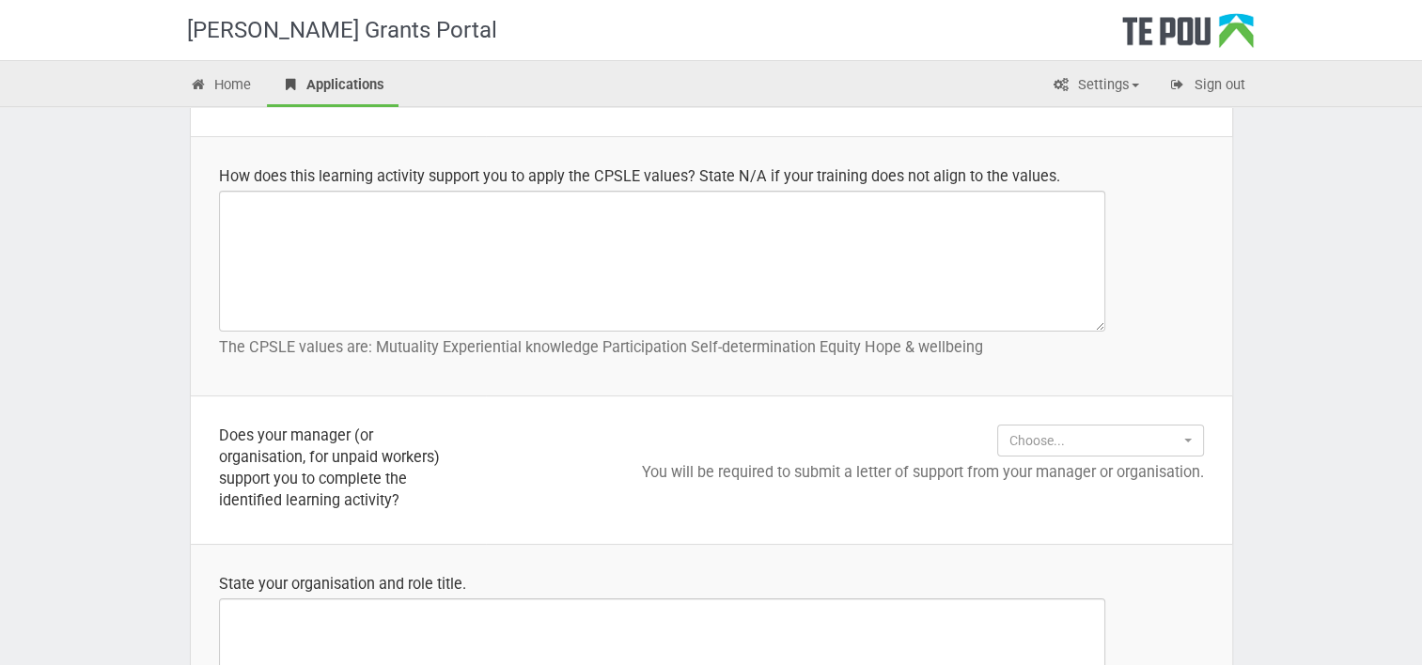
scroll to position [1310, 0]
type textarea "Through learning how to establish culturally safe supervisory relationships, co…"
click at [1048, 433] on span "Choose..." at bounding box center [1094, 441] width 170 height 19
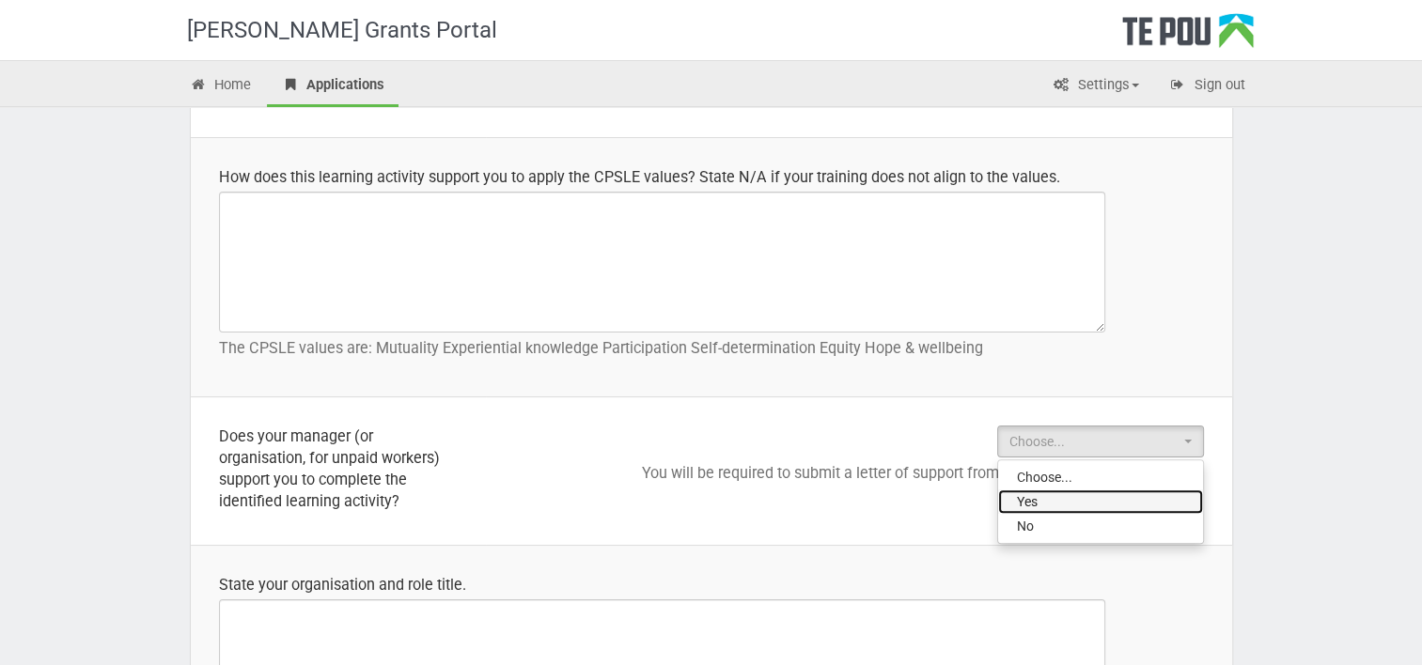
click at [1056, 492] on link "Yes" at bounding box center [1100, 502] width 205 height 24
select select "Yes"
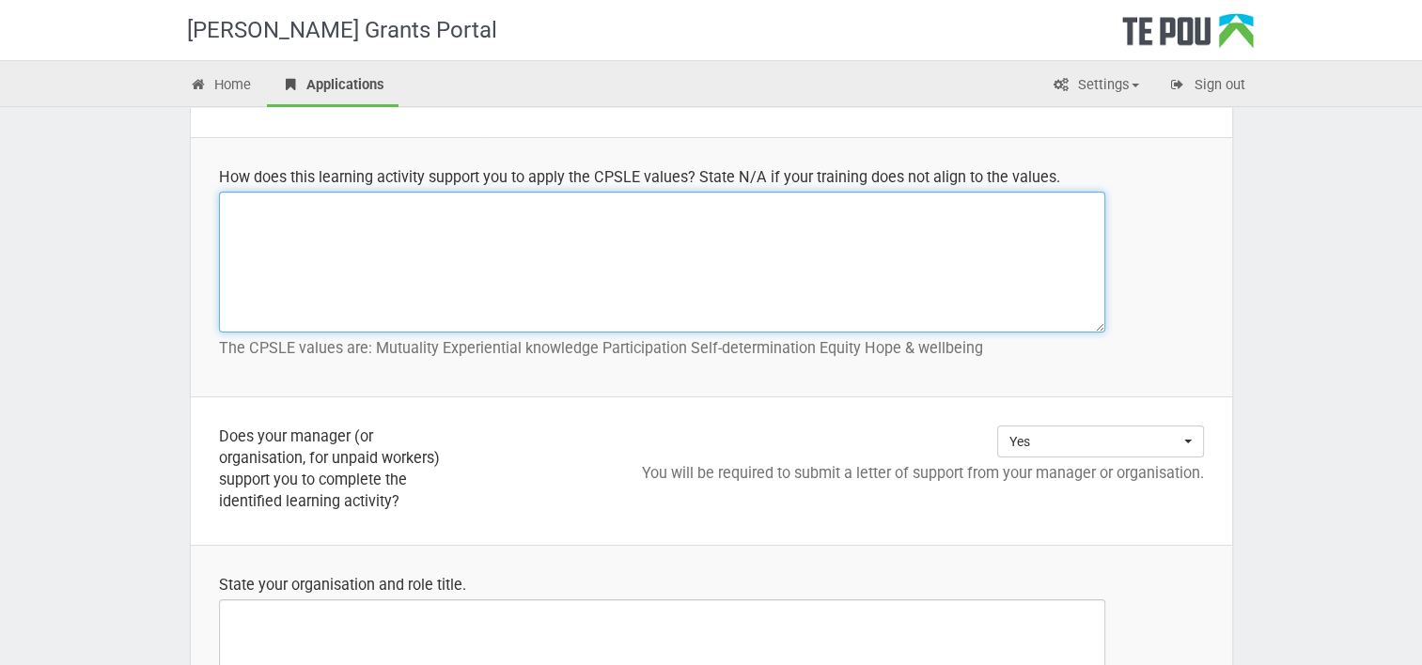
click at [515, 258] on textarea at bounding box center [662, 262] width 886 height 141
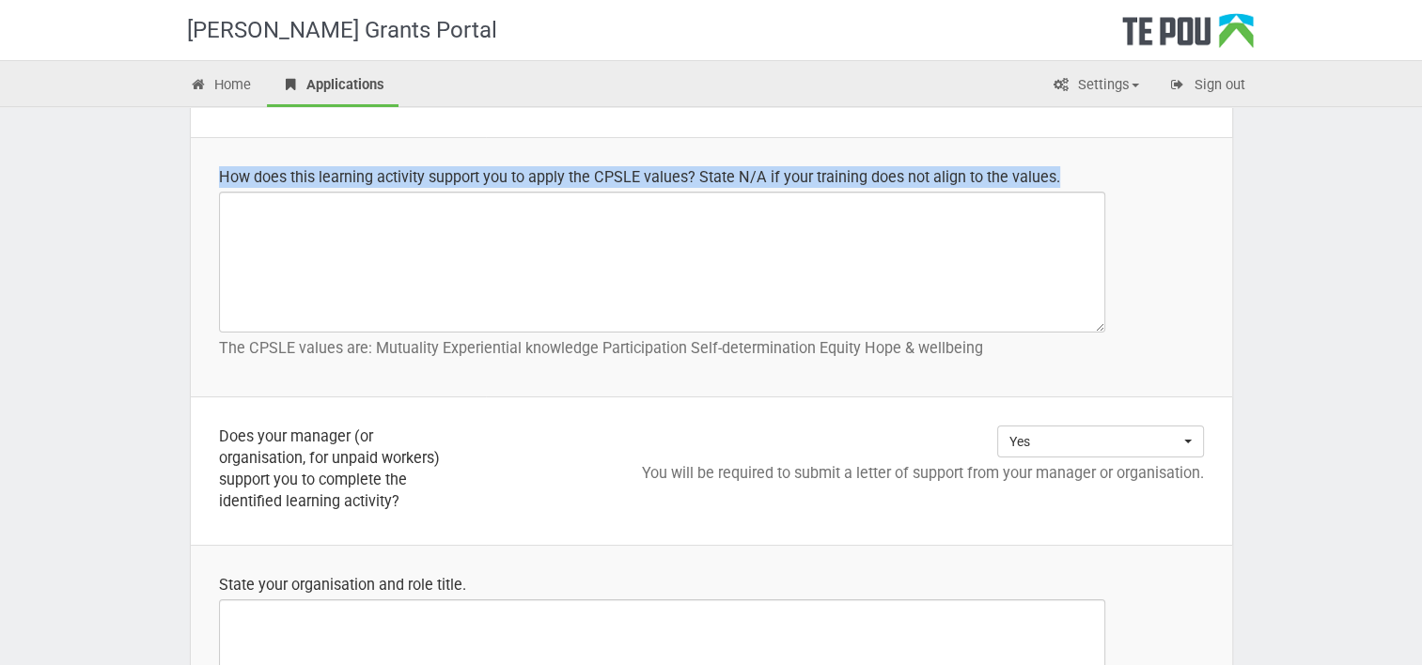
drag, startPoint x: 1058, startPoint y: 170, endPoint x: 216, endPoint y: 160, distance: 841.9
click at [216, 160] on td "How does this learning activity support you to apply the CPSLE values? State N/…" at bounding box center [711, 267] width 1041 height 259
copy div "How does this learning activity support you to apply the CPSLE values? State N/…"
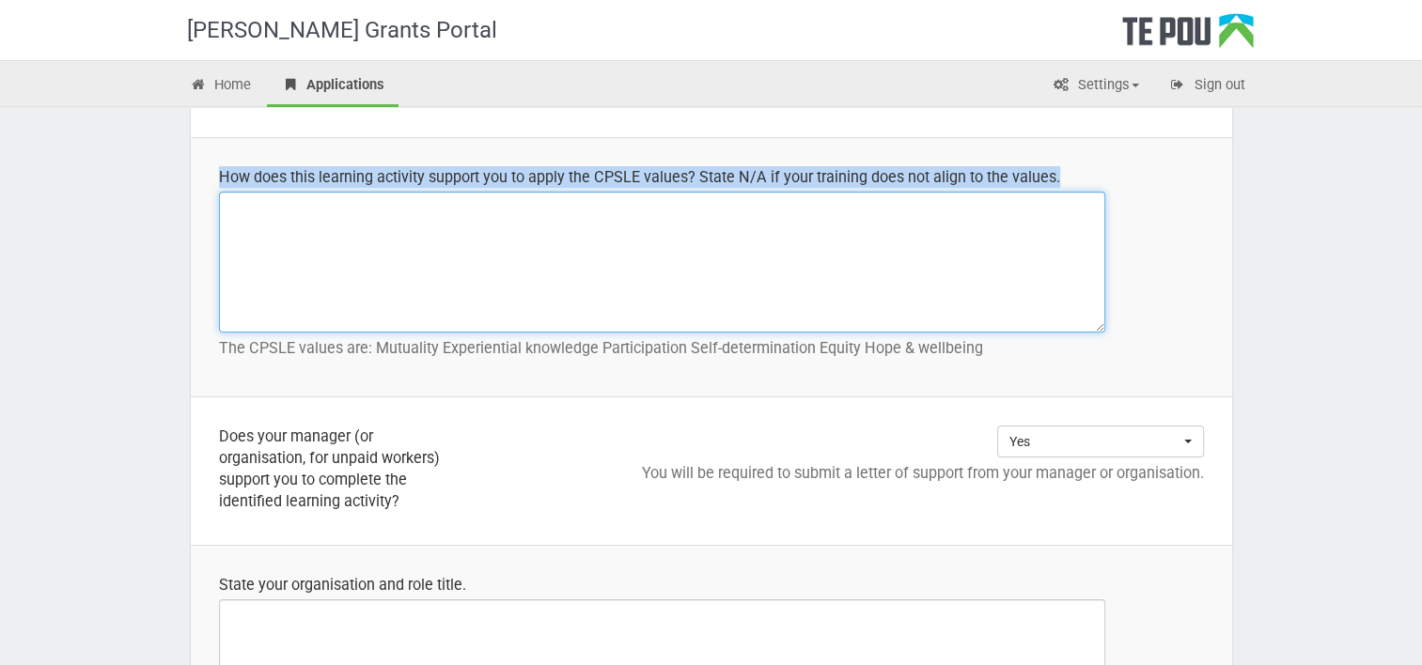
click at [274, 264] on textarea at bounding box center [662, 262] width 886 height 141
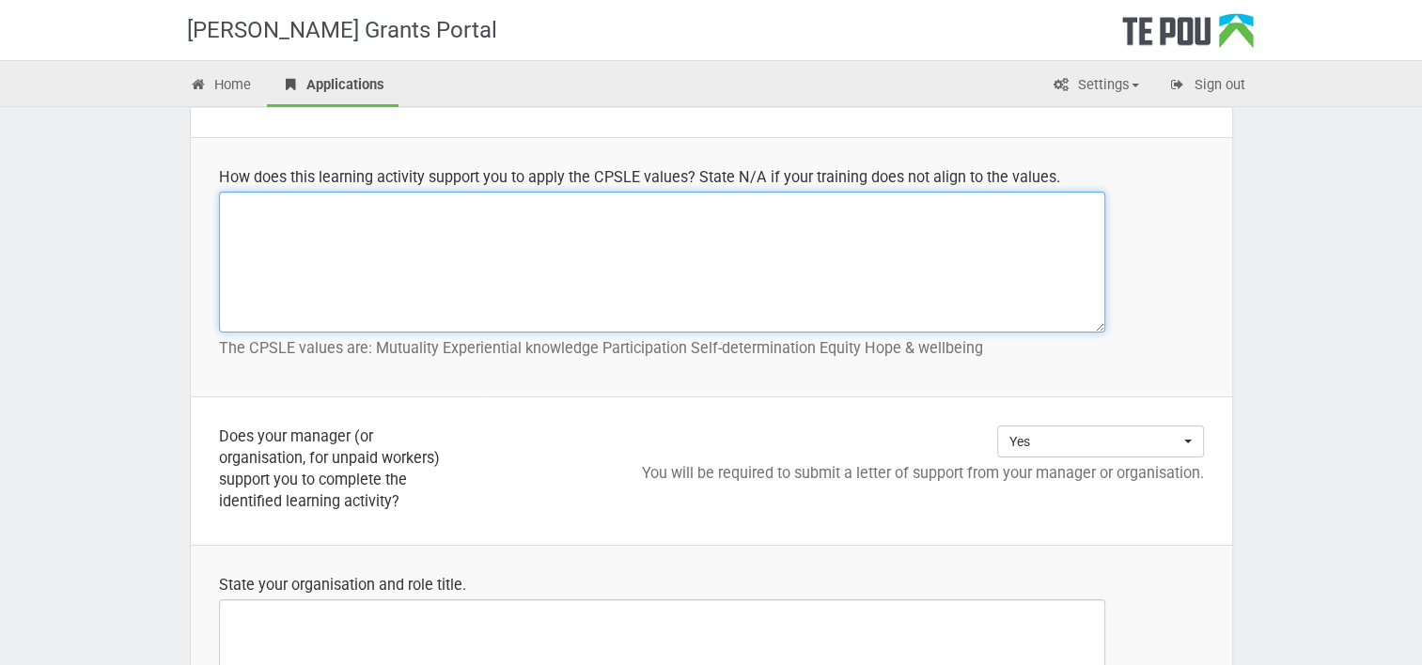
paste textarea "- Respect & Self-Determination: The training emphasizes contracting, boundaries…"
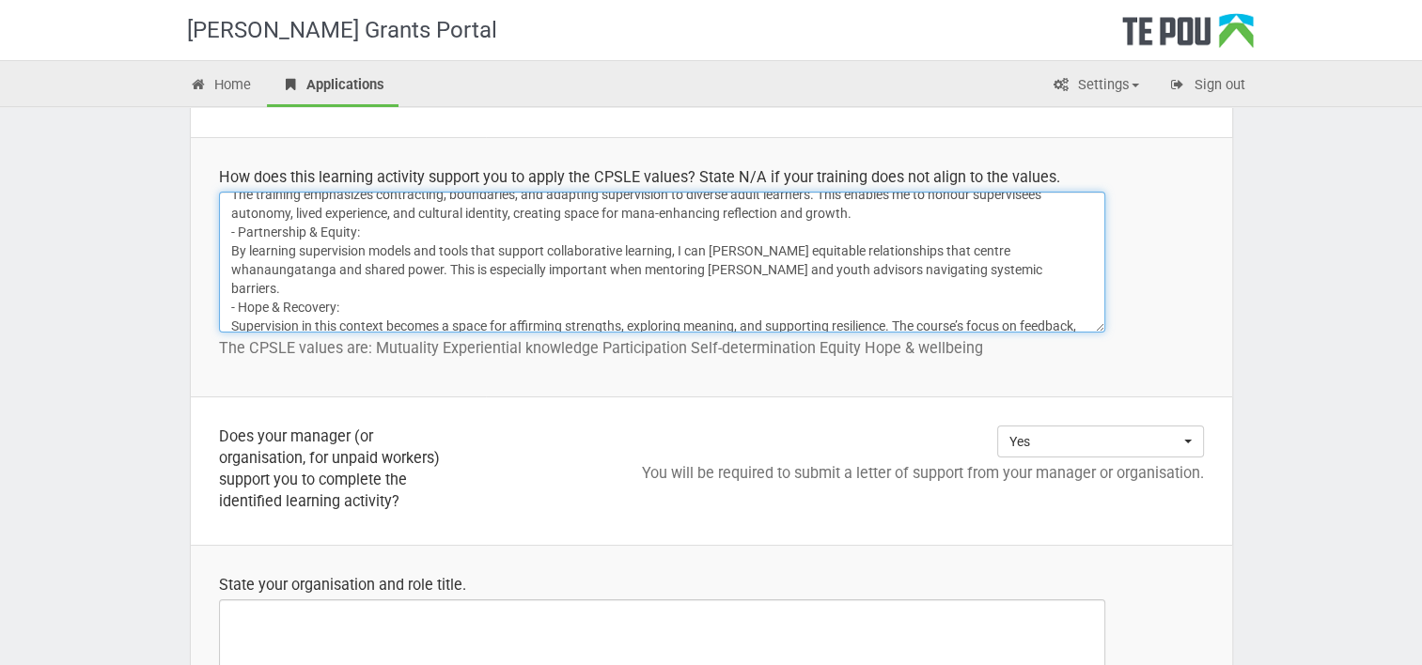
scroll to position [40, 0]
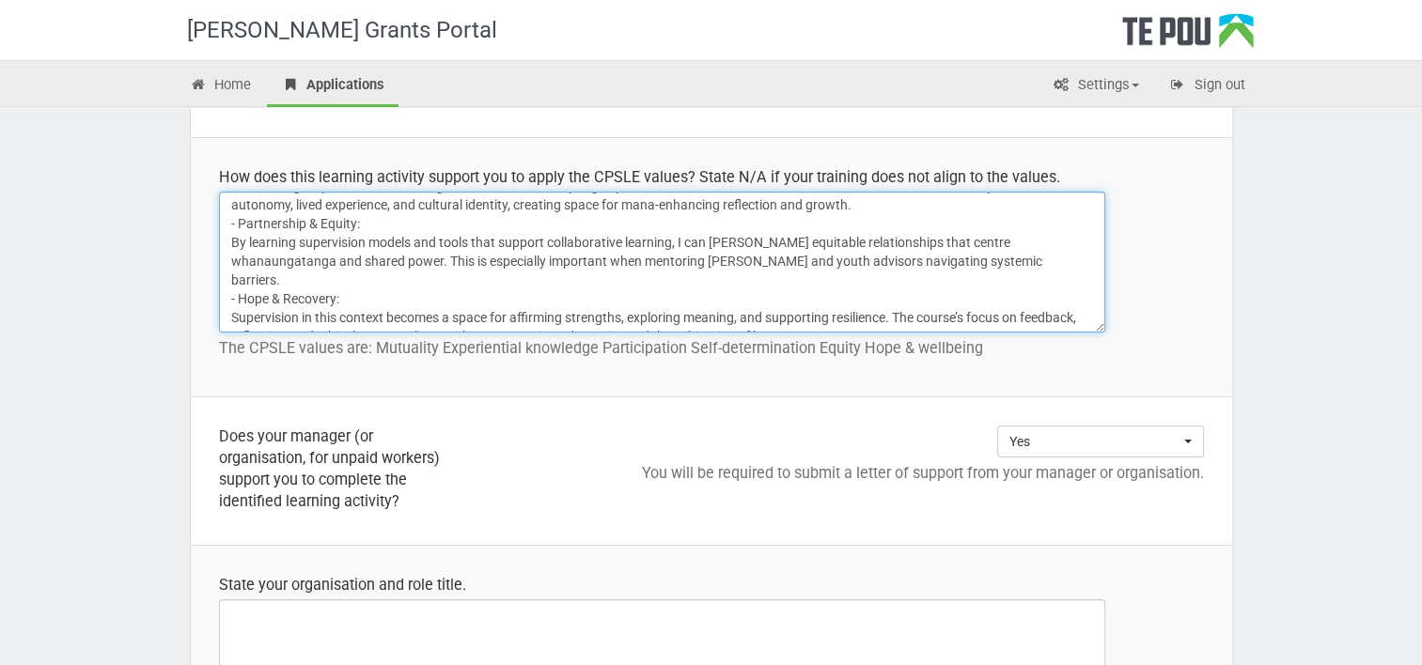
click at [224, 226] on textarea "- Respect & Self-Determination: The training emphasizes contracting, boundaries…" at bounding box center [662, 262] width 886 height 141
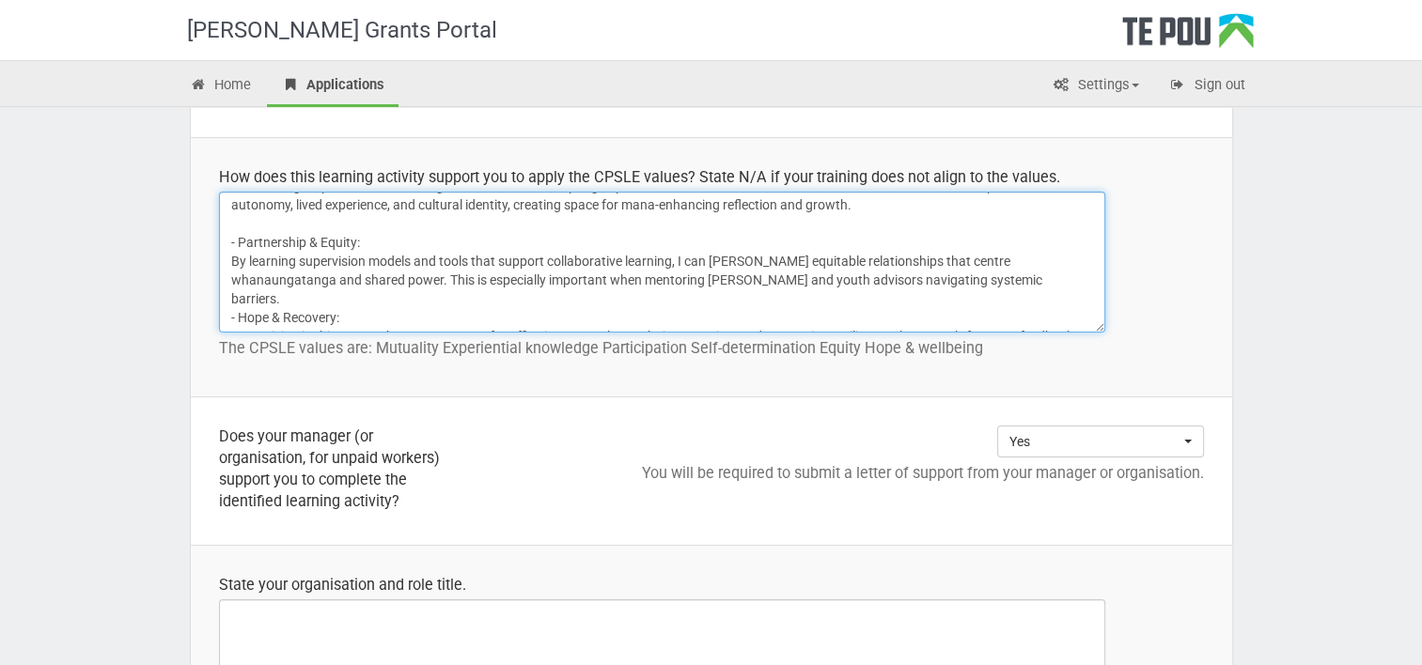
scroll to position [59, 0]
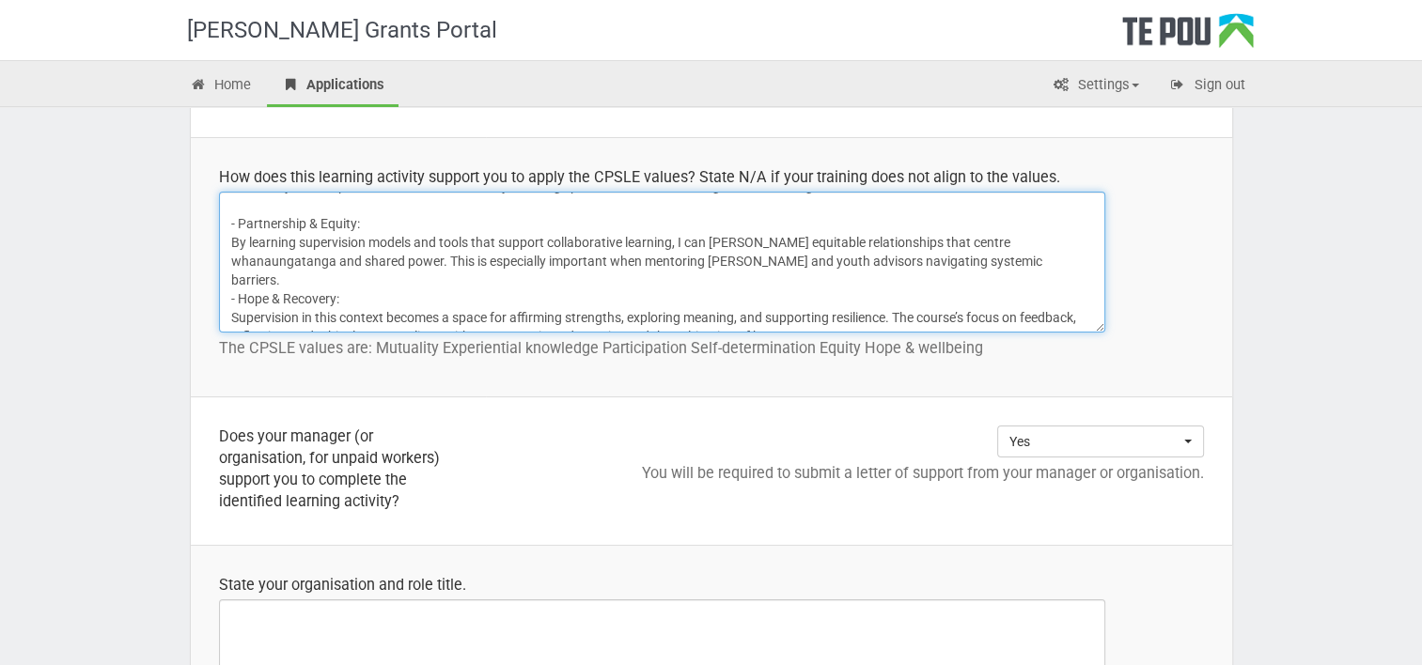
click at [228, 274] on textarea "- Respect & Self-Determination: The training emphasizes contracting, boundaries…" at bounding box center [662, 262] width 886 height 141
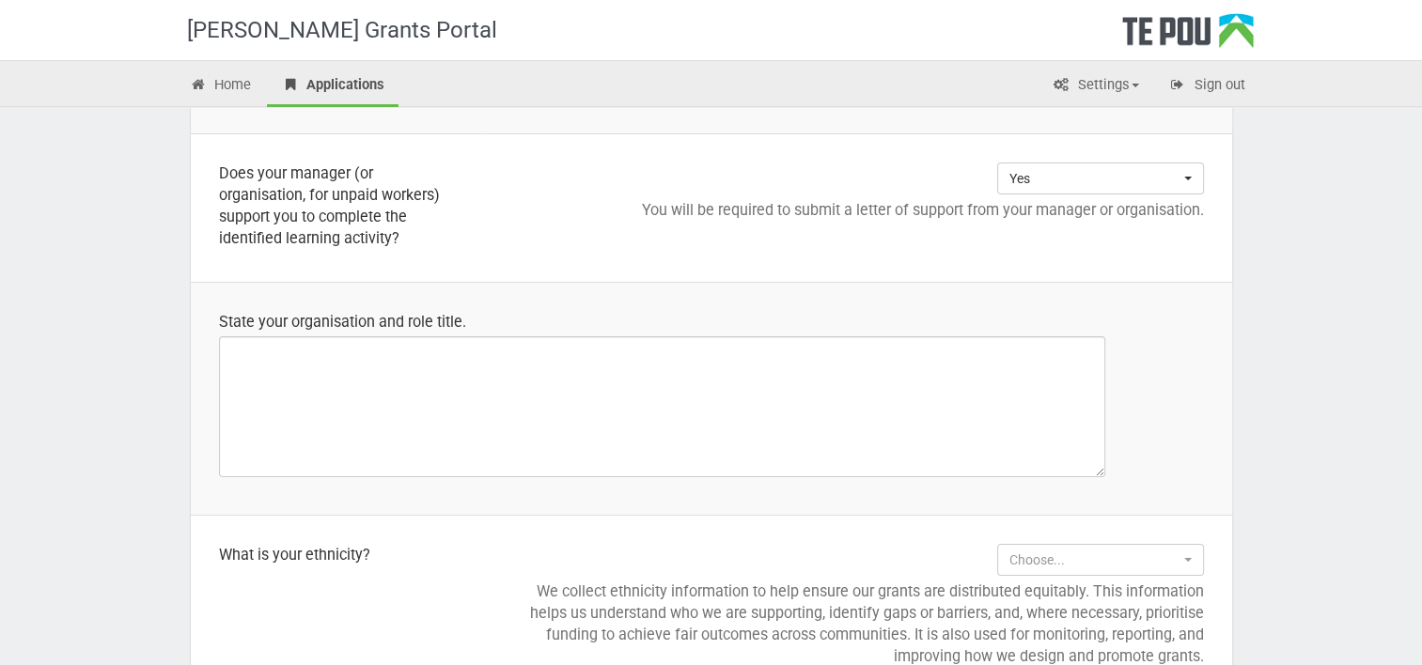
scroll to position [1582, 0]
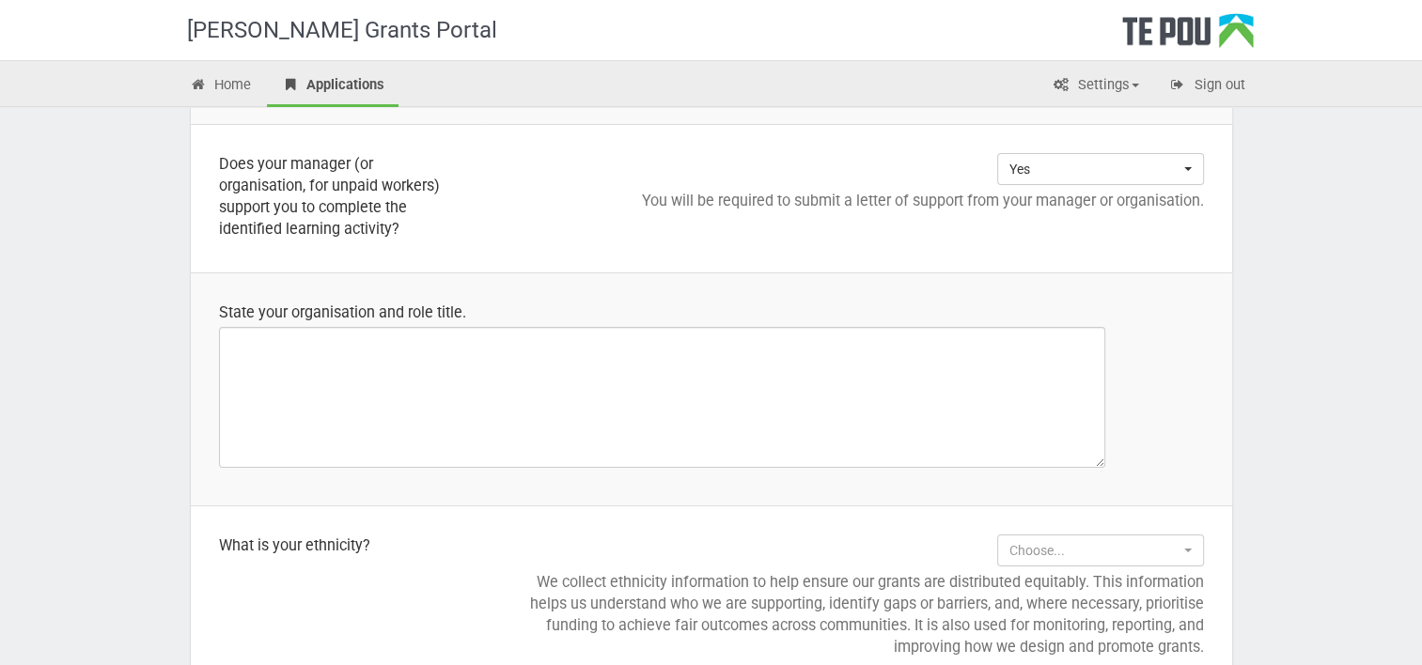
type textarea "- Respect & Self-Determination: The training emphasizes contracting, boundaries…"
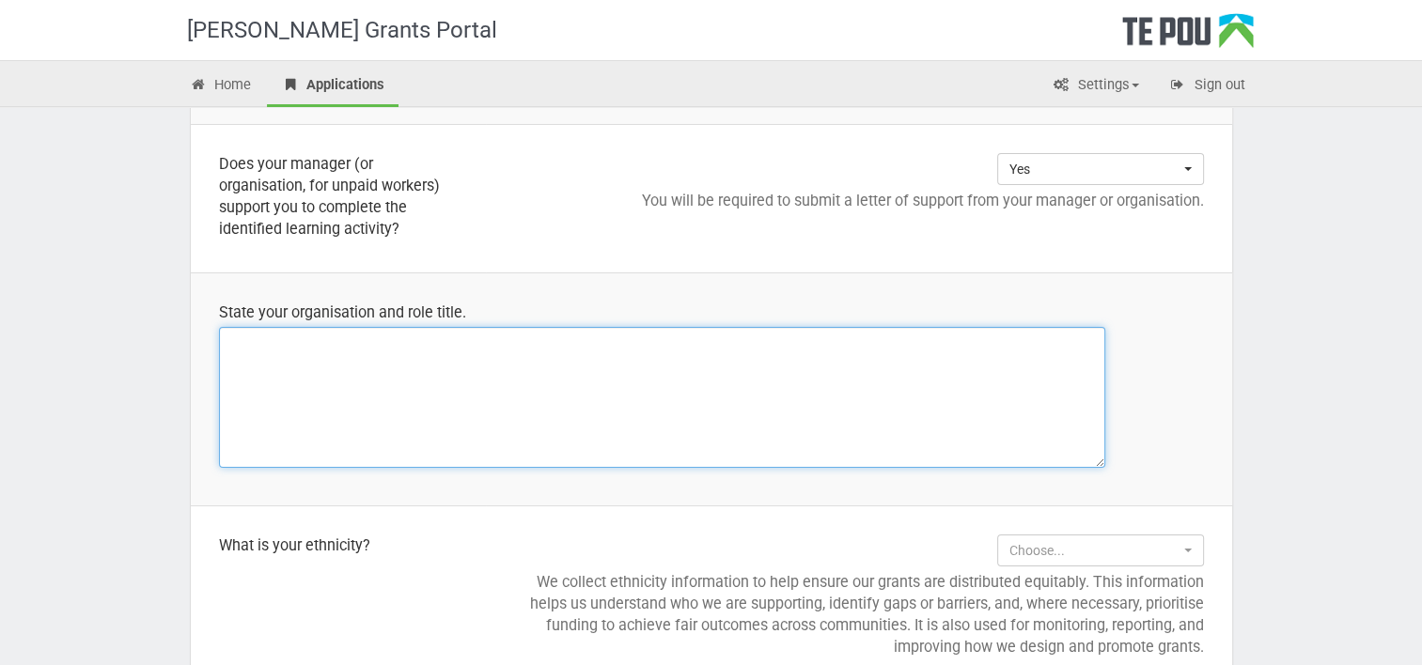
click at [467, 391] on textarea at bounding box center [662, 397] width 886 height 141
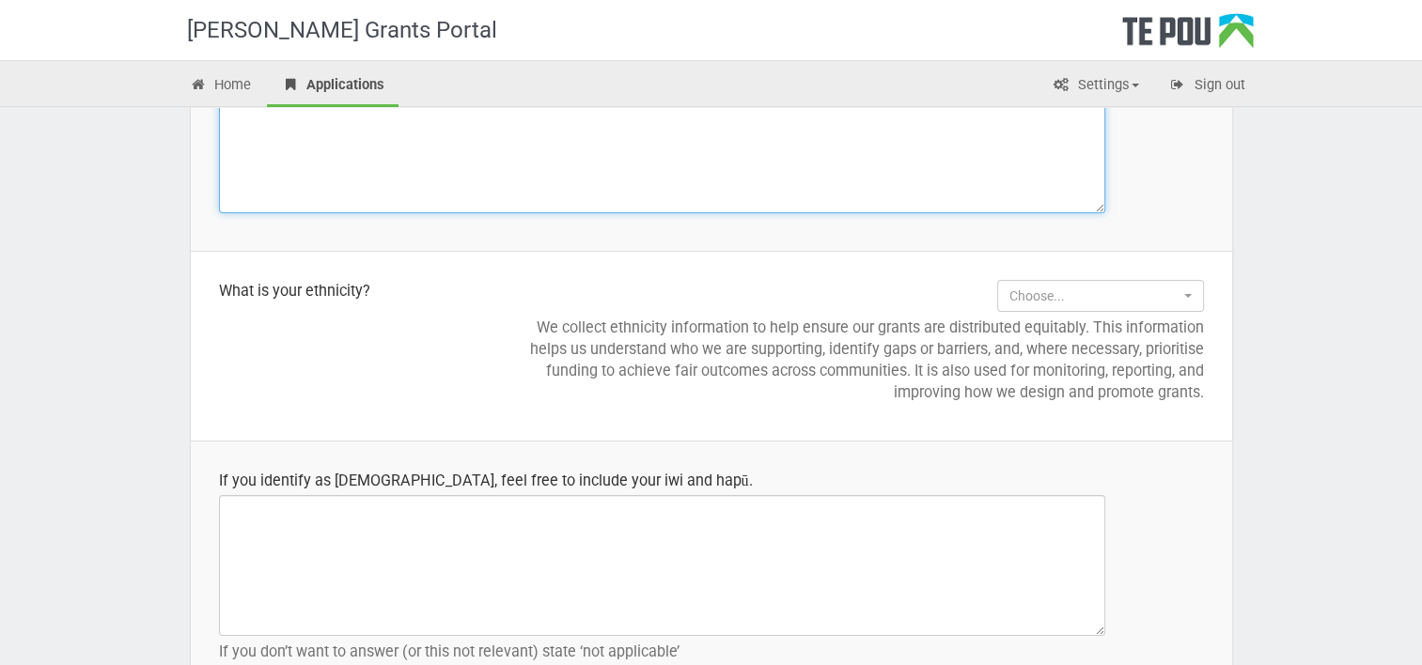
scroll to position [1840, 0]
type textarea "Balance Aotearoa - Lived Experience Consumer Advisor & Peer Support Specialist"
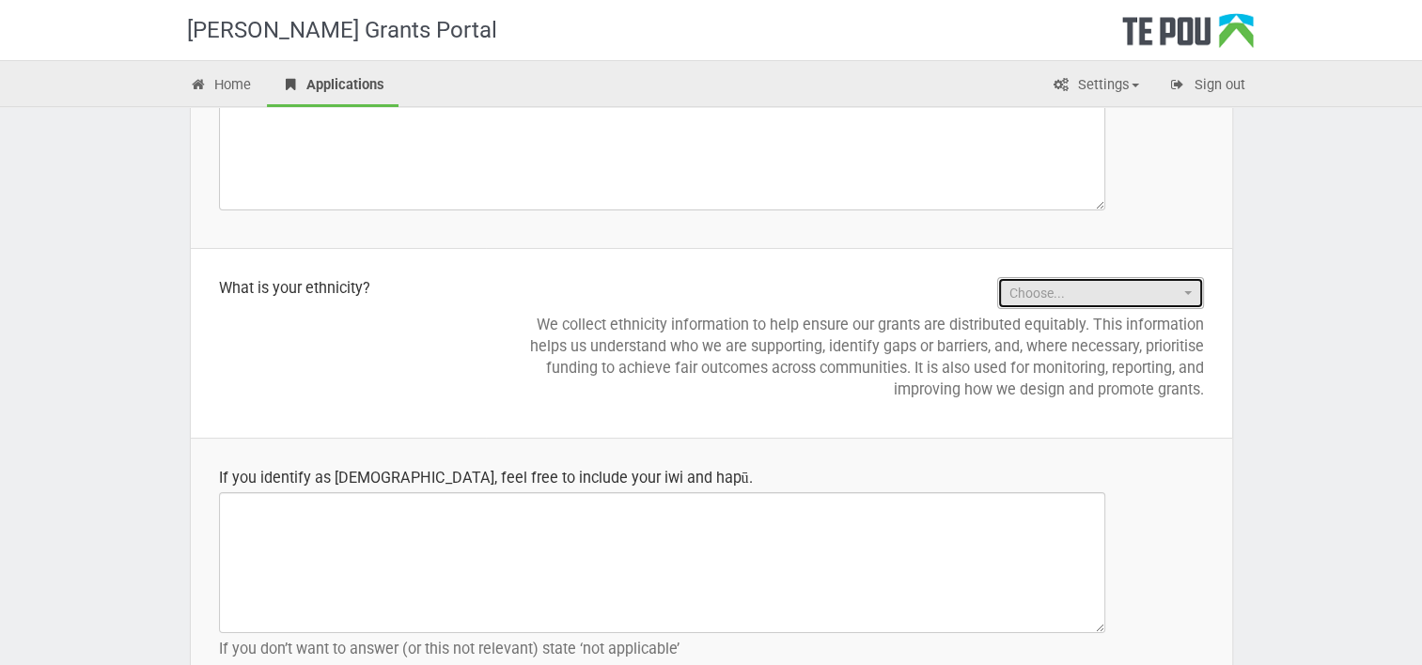
click at [1121, 295] on span "Choose..." at bounding box center [1094, 293] width 170 height 19
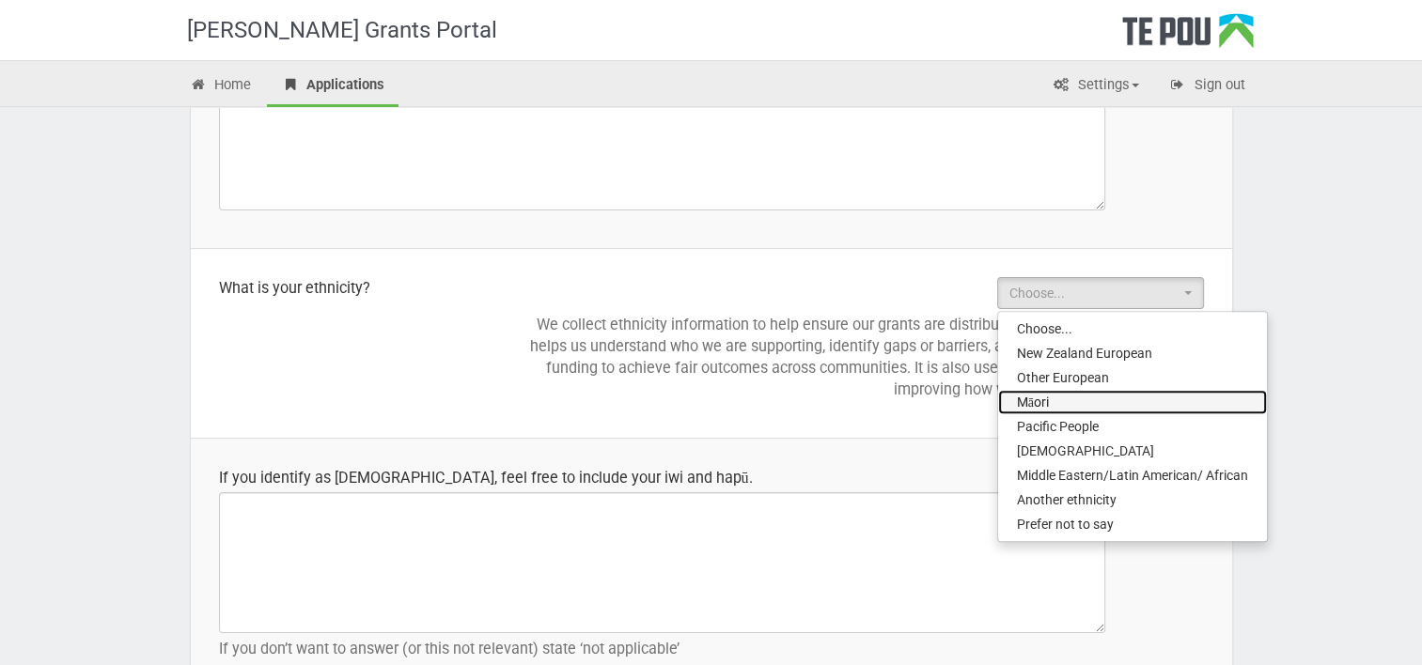
click at [1124, 391] on link "Māori" at bounding box center [1132, 402] width 269 height 24
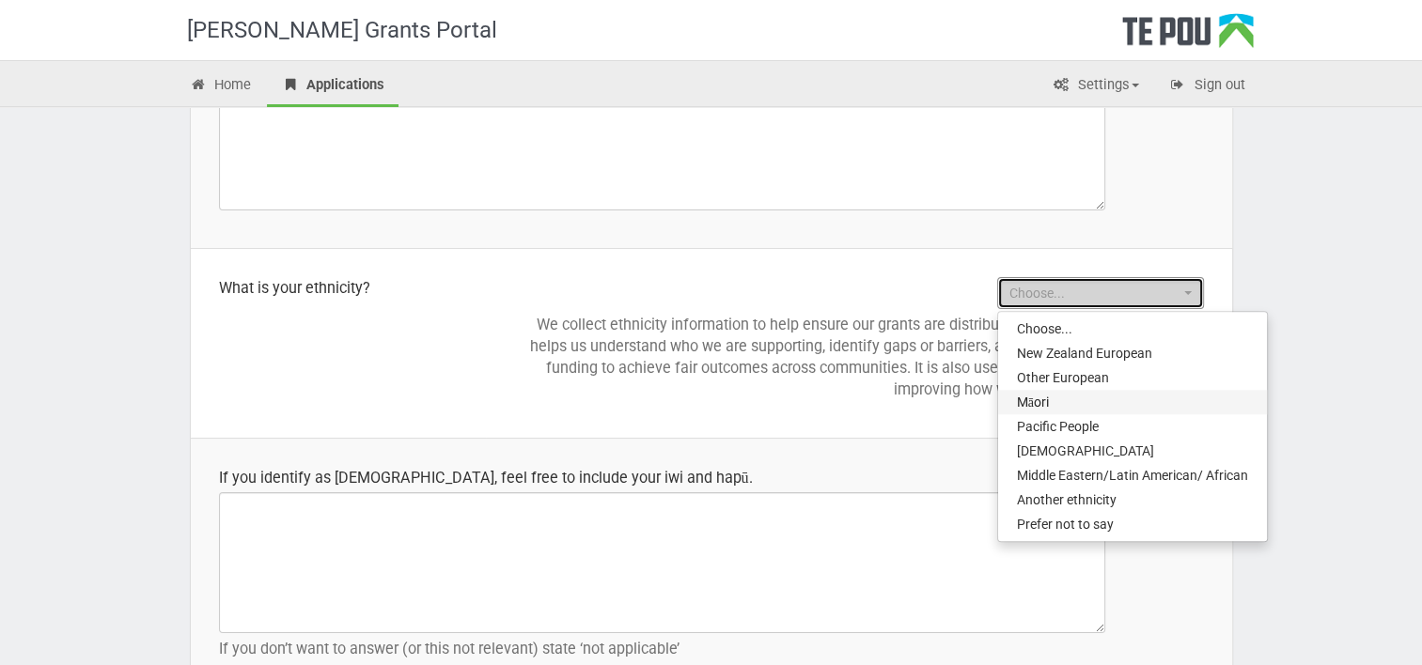
select select "Māori"
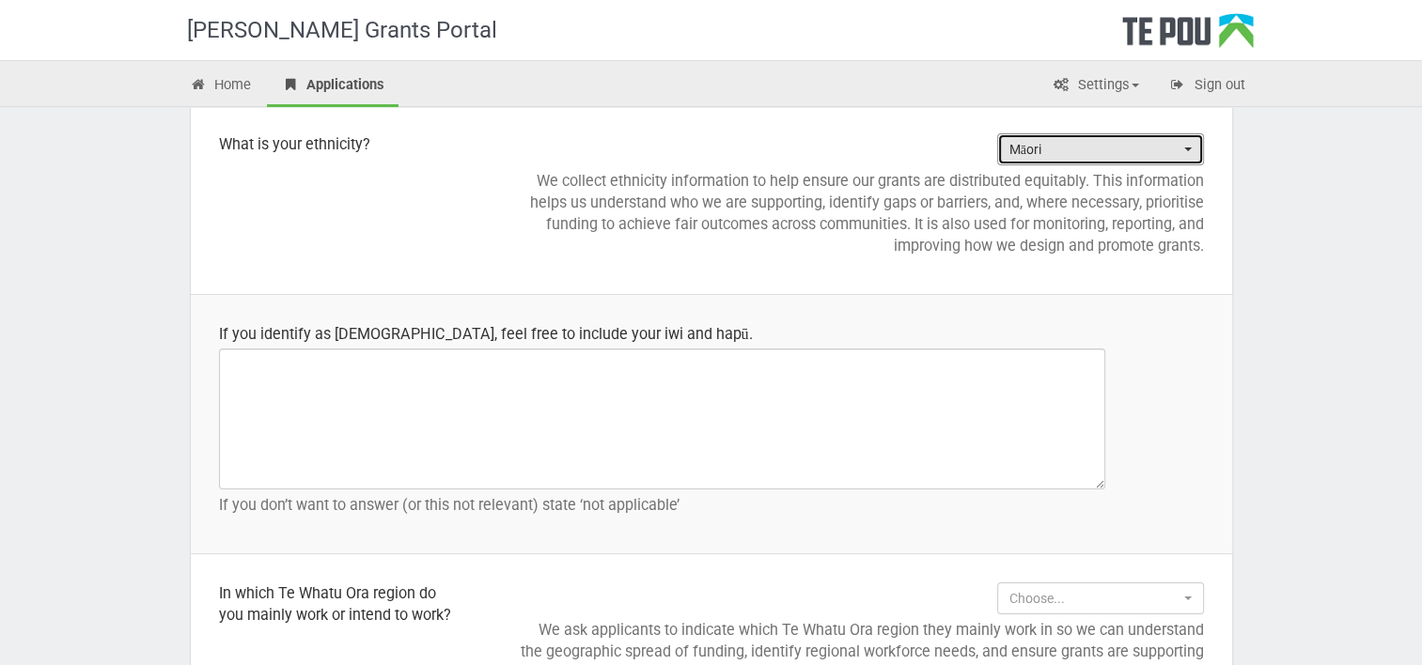
scroll to position [1988, 0]
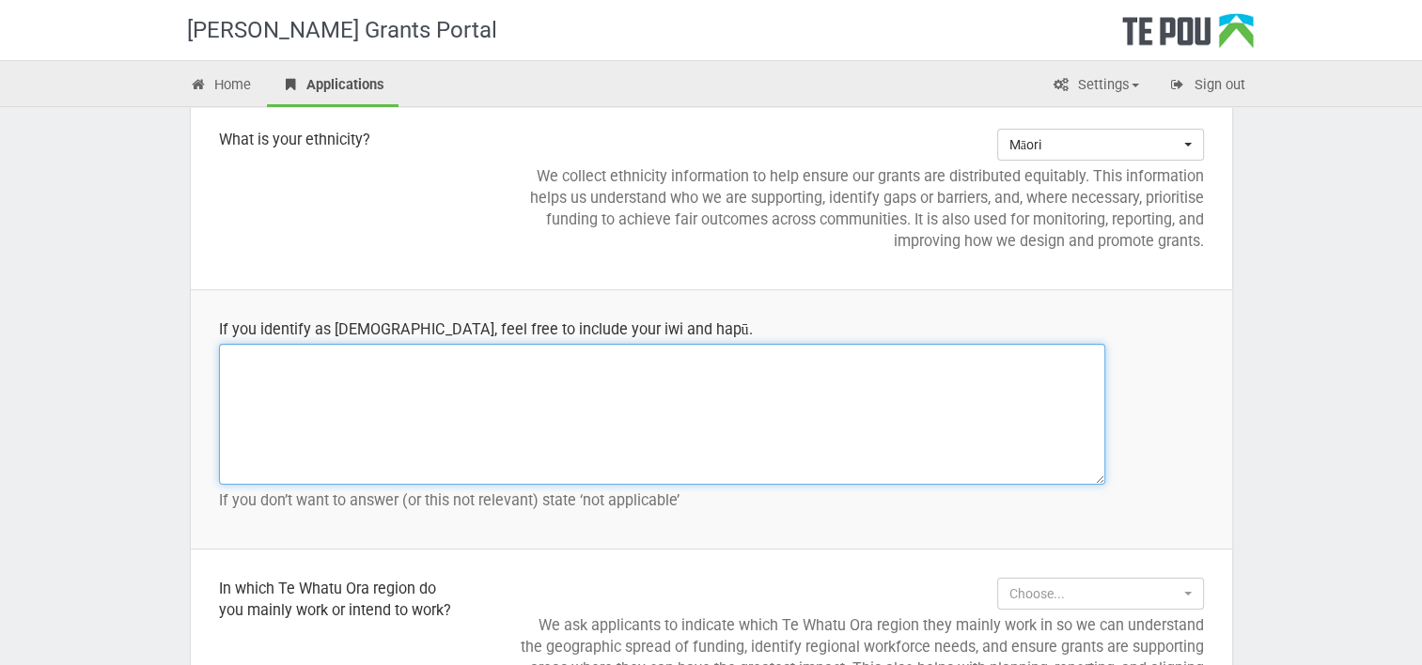
click at [644, 350] on textarea at bounding box center [662, 414] width 886 height 141
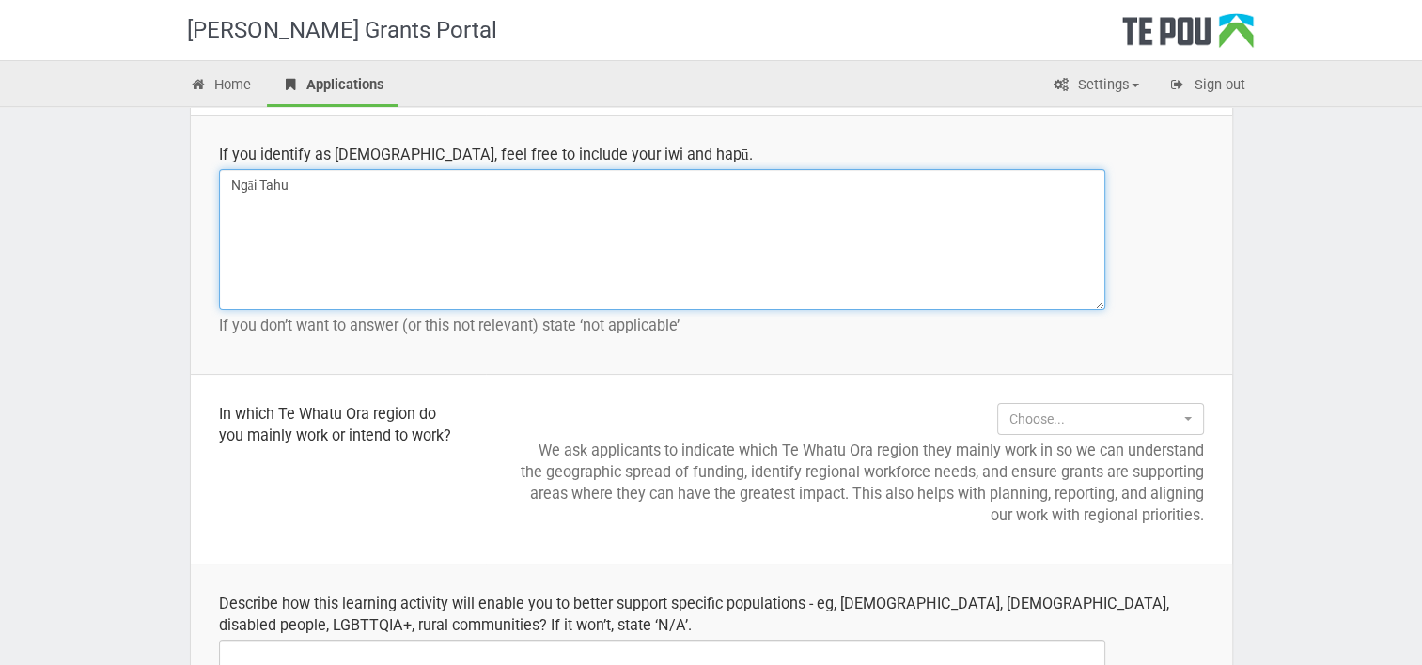
scroll to position [2172, 0]
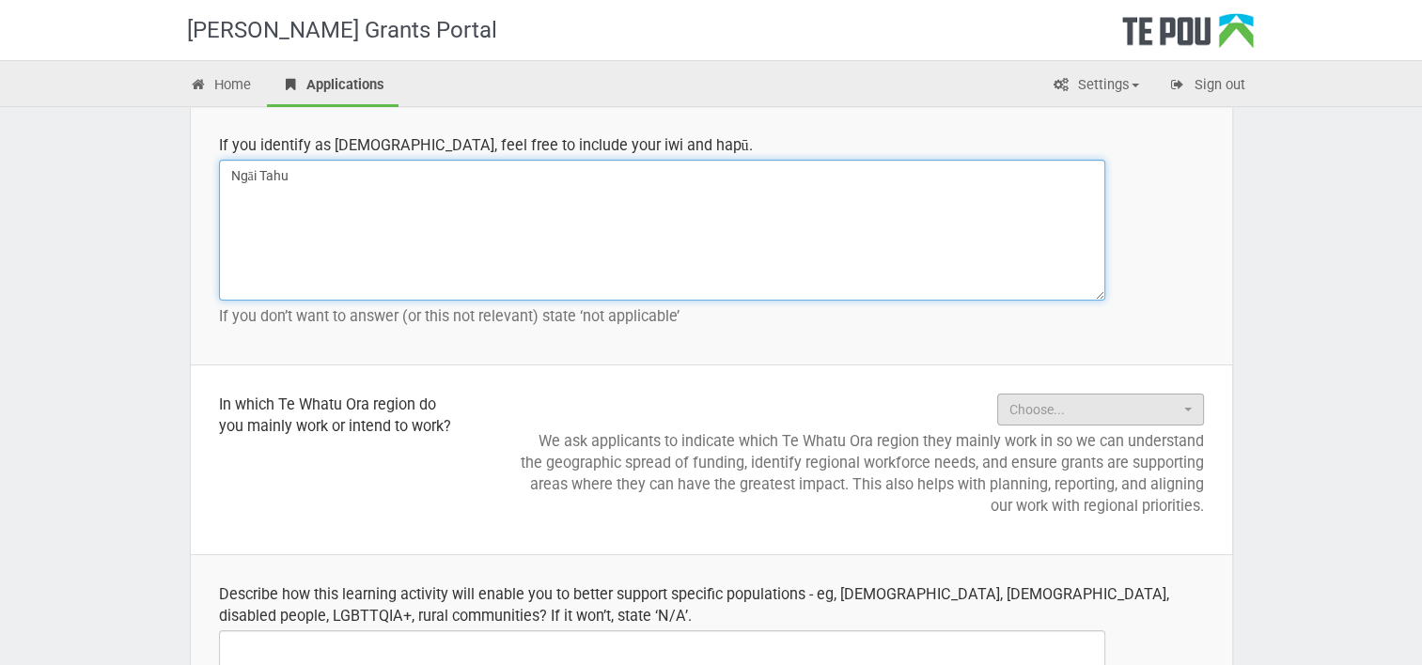
type textarea "Ngāi Tahu"
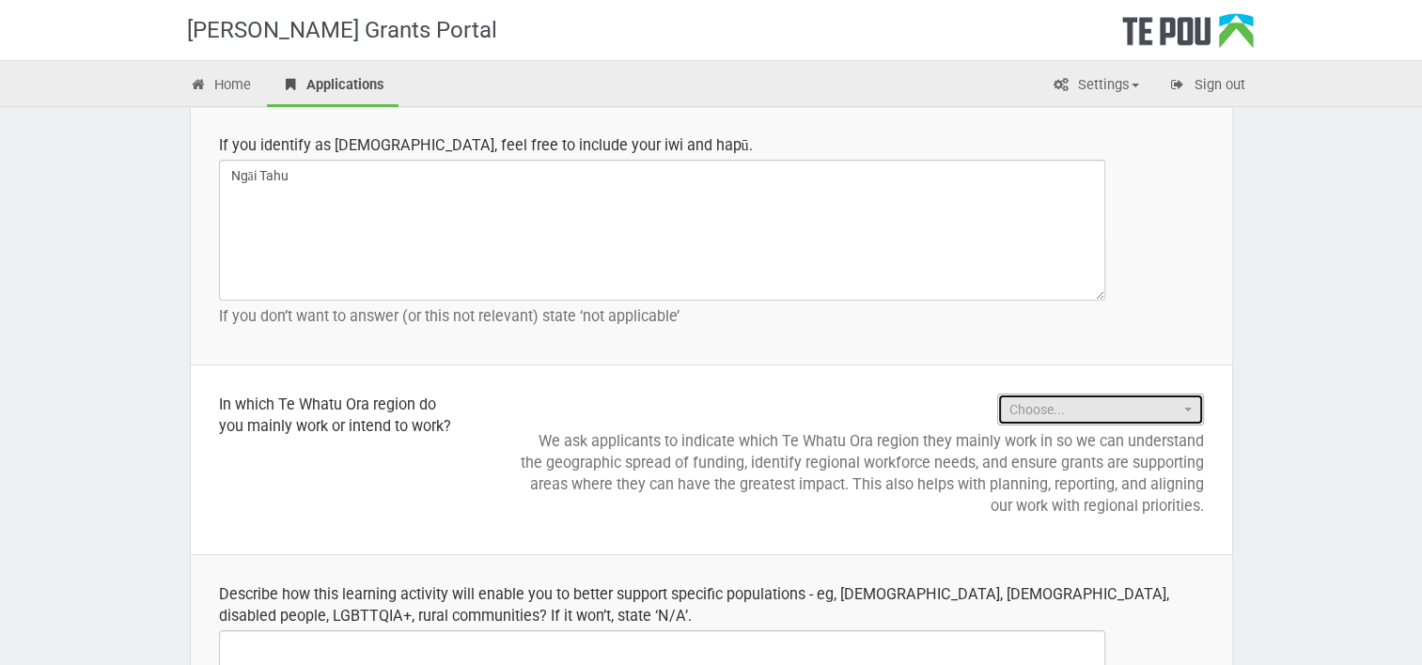
click at [1061, 414] on span "Choose..." at bounding box center [1094, 409] width 170 height 19
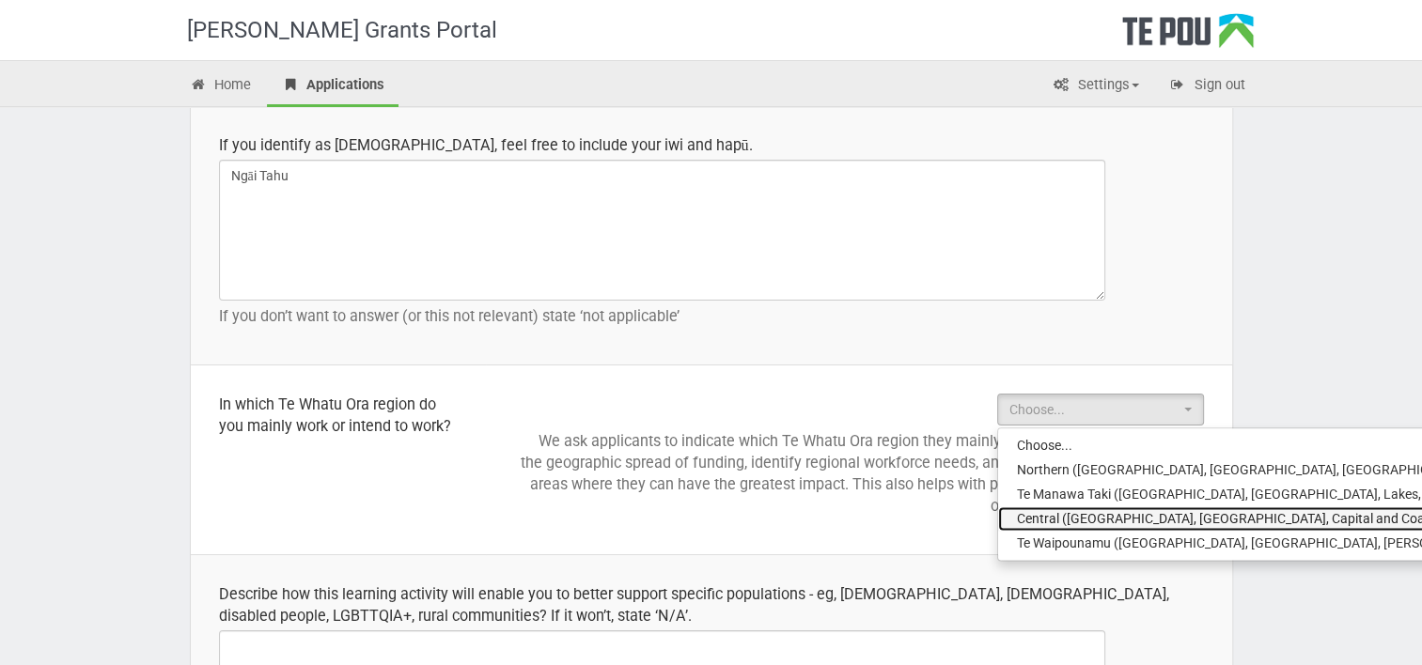
click at [1081, 517] on span "Central (Mid Central, Wanganui, Capital and Coast/Hutt Valley, Hawkes Bay and W…" at bounding box center [1439, 518] width 844 height 19
select select "Central (Mid Central, Wanganui, Capital and Coast/Hutt Valley, Hawkes Bay and W…"
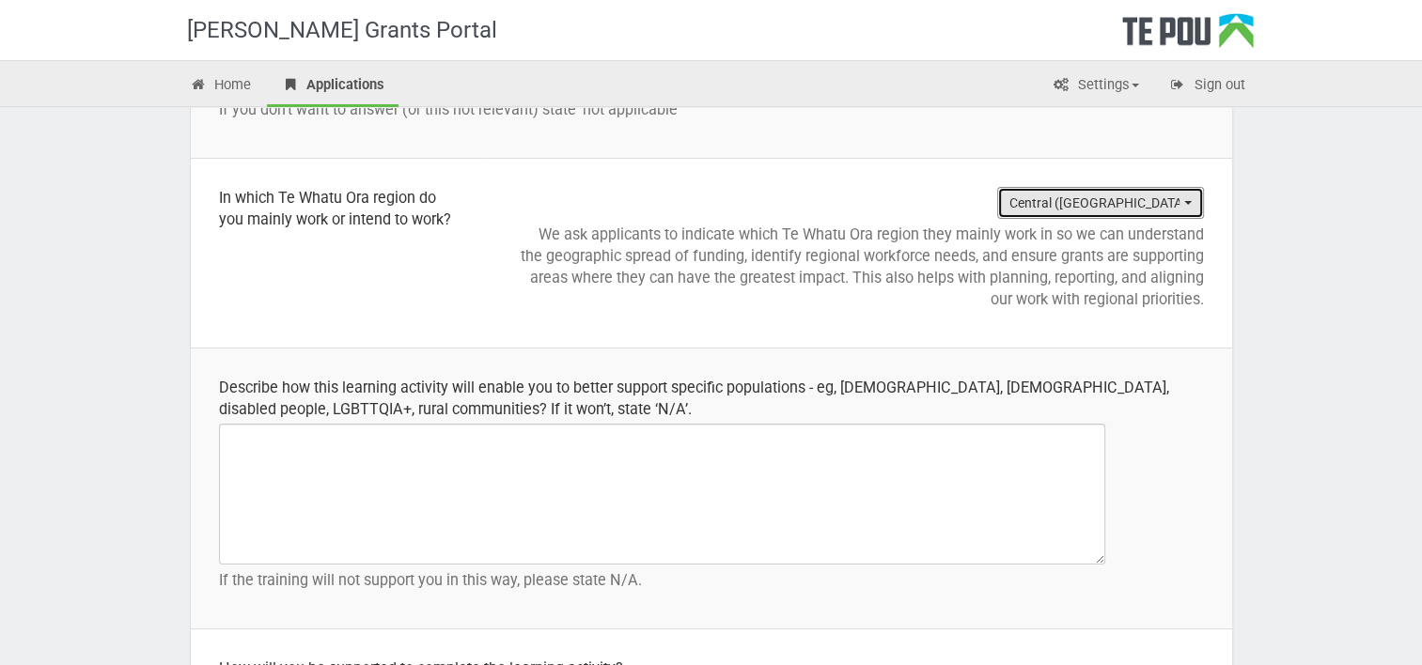
scroll to position [2379, 0]
click at [364, 383] on div "Describe how this learning activity will enable you to better support specific …" at bounding box center [711, 398] width 985 height 43
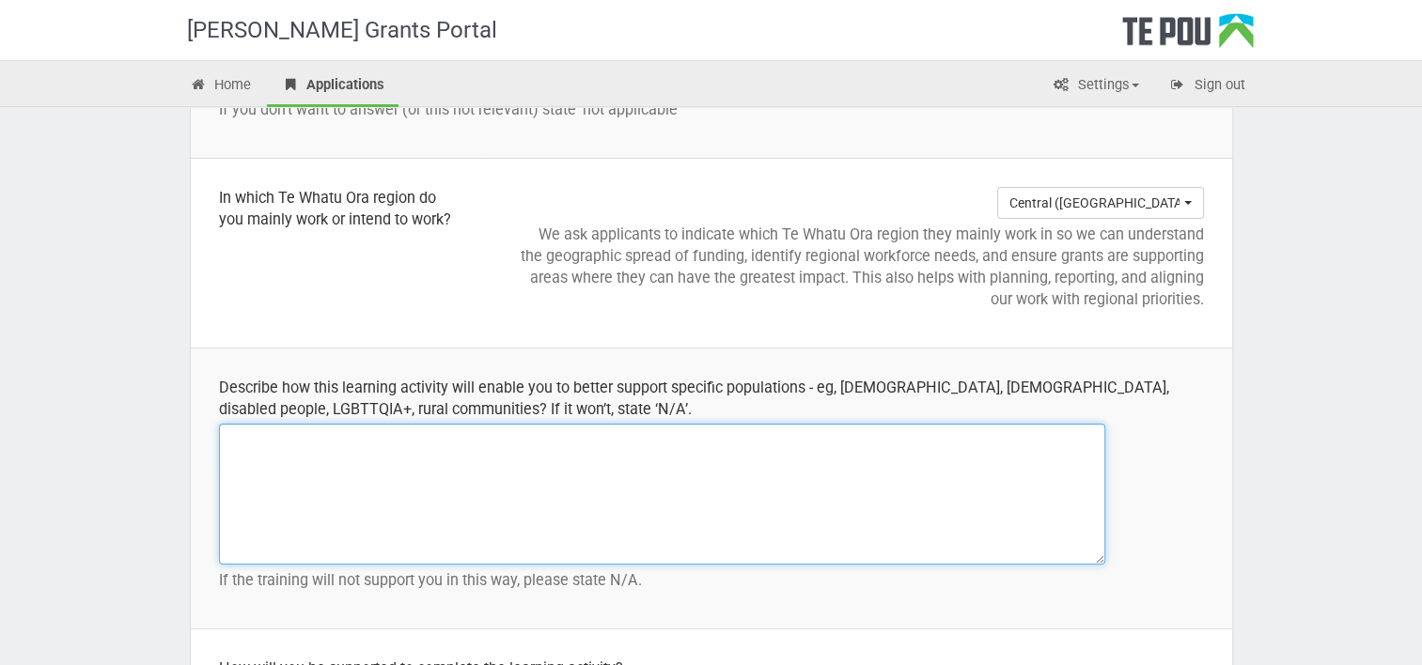
click at [382, 456] on textarea at bounding box center [662, 494] width 886 height 141
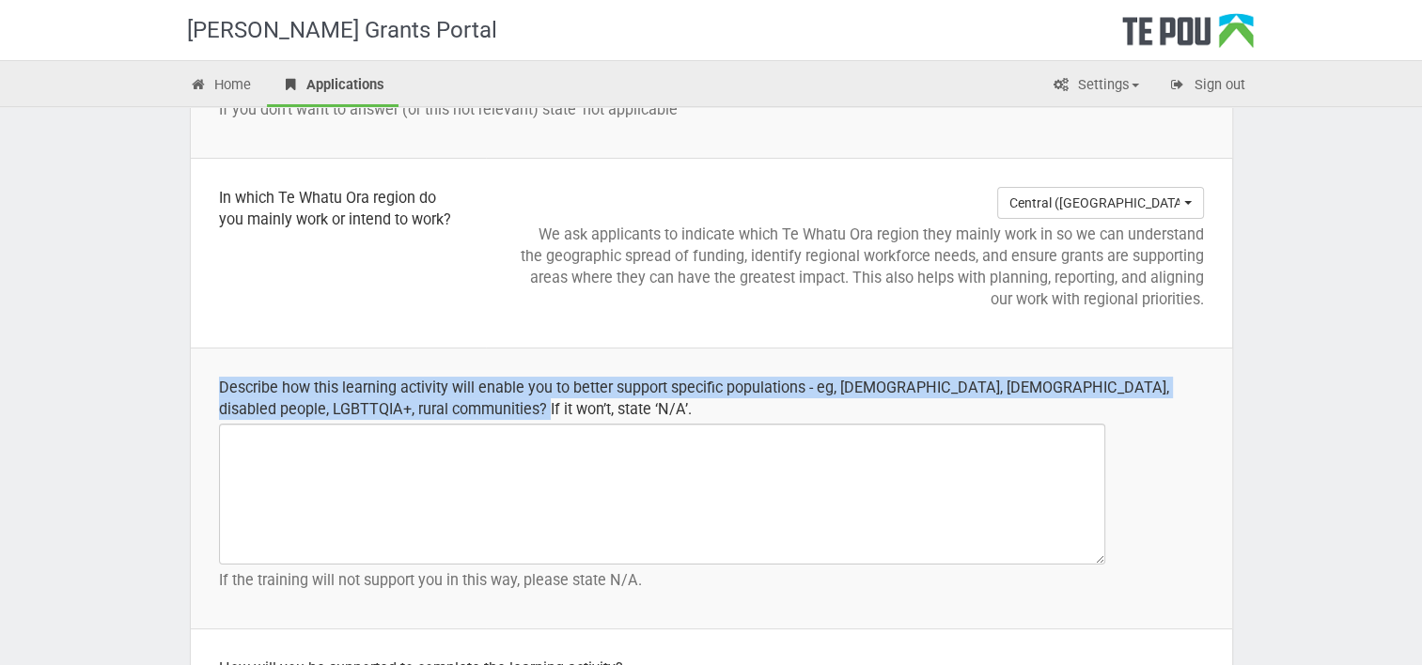
drag, startPoint x: 450, startPoint y: 410, endPoint x: 217, endPoint y: 391, distance: 233.8
click at [217, 391] on td "Describe how this learning activity will enable you to better support specific …" at bounding box center [711, 489] width 1041 height 281
copy div "Describe how this learning activity will enable you to better support specific …"
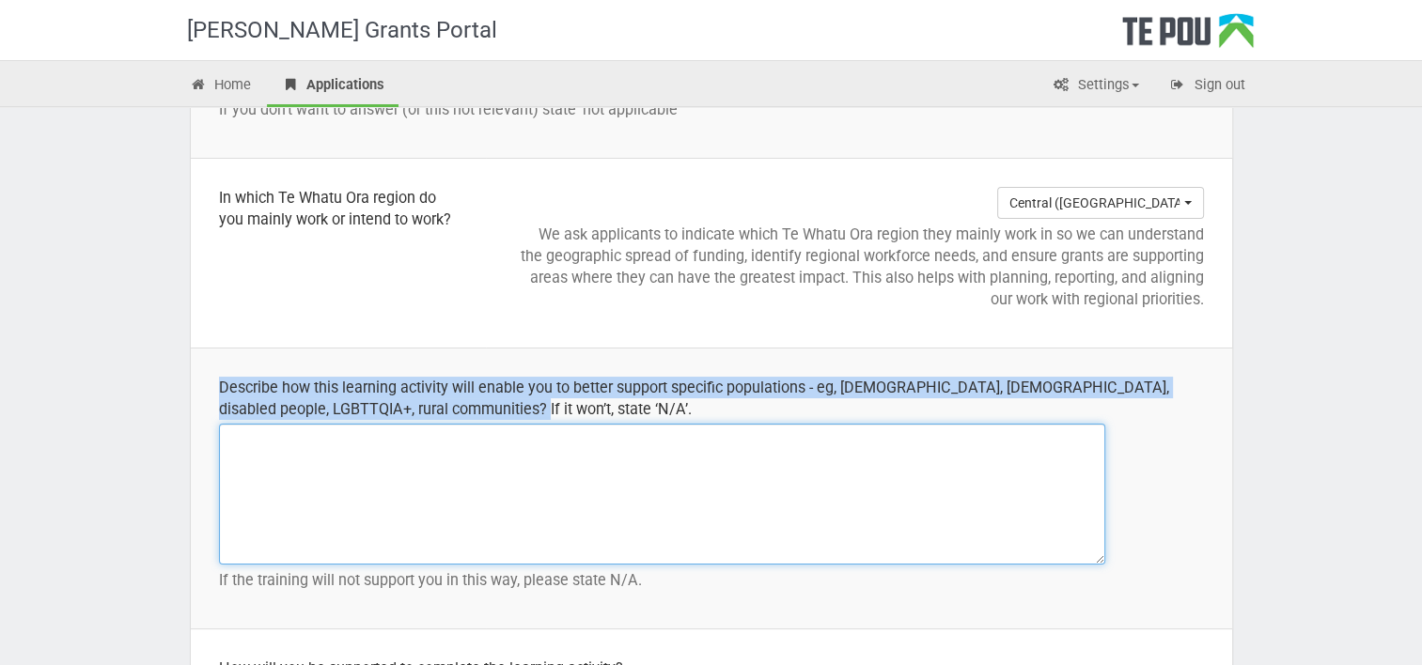
click at [282, 496] on textarea at bounding box center [662, 494] width 886 height 141
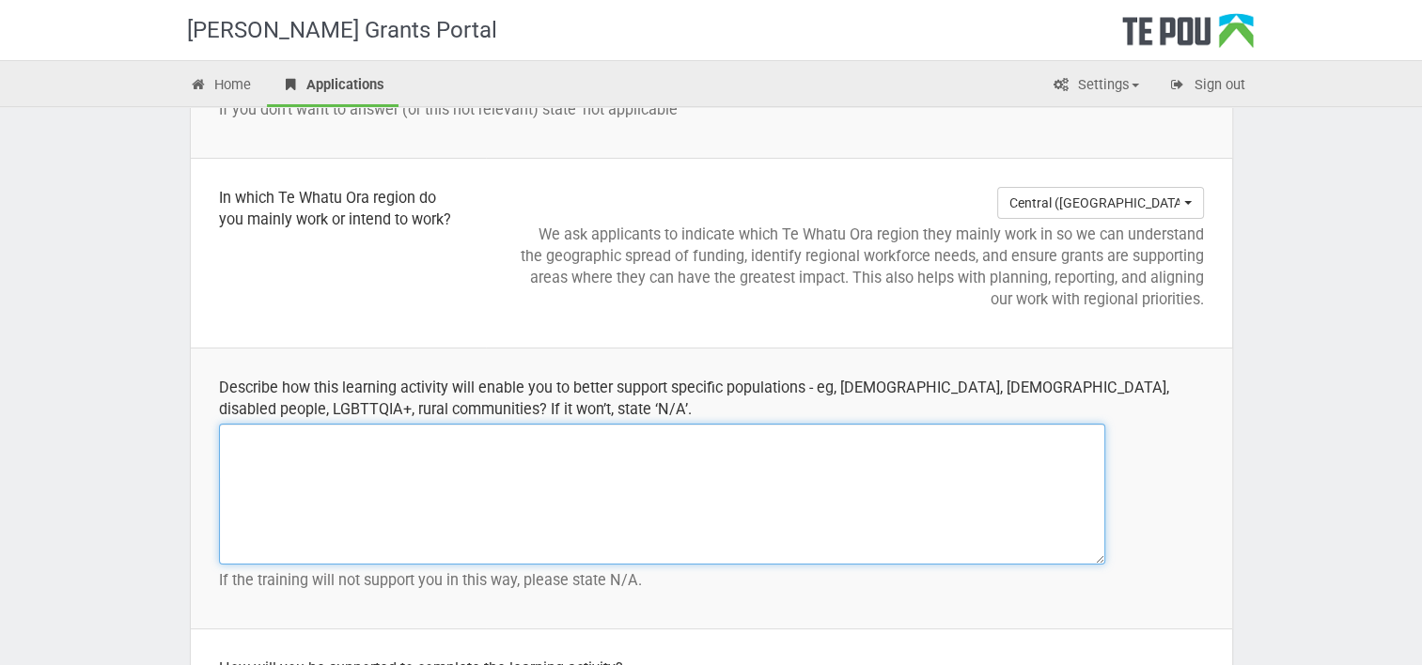
paste textarea "This learning activity will enable me to better support Māori, Pasifika, disabl…"
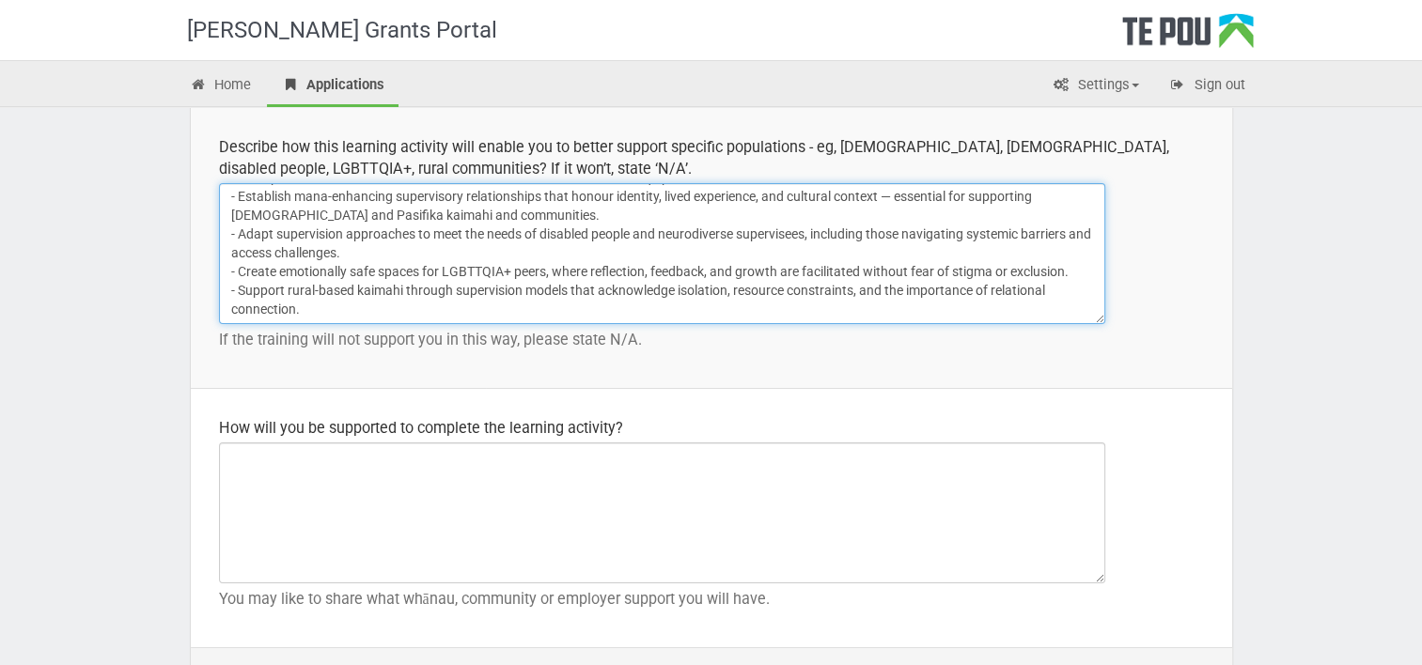
scroll to position [2619, 0]
type textarea "This learning activity will enable me to better support Māori, Pasifika, disabl…"
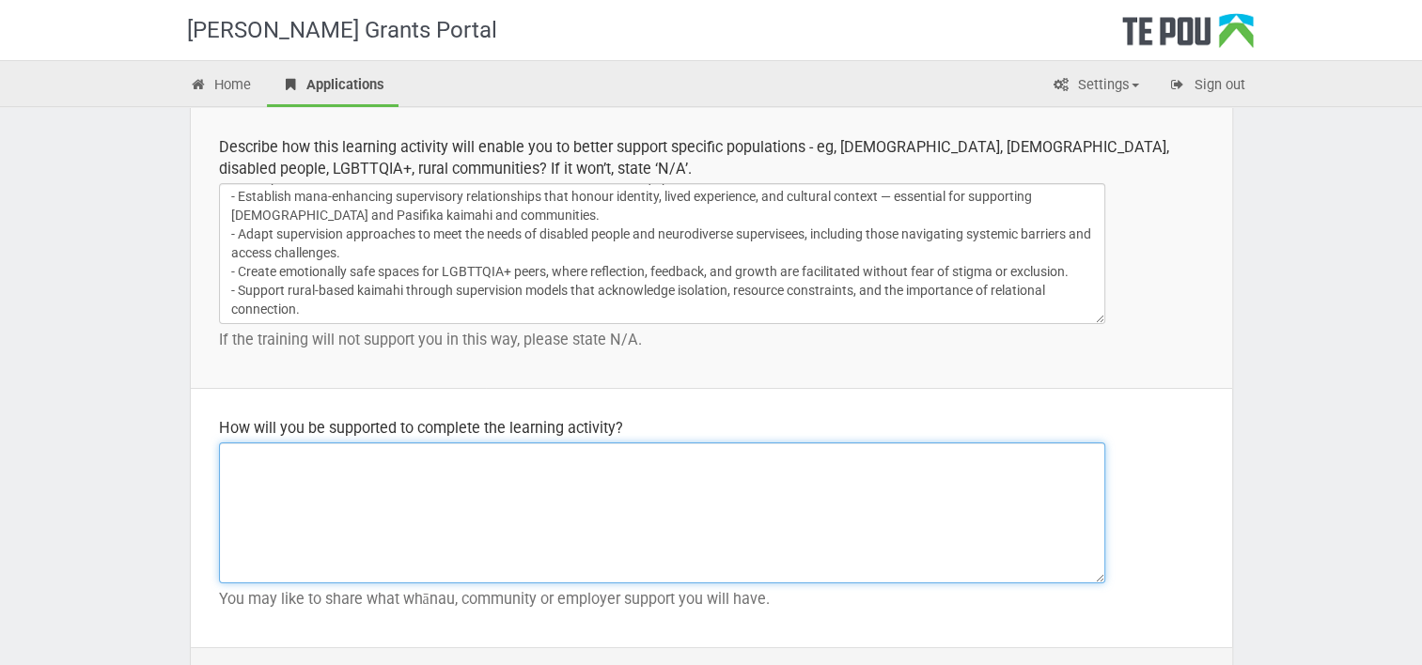
click at [469, 481] on textarea at bounding box center [662, 513] width 886 height 141
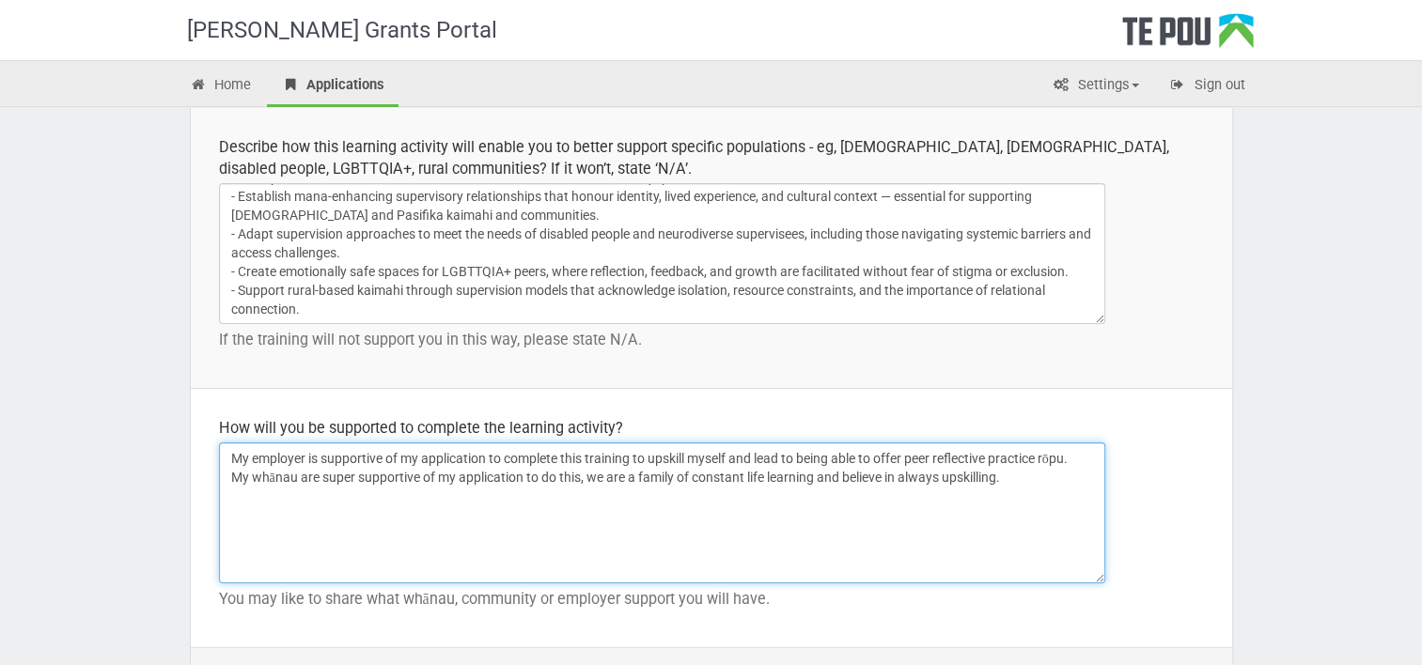
scroll to position [2827, 0]
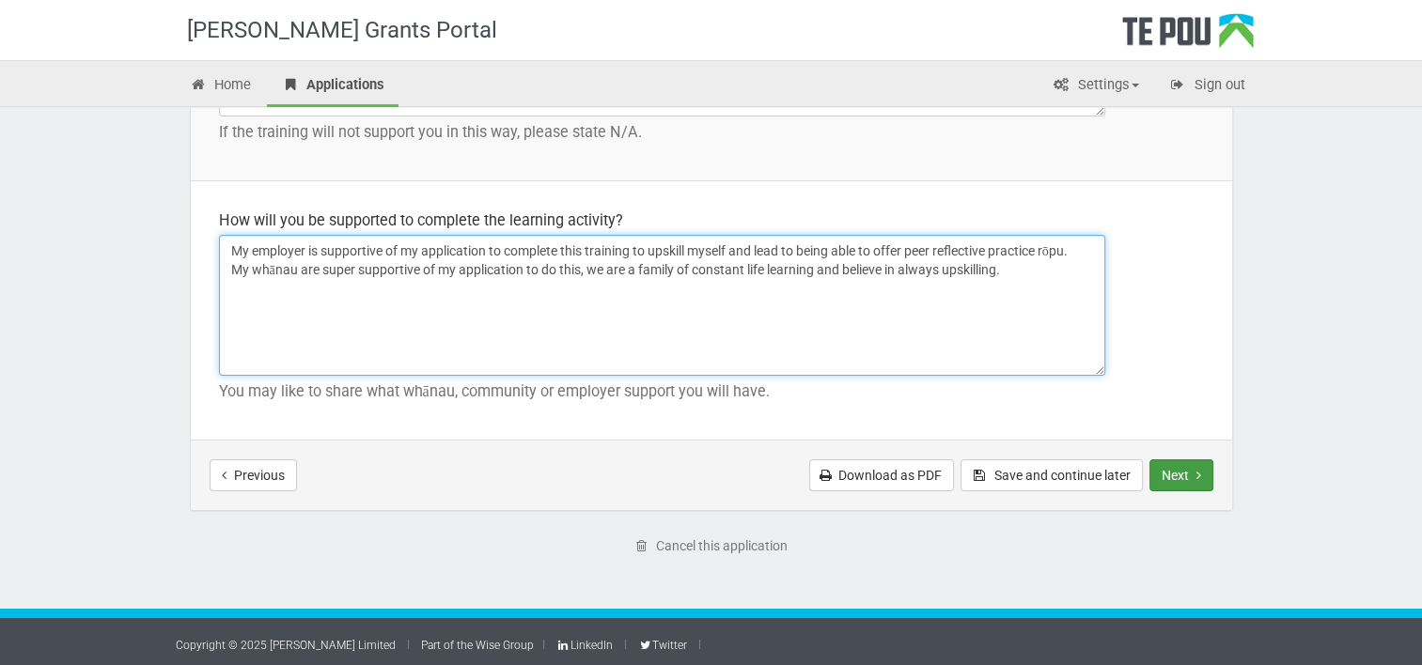
type textarea "My employer is supportive of my application to complete this training to upskil…"
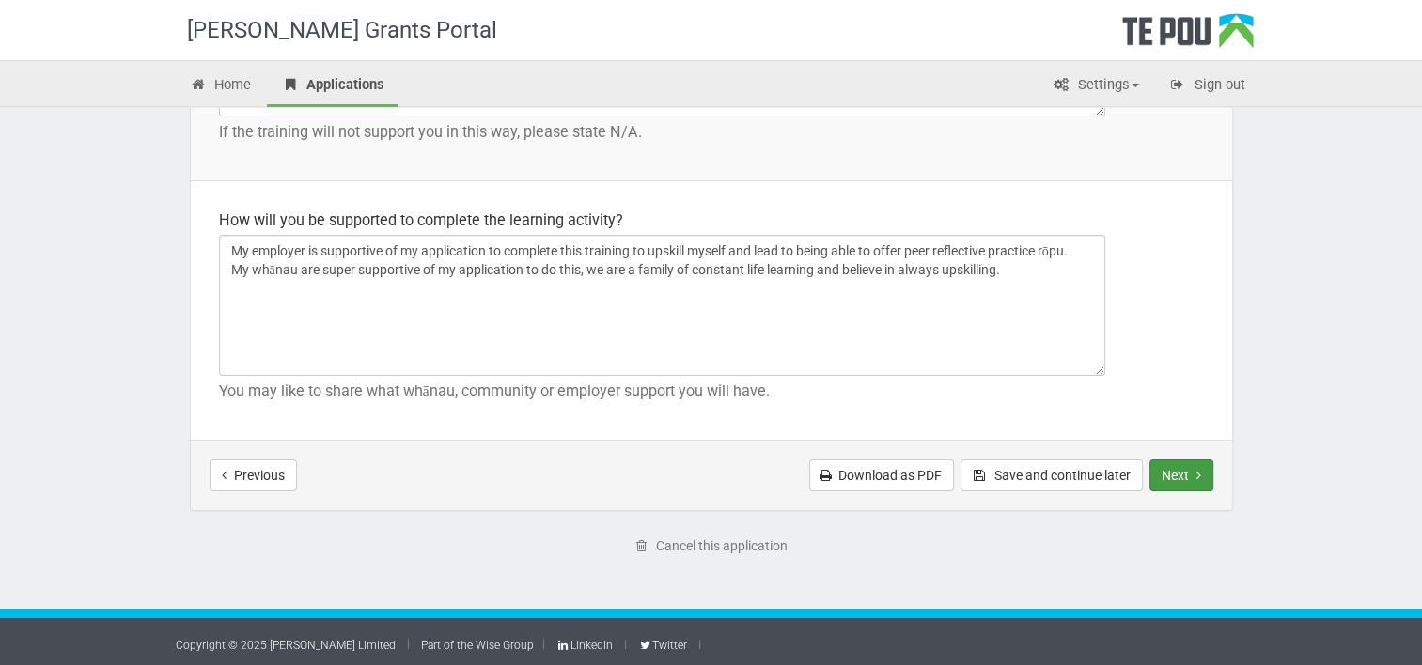
click at [1198, 469] on icon "Next step" at bounding box center [1198, 475] width 5 height 13
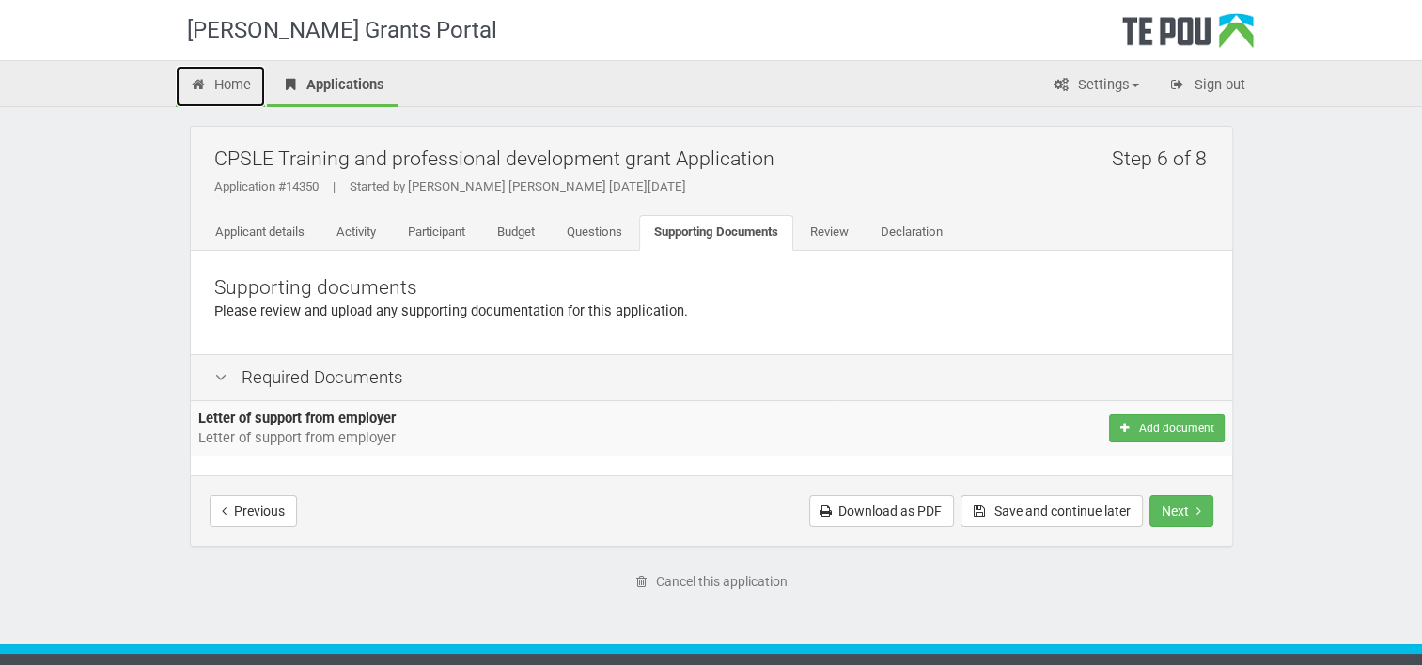
click at [241, 94] on link "Home" at bounding box center [221, 86] width 90 height 41
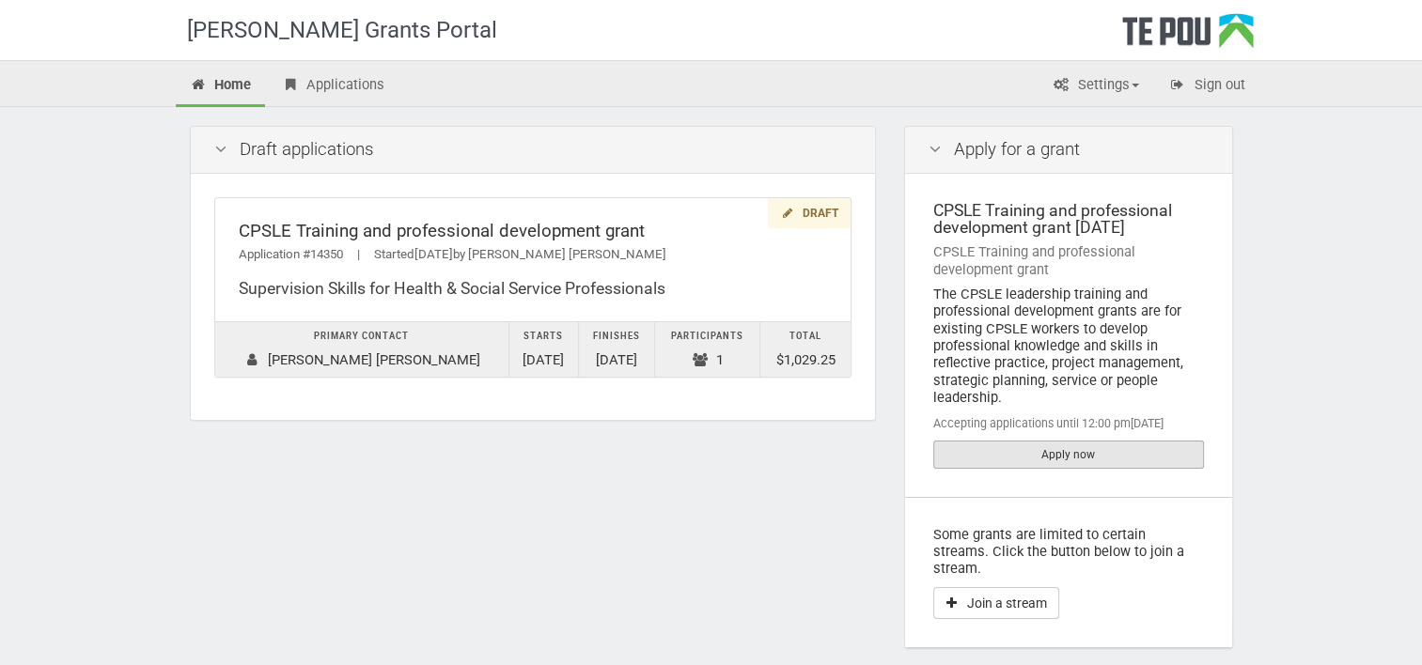
click at [979, 447] on link "Apply now" at bounding box center [1068, 455] width 271 height 28
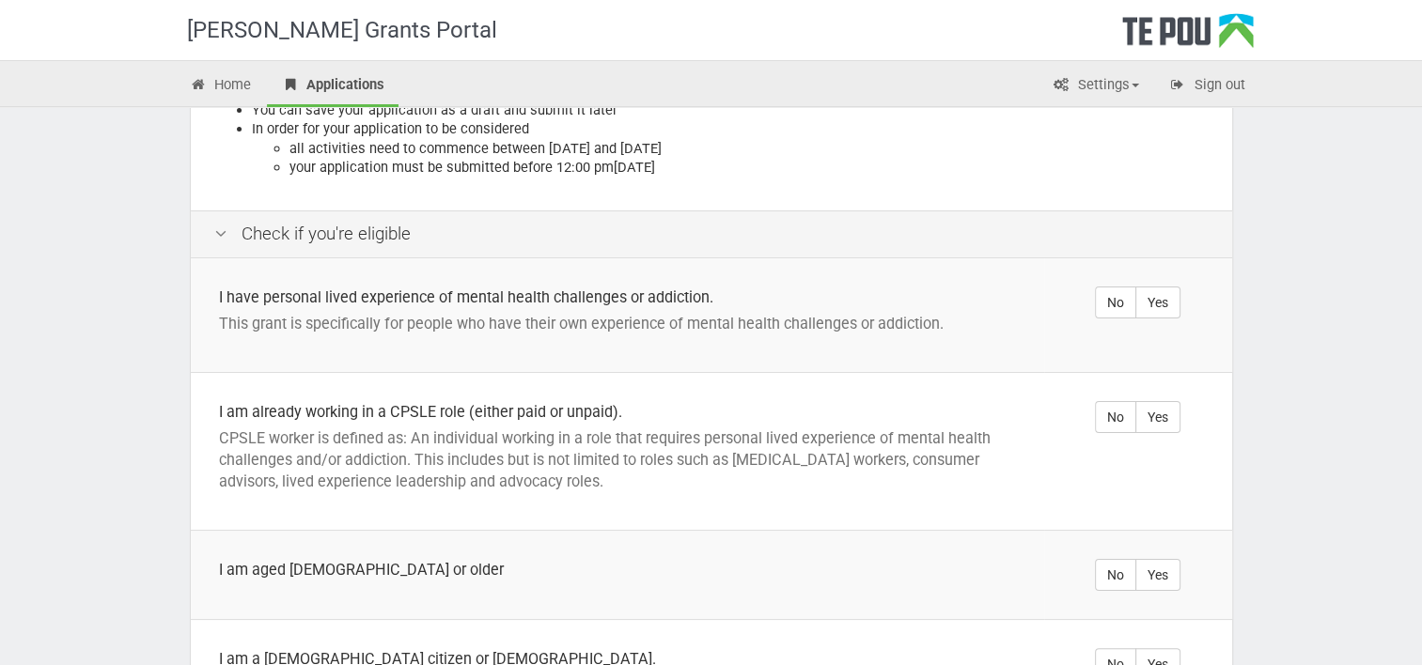
scroll to position [289, 0]
click at [1174, 288] on label "Yes" at bounding box center [1157, 304] width 45 height 32
radio input "true"
click at [1150, 403] on label "Yes" at bounding box center [1157, 419] width 45 height 32
radio input "true"
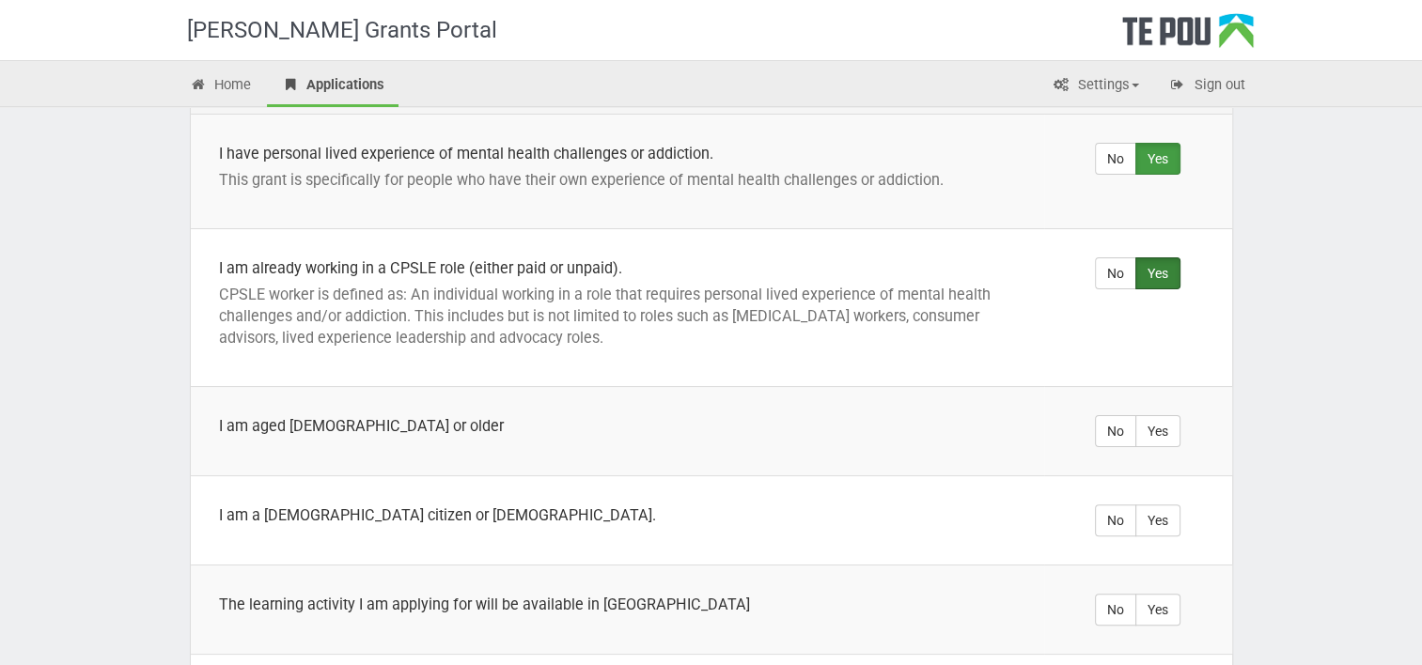
scroll to position [459, 0]
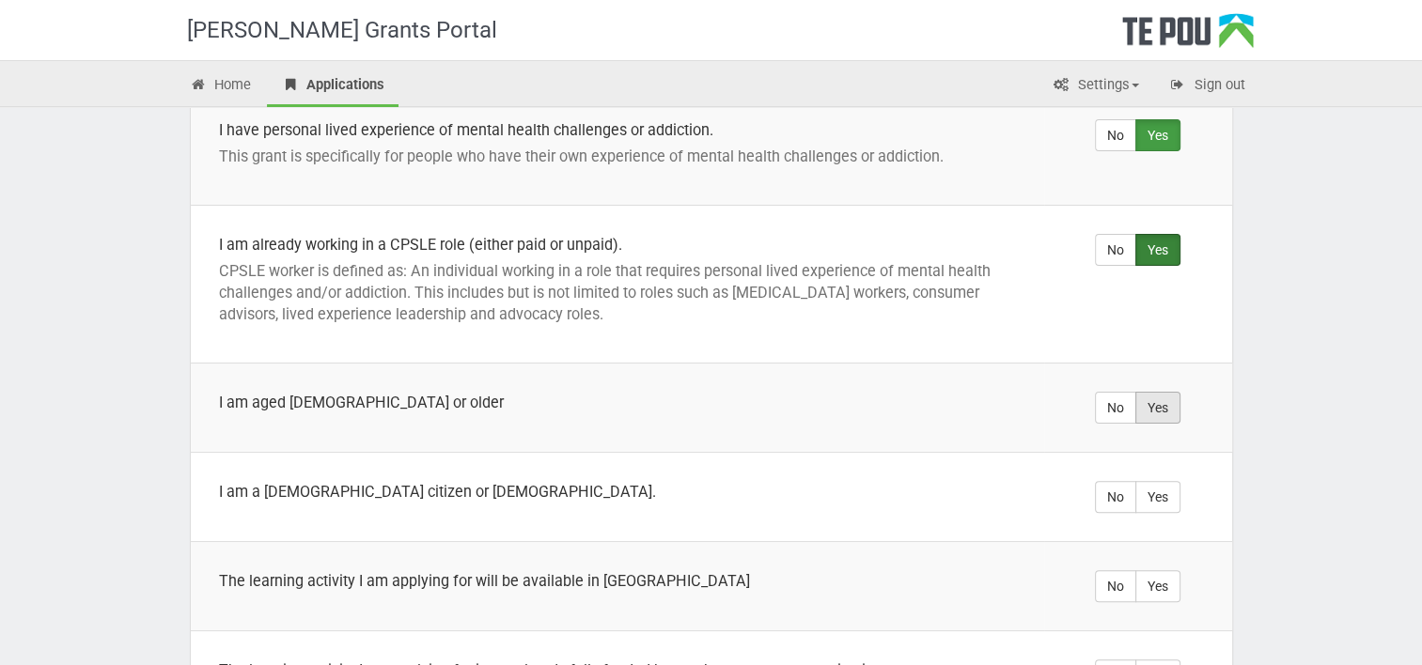
click at [1158, 392] on label "Yes" at bounding box center [1157, 408] width 45 height 32
radio input "true"
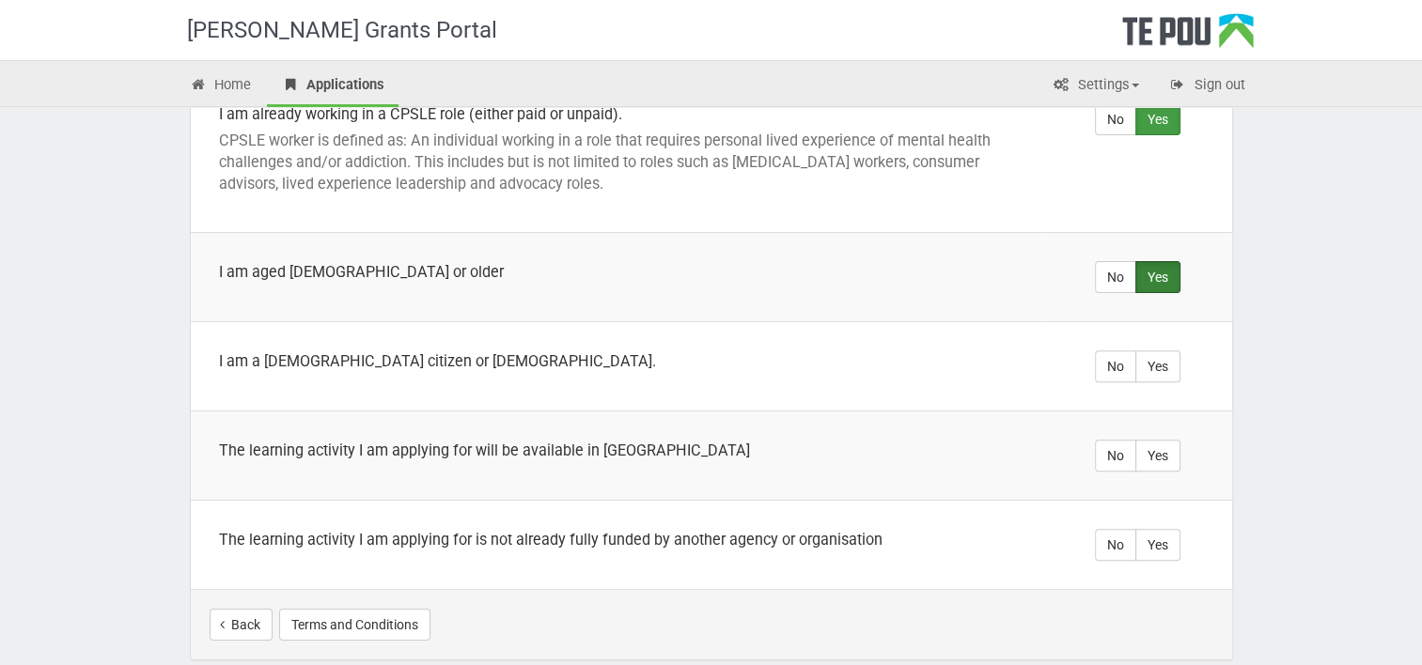
scroll to position [590, 0]
click at [1164, 350] on label "Yes" at bounding box center [1157, 366] width 45 height 32
radio input "true"
click at [1156, 439] on label "Yes" at bounding box center [1157, 455] width 45 height 32
radio input "true"
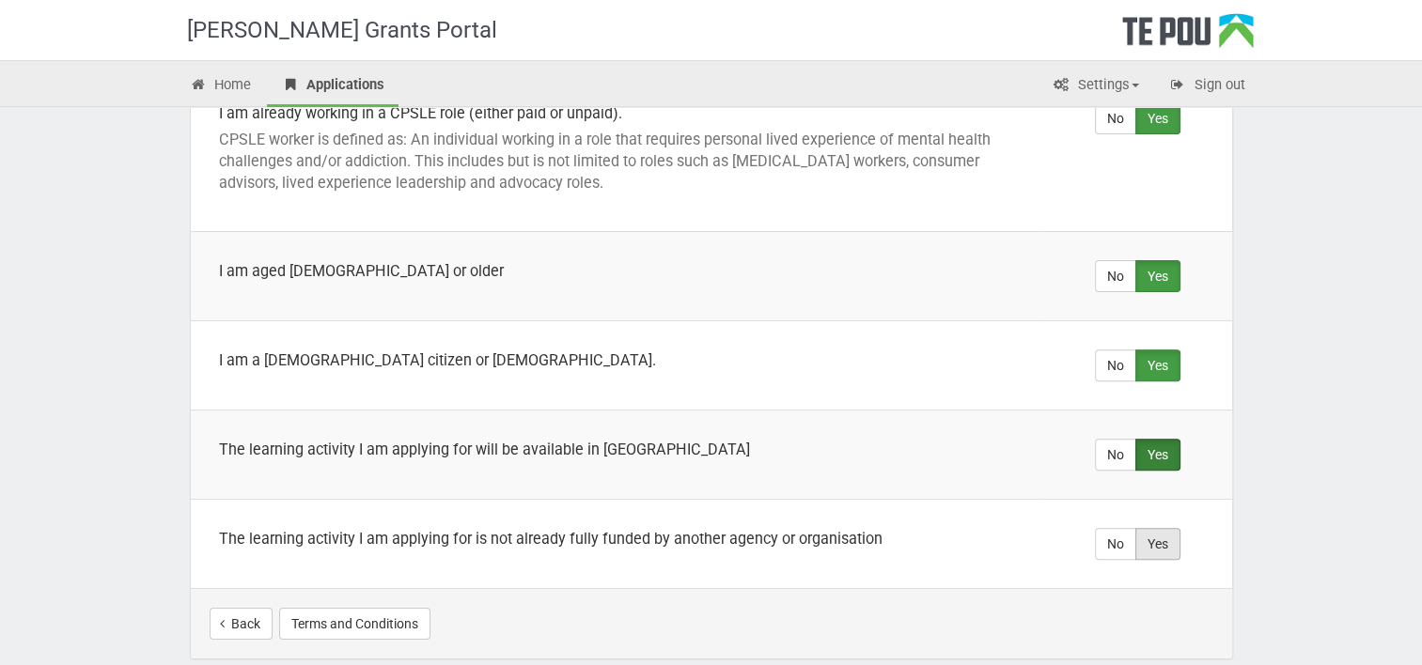
click at [1153, 532] on label "Yes" at bounding box center [1157, 544] width 45 height 32
radio input "true"
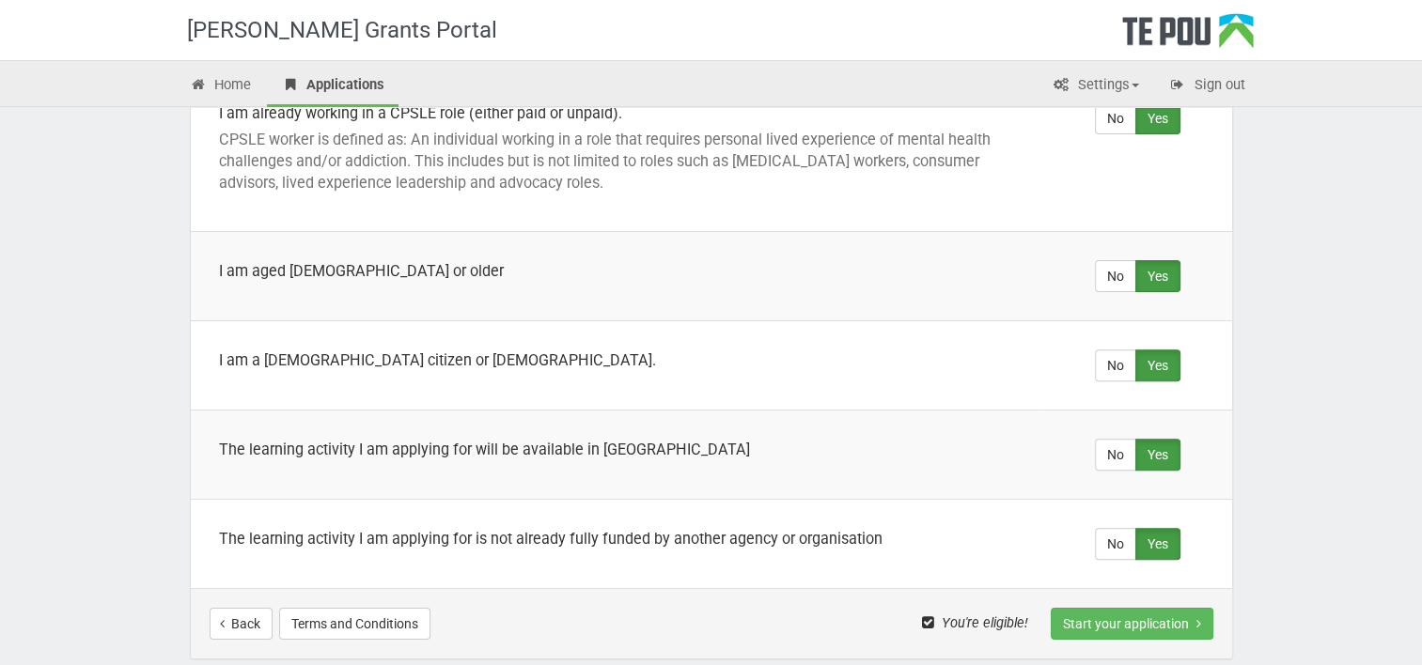
drag, startPoint x: 1126, startPoint y: 604, endPoint x: 1094, endPoint y: 625, distance: 38.0
click at [1094, 625] on div "Back Terms and Conditions You're eligible! Start your application" at bounding box center [711, 623] width 1041 height 70
click at [1092, 608] on button "Start your application" at bounding box center [1131, 624] width 163 height 32
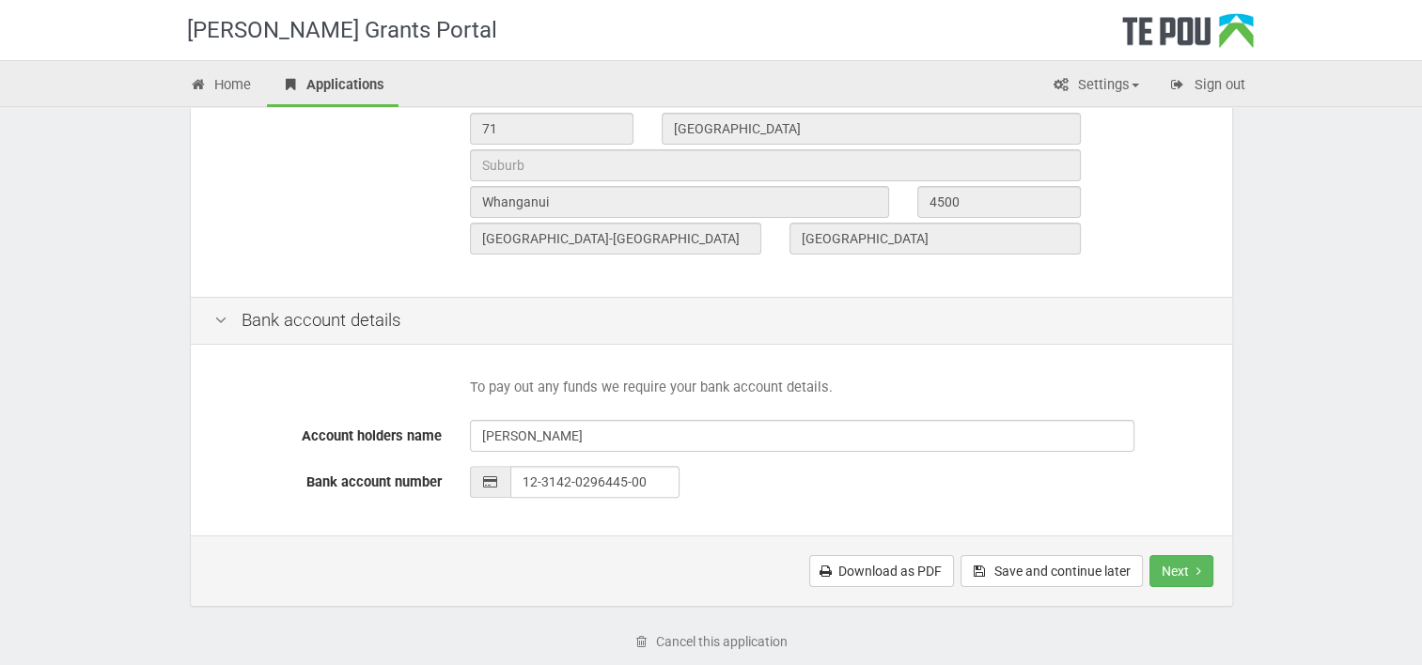
scroll to position [816, 0]
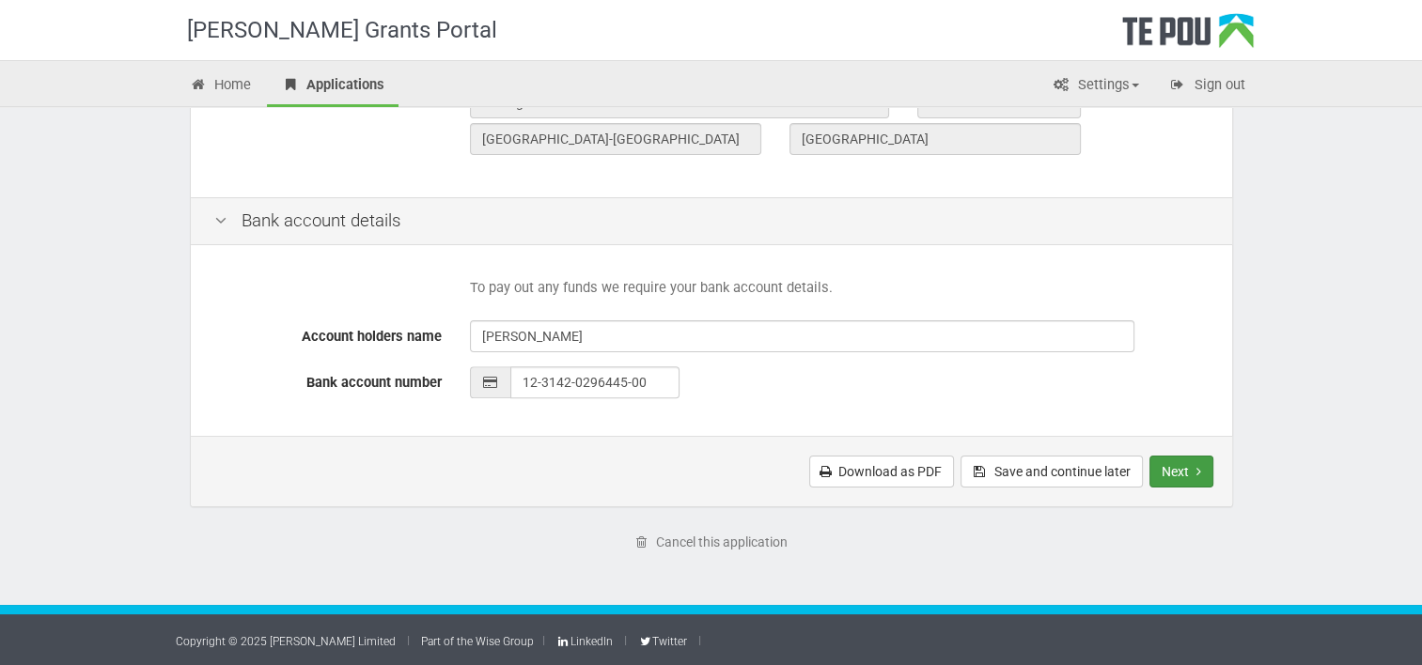
click at [1176, 483] on button "Next" at bounding box center [1181, 472] width 64 height 32
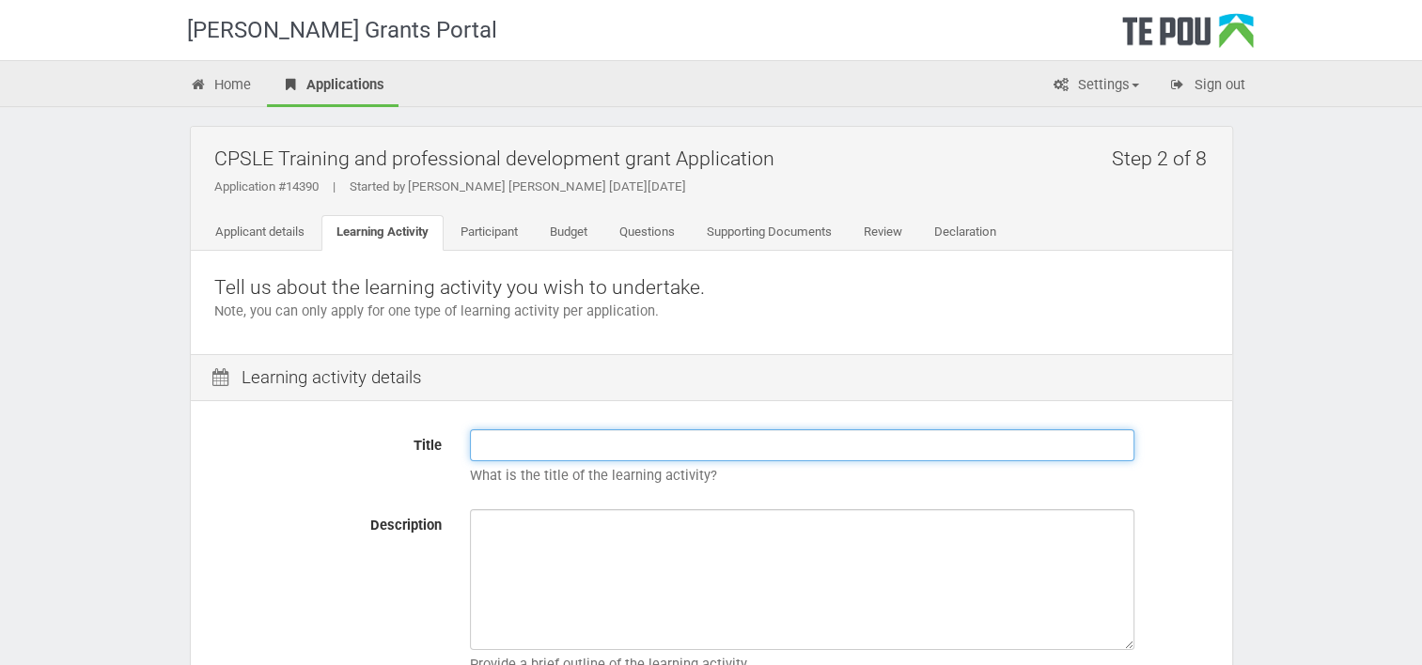
click at [624, 429] on input "Title" at bounding box center [802, 445] width 664 height 32
paste input "The Power of Peer Supervision"
type input "The Power of Peer Supervision"
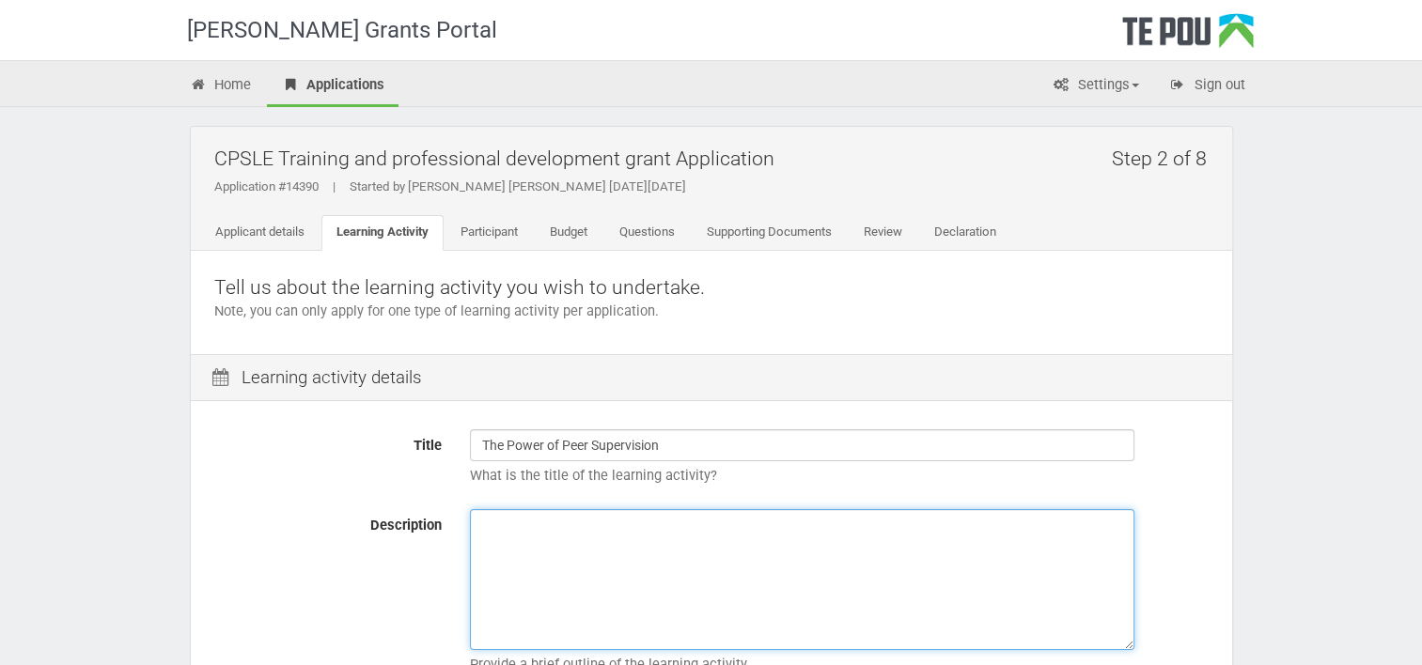
click at [591, 550] on textarea "Description" at bounding box center [802, 579] width 664 height 141
click at [597, 544] on textarea "Description" at bounding box center [802, 579] width 664 height 141
paste textarea "Lore ipsumdolors ametcon adip elits doeiu te incididuntu la etdo ma aliqu’e adm…"
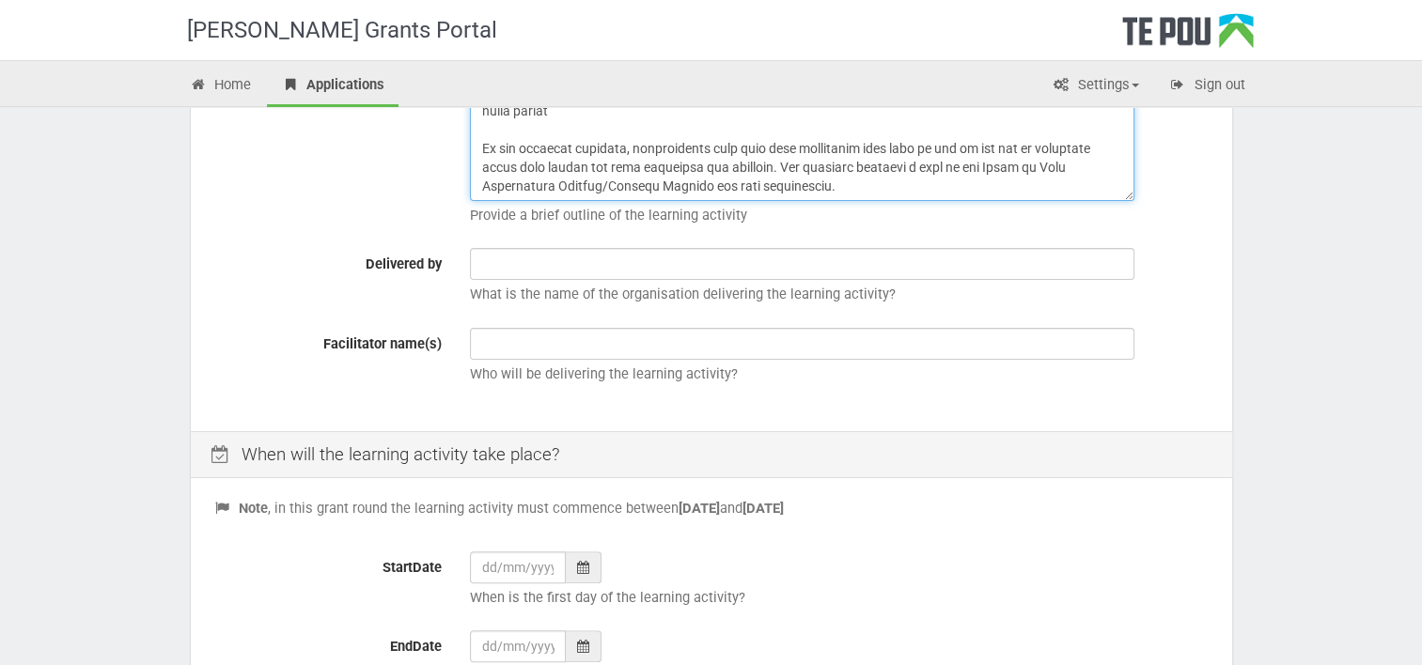
scroll to position [455, 0]
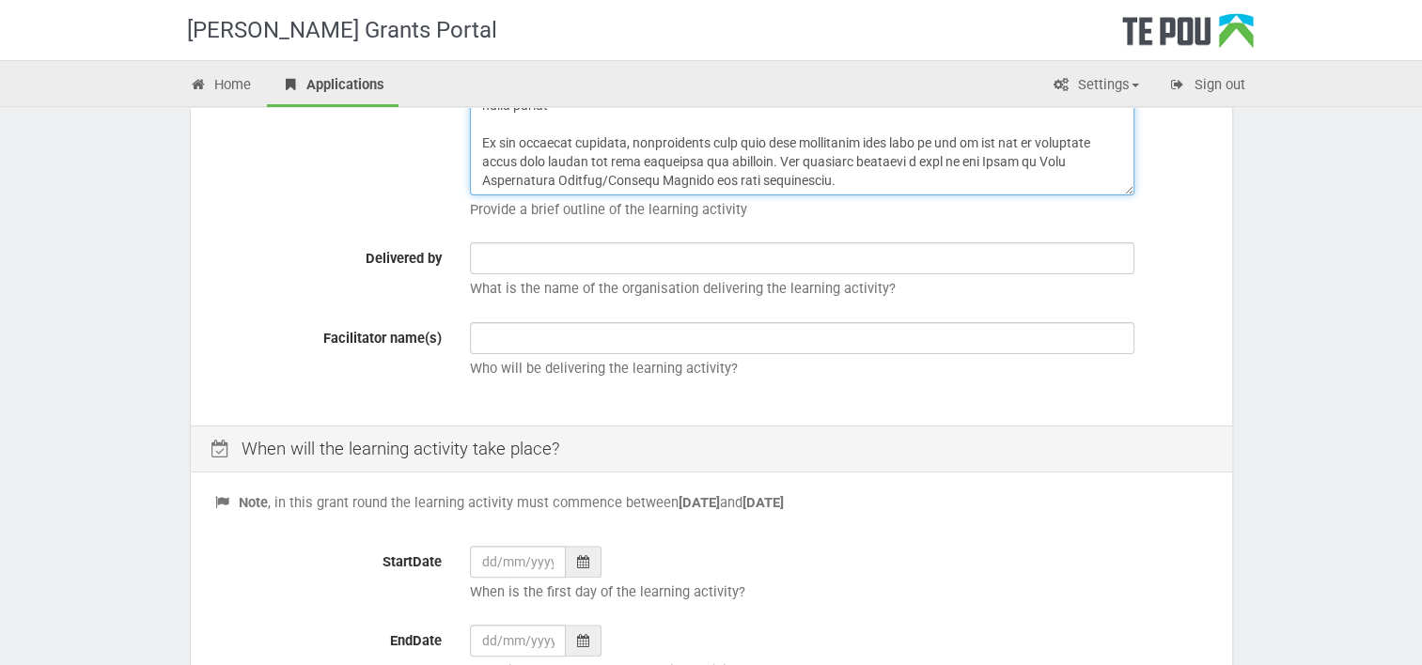
type textarea "Lore ipsumdolors ametcon adip elits doeiu te incididuntu la etdo ma aliqu’e adm…"
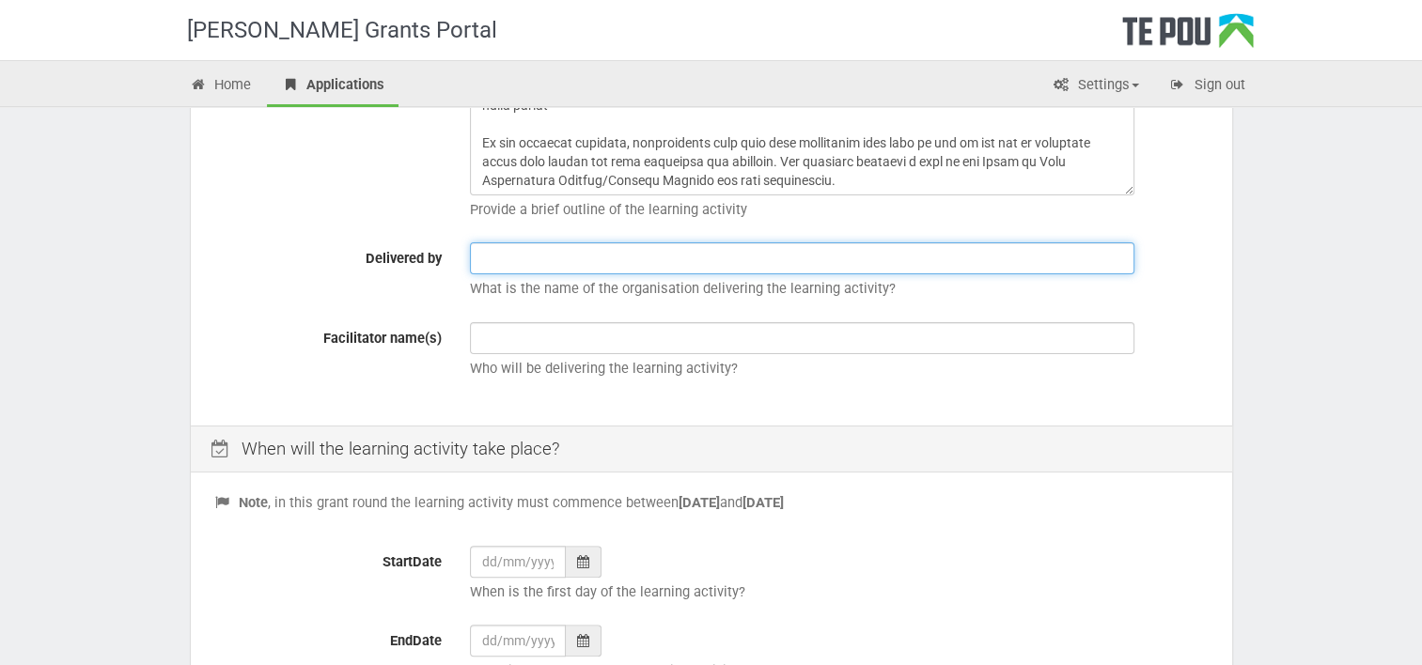
click at [753, 258] on input "text" at bounding box center [802, 258] width 664 height 32
type input "New Zealand Coaching and Mentoring Centre"
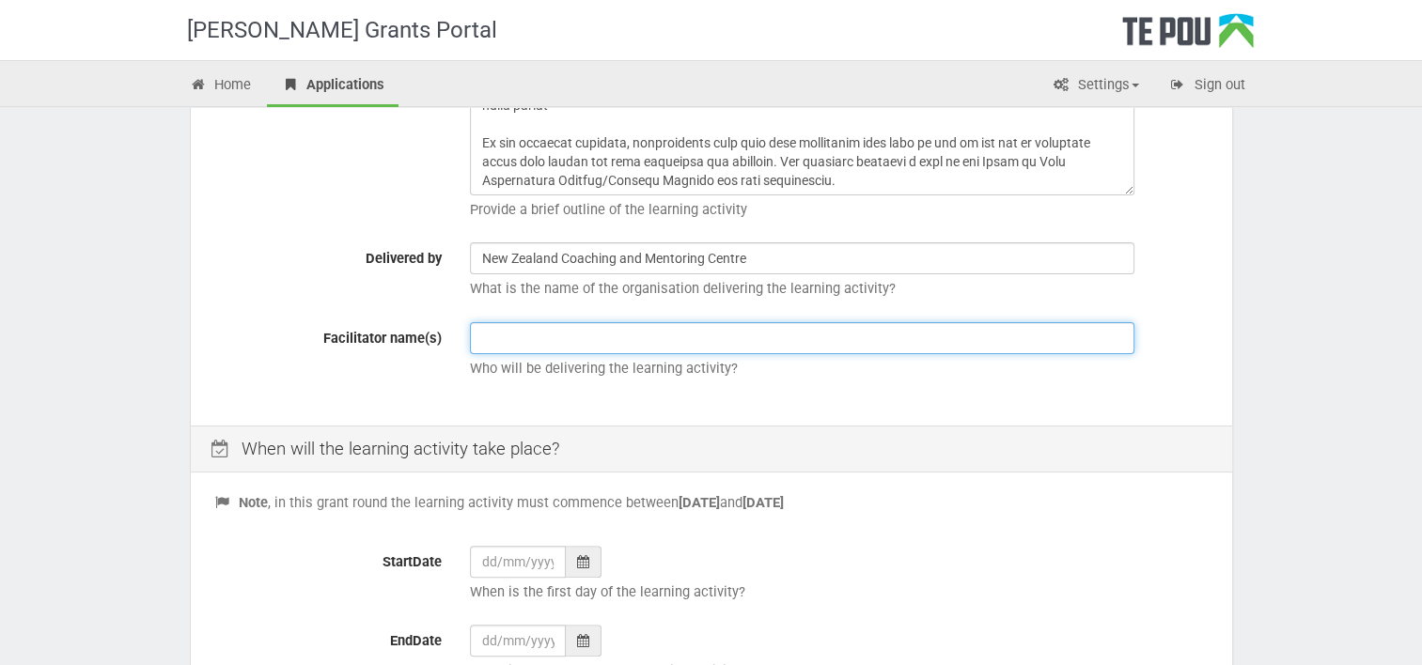
click at [623, 333] on input "text" at bounding box center [802, 338] width 664 height 32
type input "New Zealand Coaching and Mentoring Centre"
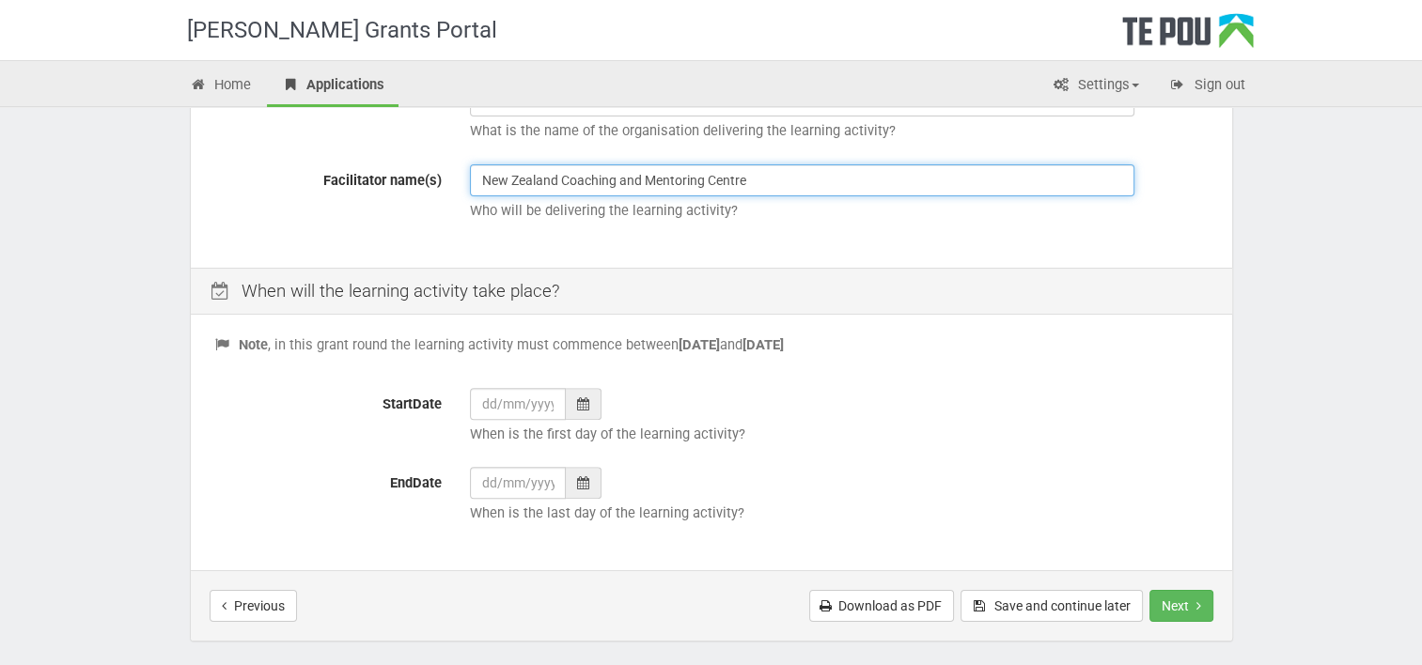
scroll to position [614, 0]
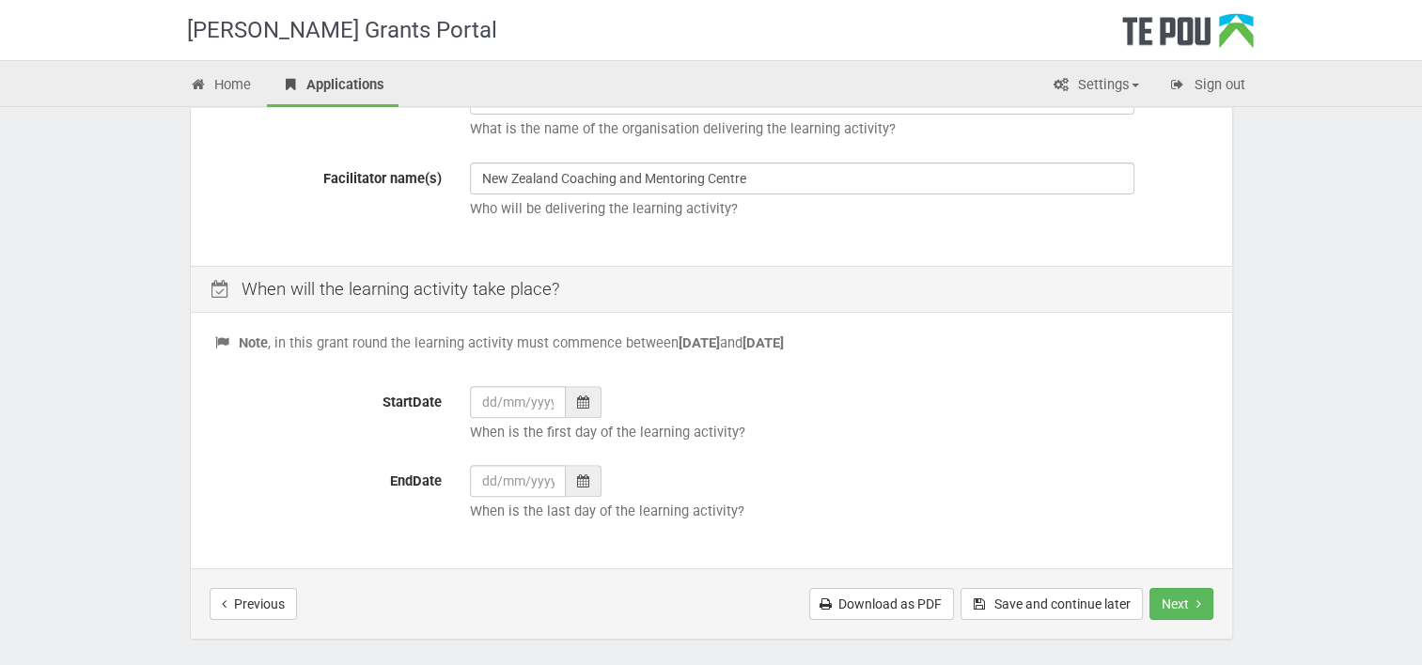
click at [578, 410] on div at bounding box center [584, 402] width 36 height 32
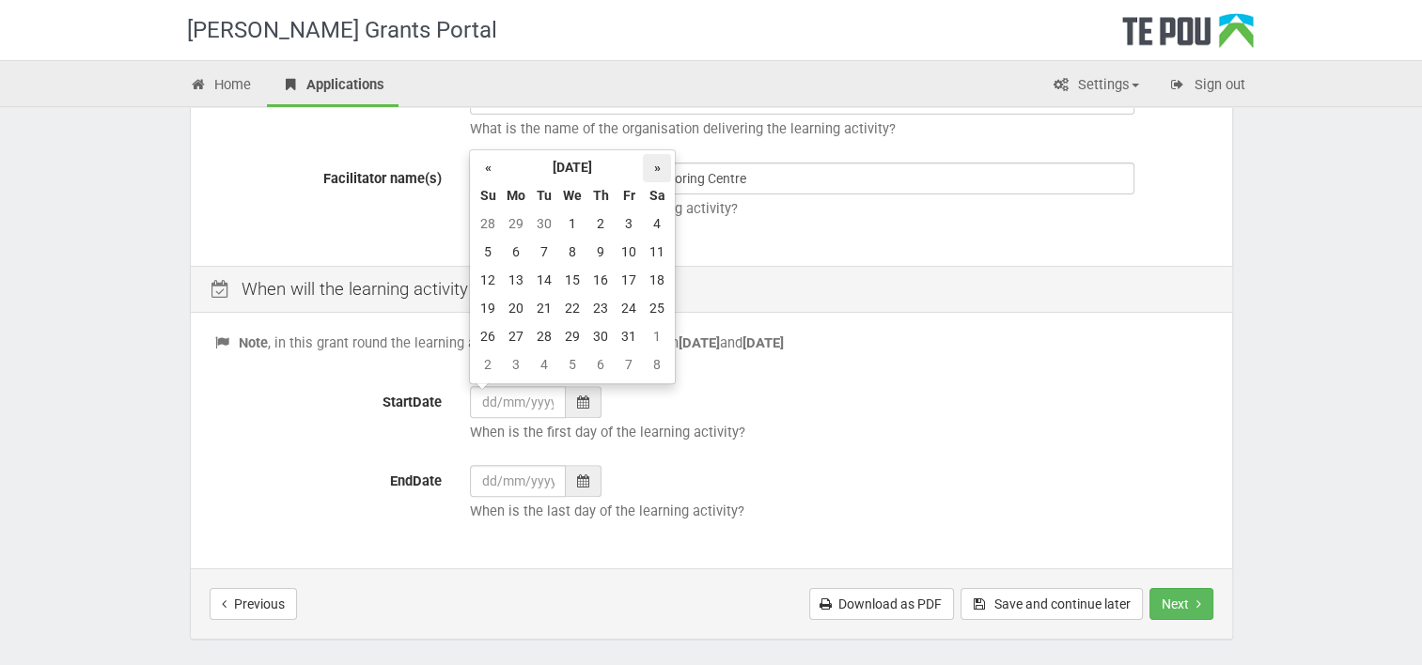
click at [657, 167] on th "»" at bounding box center [657, 168] width 28 height 28
